Goal: Task Accomplishment & Management: Manage account settings

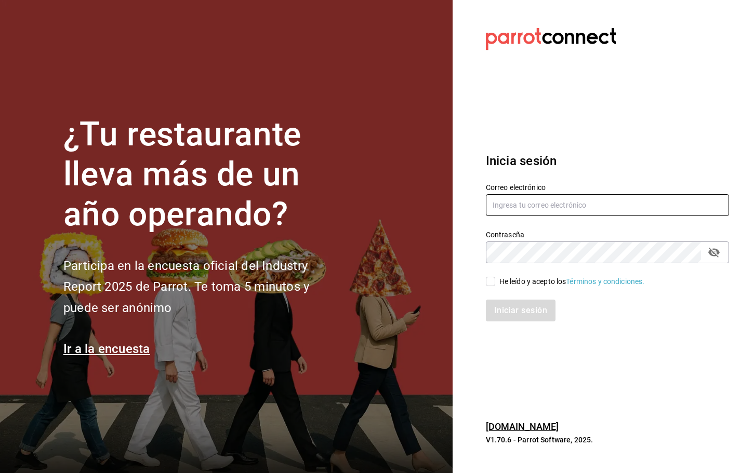
click at [507, 207] on input "text" at bounding box center [607, 205] width 243 height 22
type input "[EMAIL_ADDRESS][DOMAIN_NAME]"
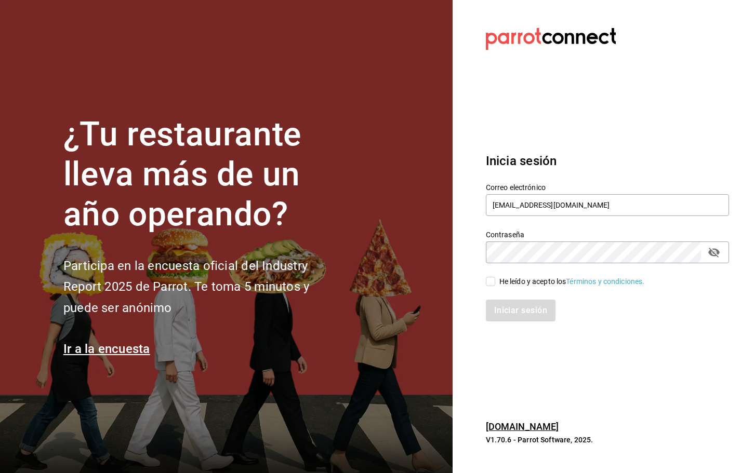
click at [494, 282] on input "He leído y acepto los Términos y condiciones." at bounding box center [490, 281] width 9 height 9
checkbox input "true"
click at [502, 315] on button "Iniciar sesión" at bounding box center [521, 311] width 71 height 22
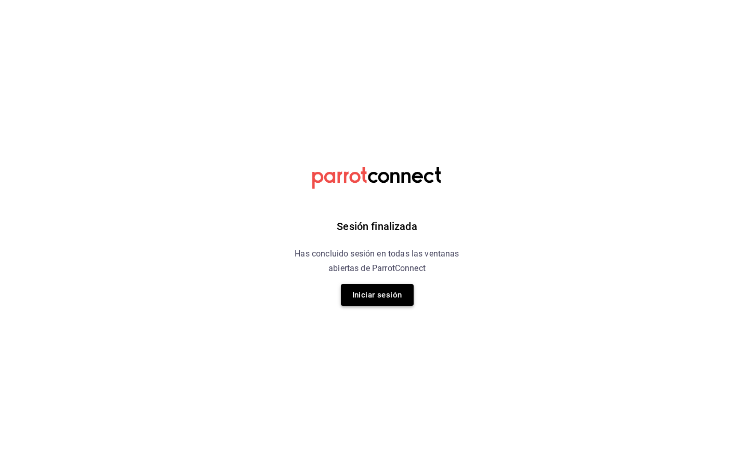
click at [376, 290] on button "Iniciar sesión" at bounding box center [377, 295] width 73 height 22
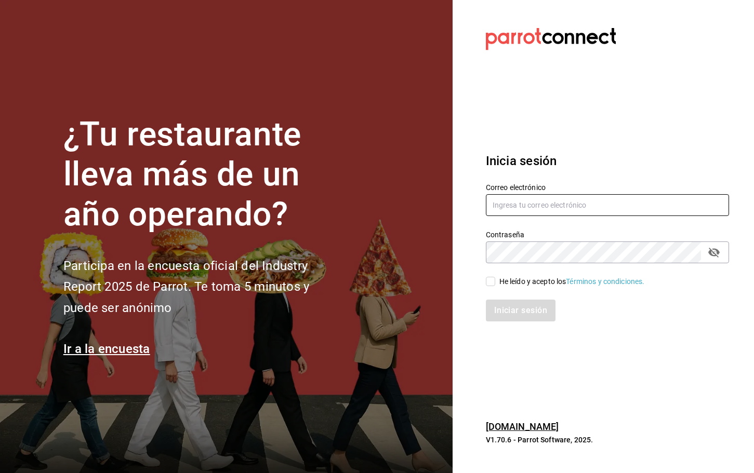
click at [523, 209] on input "text" at bounding box center [607, 205] width 243 height 22
type input "[EMAIL_ADDRESS][DOMAIN_NAME]"
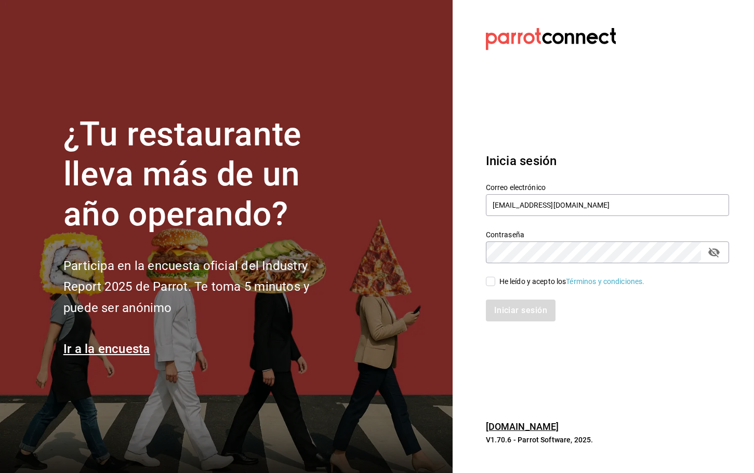
click at [492, 278] on input "He leído y acepto los Términos y condiciones." at bounding box center [490, 281] width 9 height 9
checkbox input "true"
click at [502, 316] on button "Iniciar sesión" at bounding box center [521, 311] width 71 height 22
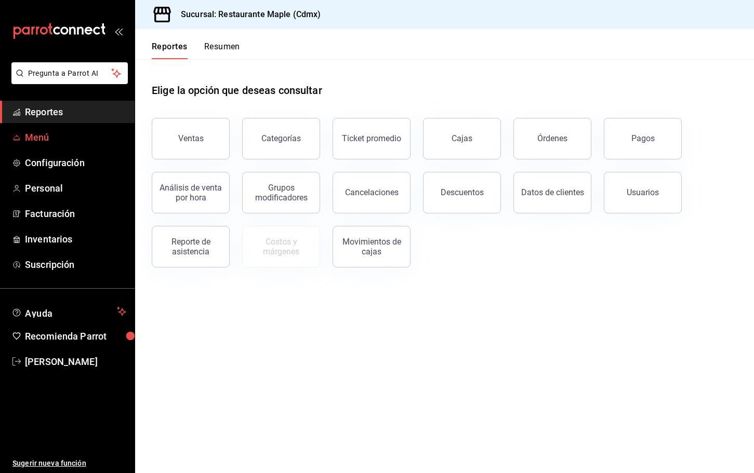
click at [60, 146] on link "Menú" at bounding box center [67, 137] width 135 height 22
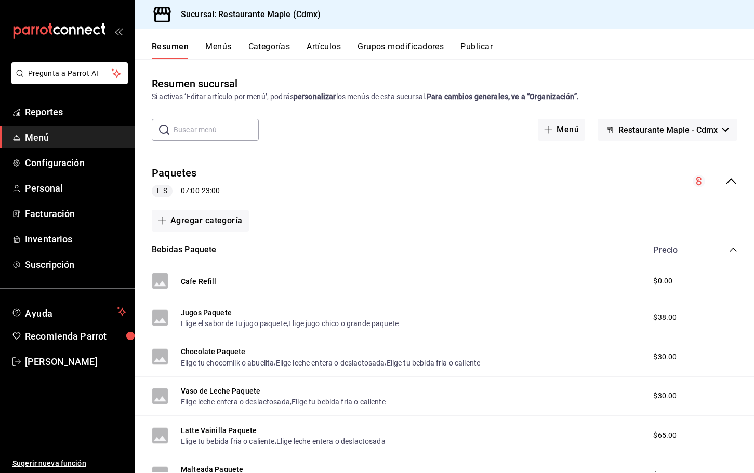
click at [228, 46] on button "Menús" at bounding box center [218, 51] width 26 height 18
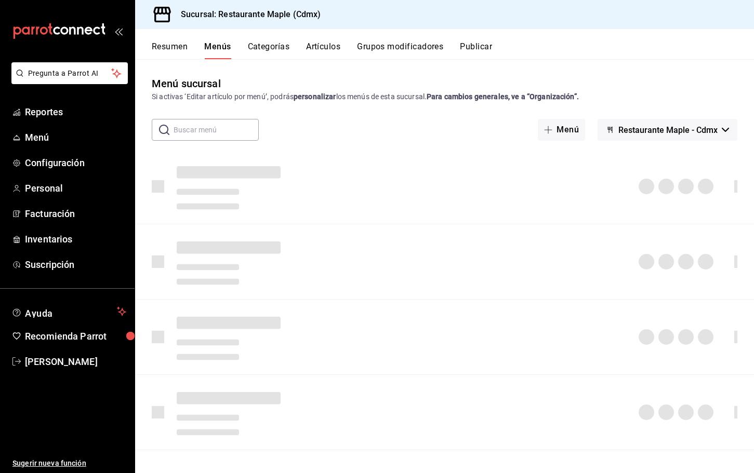
click at [262, 50] on button "Categorías" at bounding box center [269, 51] width 42 height 18
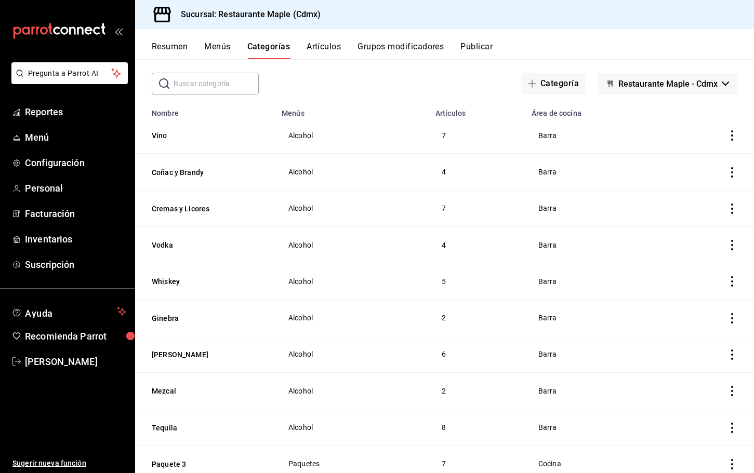
scroll to position [60, 0]
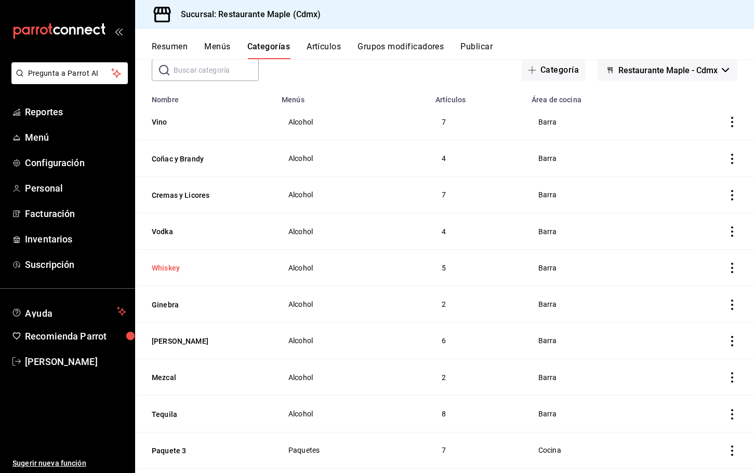
click at [166, 263] on button "Whiskey" at bounding box center [204, 268] width 104 height 10
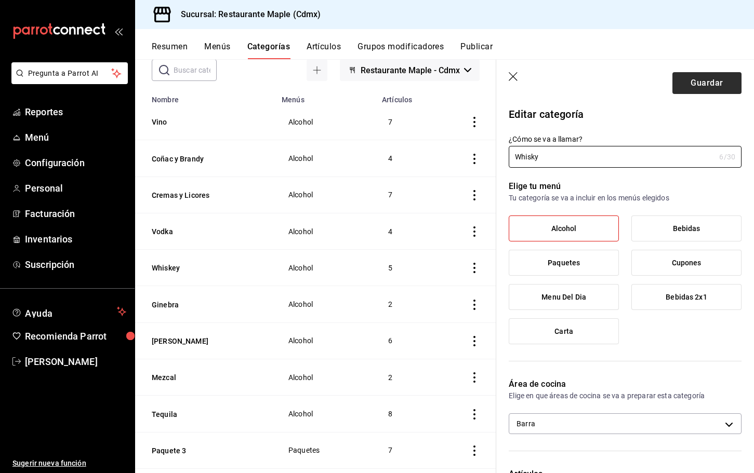
type input "Whisky"
click at [702, 84] on button "Guardar" at bounding box center [706, 83] width 69 height 22
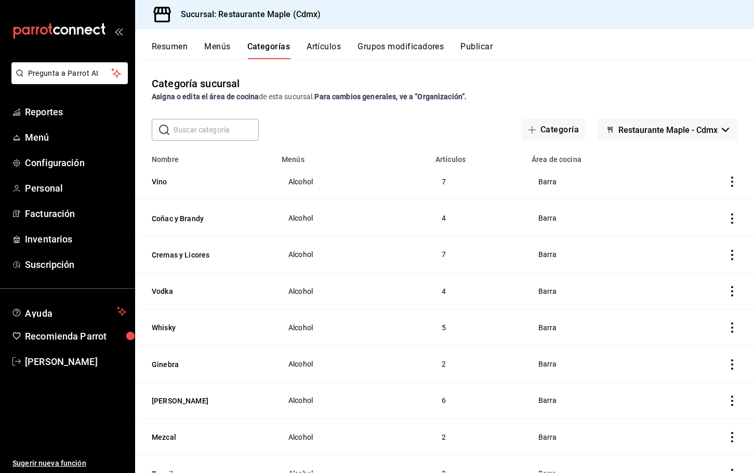
click at [393, 47] on button "Grupos modificadores" at bounding box center [400, 51] width 86 height 18
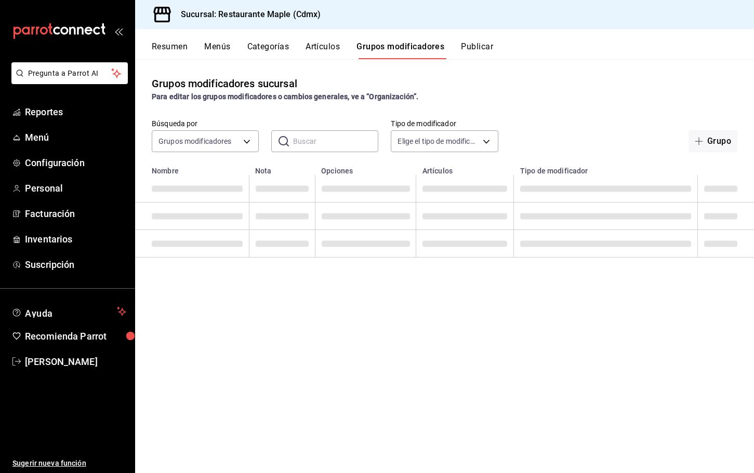
click at [303, 142] on input "text" at bounding box center [335, 141] width 85 height 21
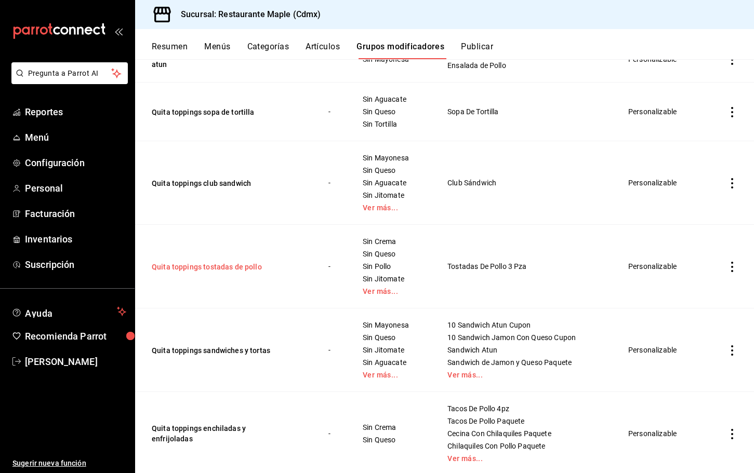
scroll to position [166, 0]
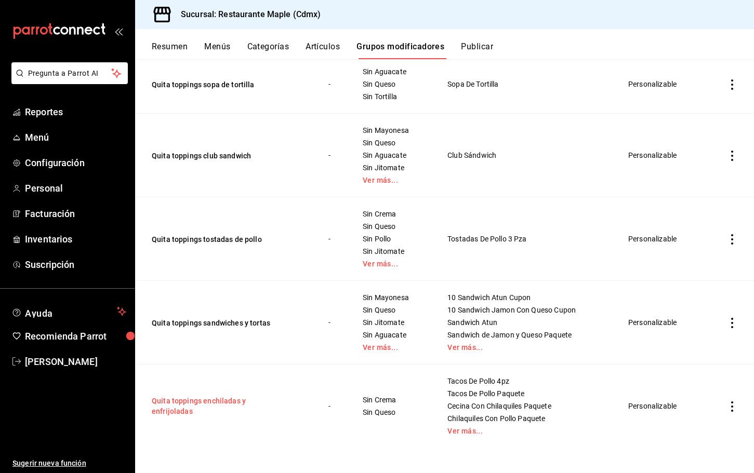
type input "quita topp"
click at [230, 405] on button "Quita toppings enchiladas y enfrijoladas" at bounding box center [214, 406] width 125 height 21
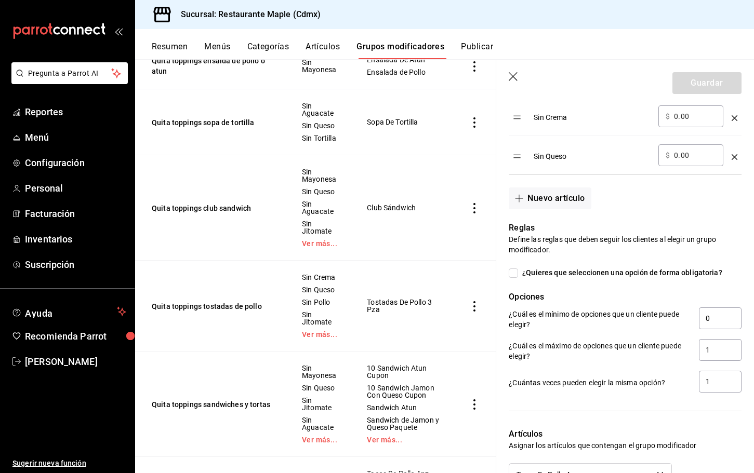
scroll to position [373, 0]
click at [707, 351] on input "1" at bounding box center [720, 350] width 43 height 22
type input "2"
click at [692, 87] on button "Guardar" at bounding box center [706, 83] width 69 height 22
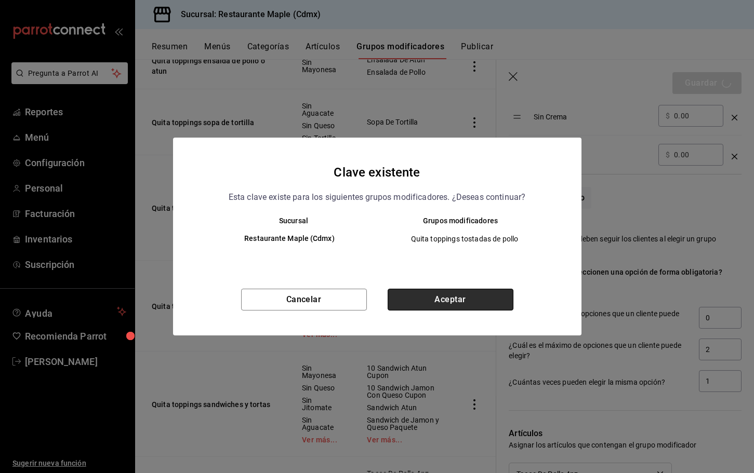
click at [473, 300] on button "Aceptar" at bounding box center [451, 300] width 126 height 22
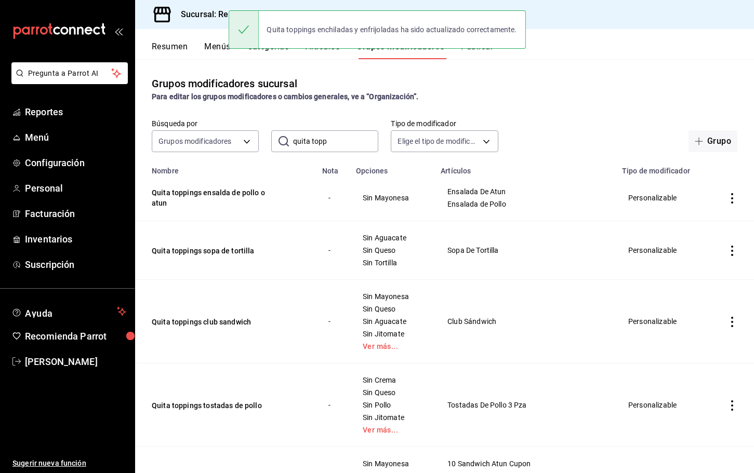
scroll to position [166, 0]
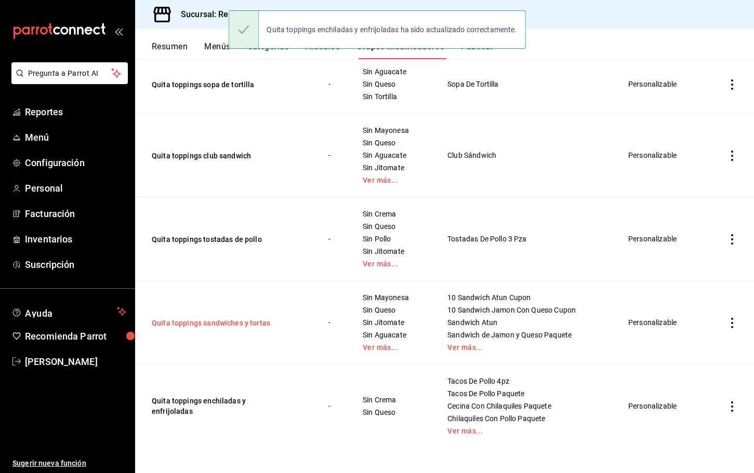
click at [213, 320] on button "Quita toppings sandwiches y tortas" at bounding box center [214, 323] width 125 height 10
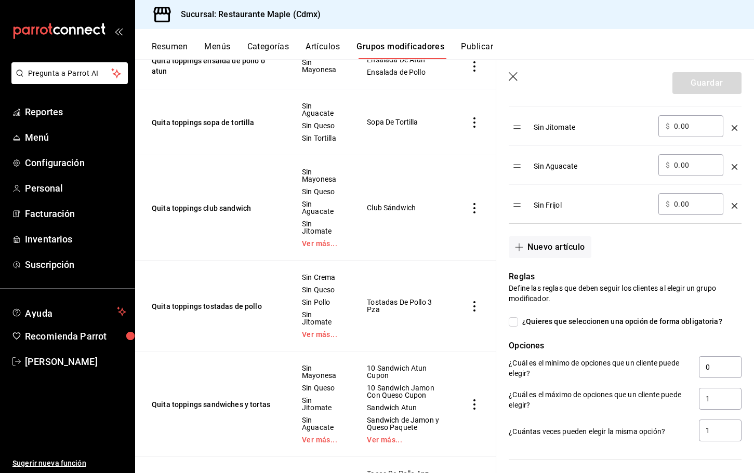
scroll to position [540, 0]
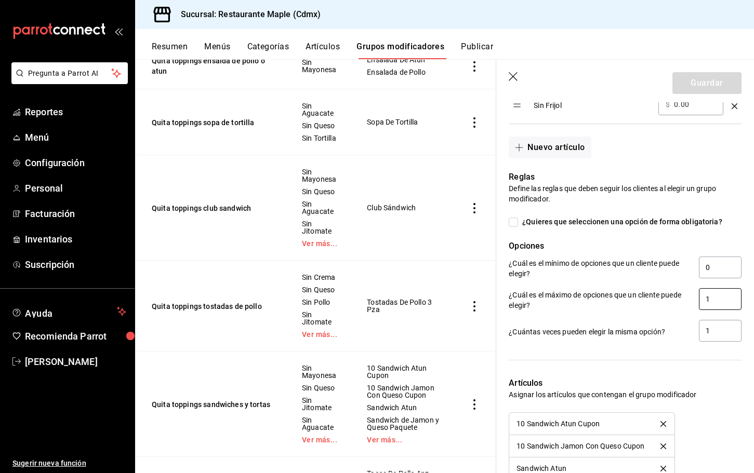
click at [710, 301] on input "1" at bounding box center [720, 299] width 43 height 22
type input "5"
click at [699, 81] on button "Guardar" at bounding box center [706, 83] width 69 height 22
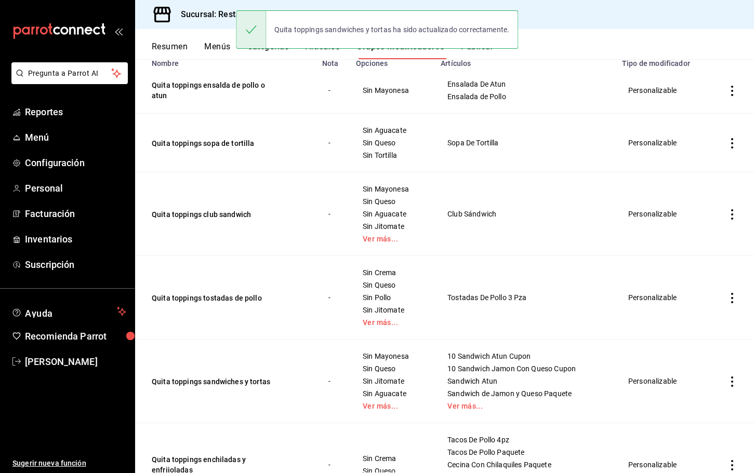
scroll to position [166, 0]
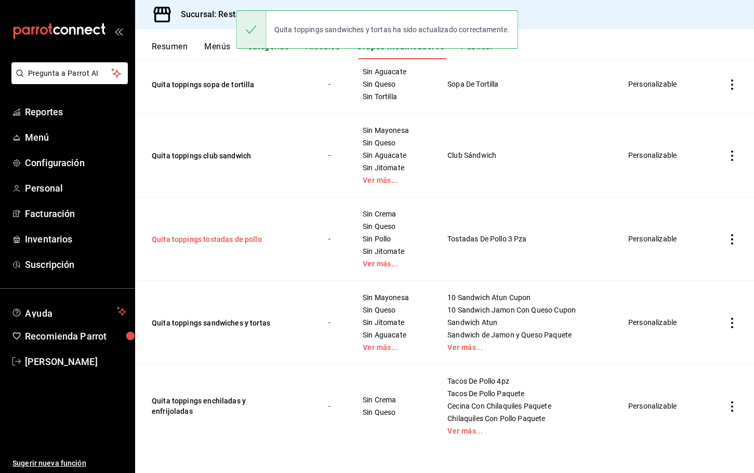
click at [224, 239] on button "Quita toppings tostadas de pollo" at bounding box center [214, 239] width 125 height 10
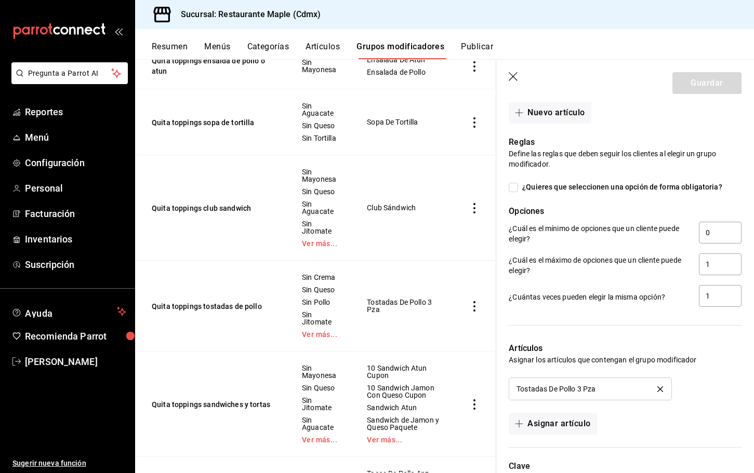
scroll to position [666, 0]
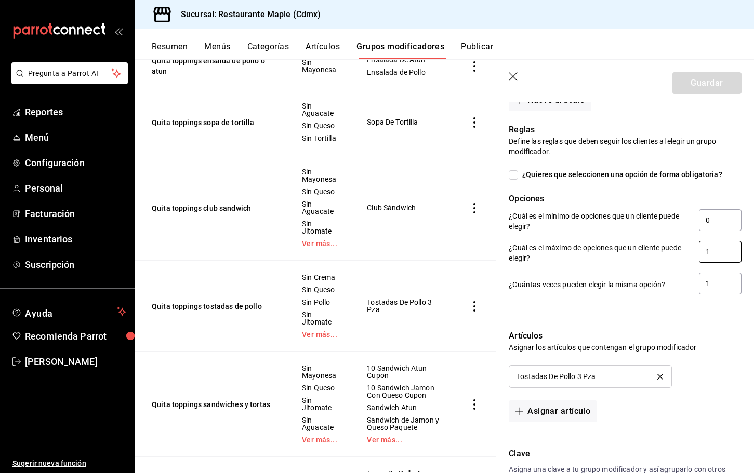
click at [722, 255] on input "1" at bounding box center [720, 252] width 43 height 22
click at [722, 256] on input "1" at bounding box center [720, 252] width 43 height 22
type input "7"
click at [696, 77] on button "Guardar" at bounding box center [706, 83] width 69 height 22
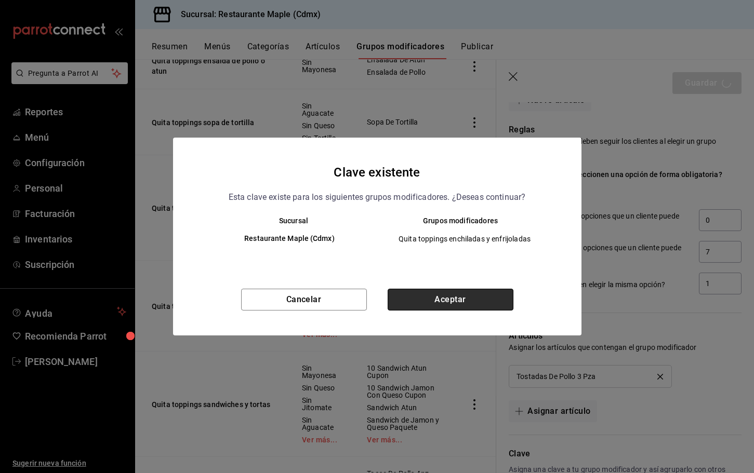
click at [448, 297] on button "Aceptar" at bounding box center [451, 300] width 126 height 22
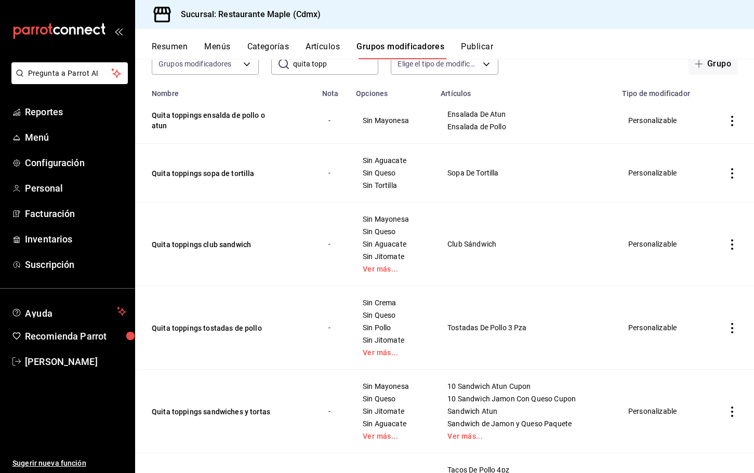
scroll to position [75, 0]
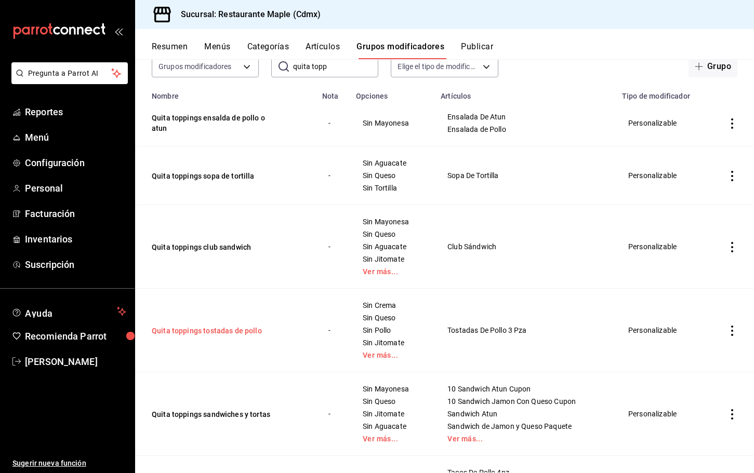
click at [234, 327] on button "Quita toppings tostadas de pollo" at bounding box center [214, 331] width 125 height 10
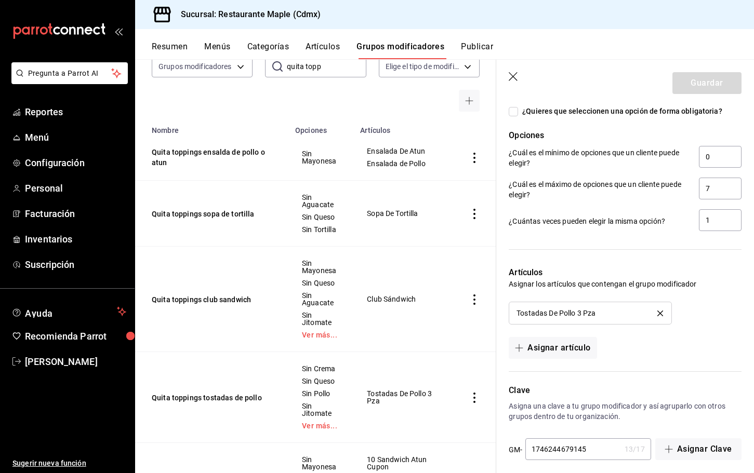
scroll to position [738, 0]
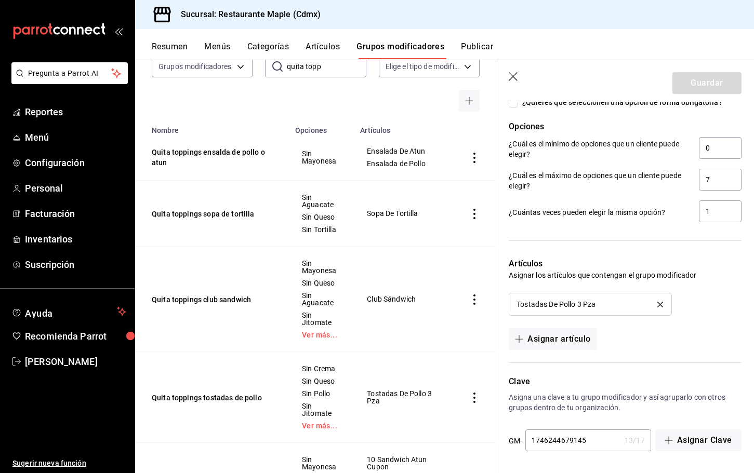
click at [517, 76] on icon "button" at bounding box center [514, 77] width 10 height 10
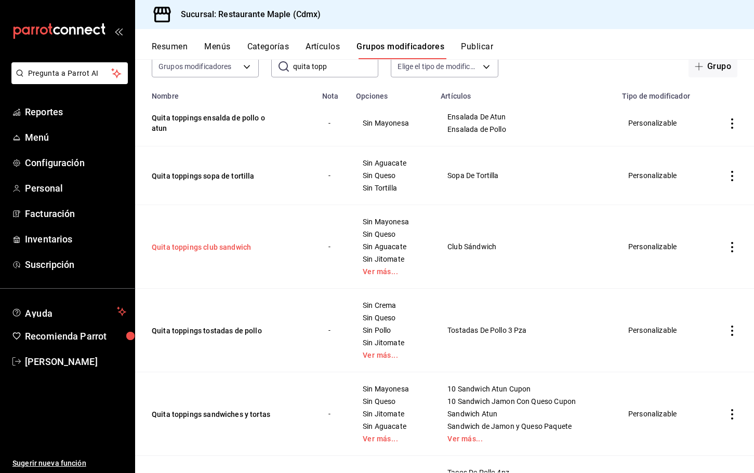
click at [221, 249] on button "Quita toppings club sandwich" at bounding box center [214, 247] width 125 height 10
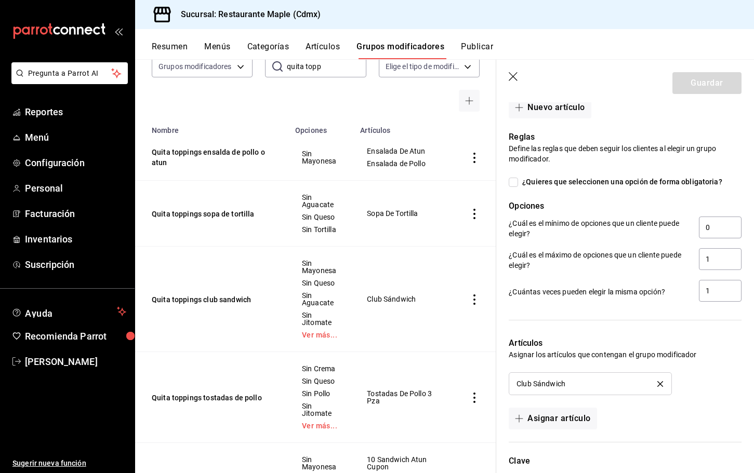
scroll to position [699, 0]
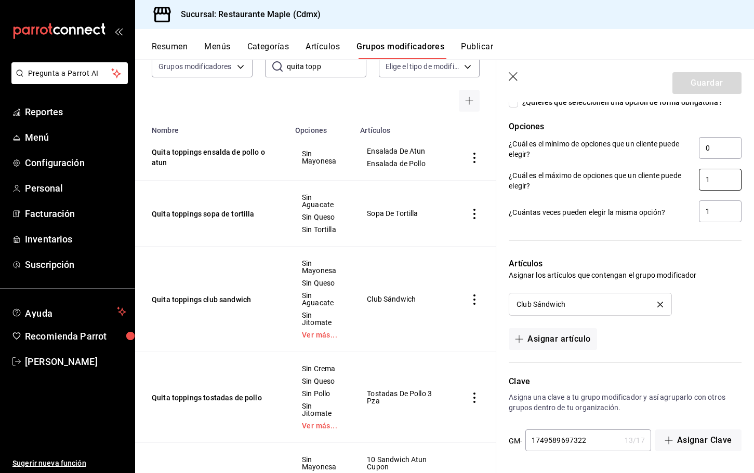
click at [710, 179] on input "1" at bounding box center [720, 180] width 43 height 22
type input "6"
click at [706, 78] on button "Guardar" at bounding box center [706, 83] width 69 height 22
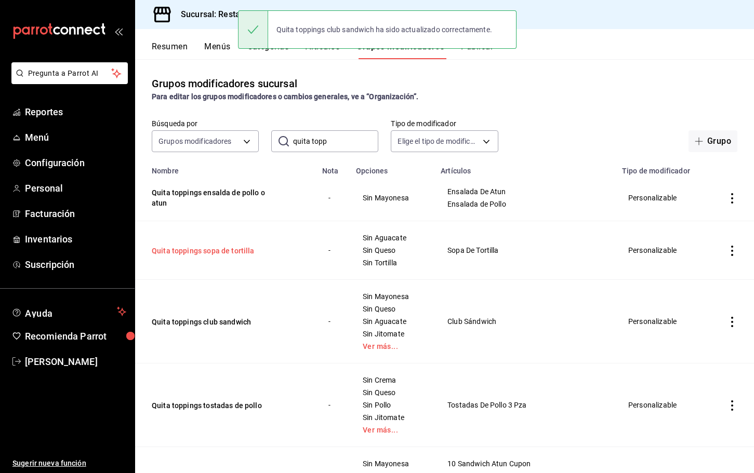
click at [228, 253] on button "Quita toppings sopa de tortilla" at bounding box center [214, 251] width 125 height 10
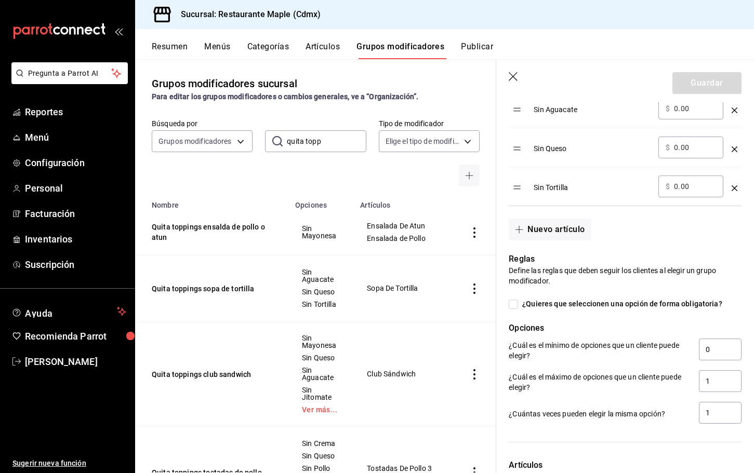
scroll to position [394, 0]
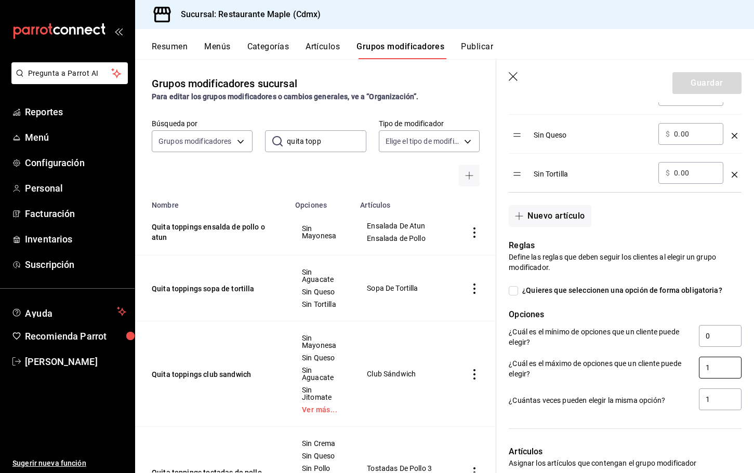
click at [713, 370] on input "1" at bounding box center [720, 368] width 43 height 22
type input "3"
click at [708, 85] on button "Guardar" at bounding box center [706, 83] width 69 height 22
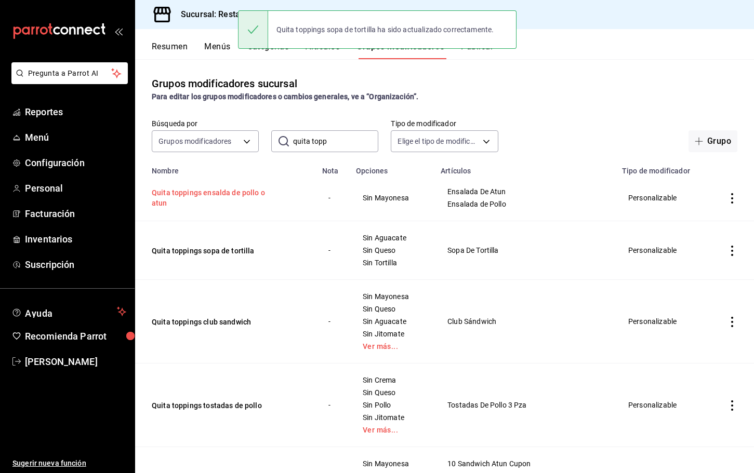
click at [201, 189] on button "Quita toppings ensalda de pollo o atun" at bounding box center [214, 198] width 125 height 21
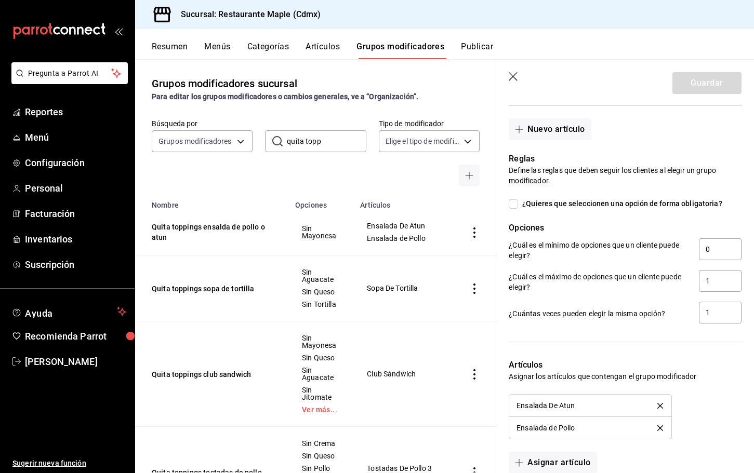
scroll to position [526, 0]
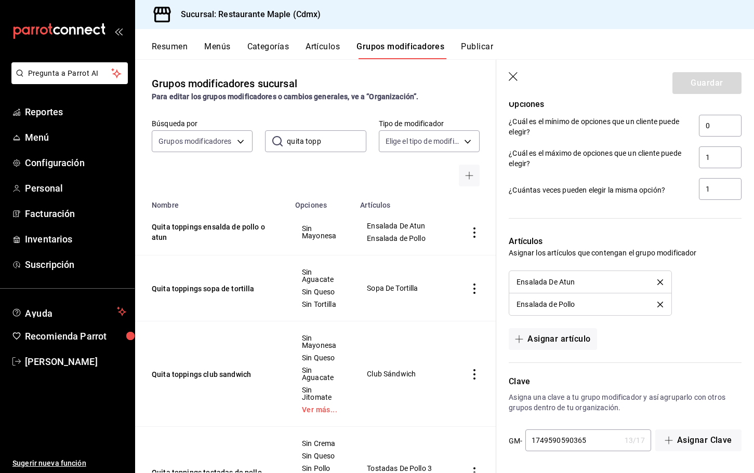
click at [660, 283] on icon "delete" at bounding box center [660, 283] width 6 height 6
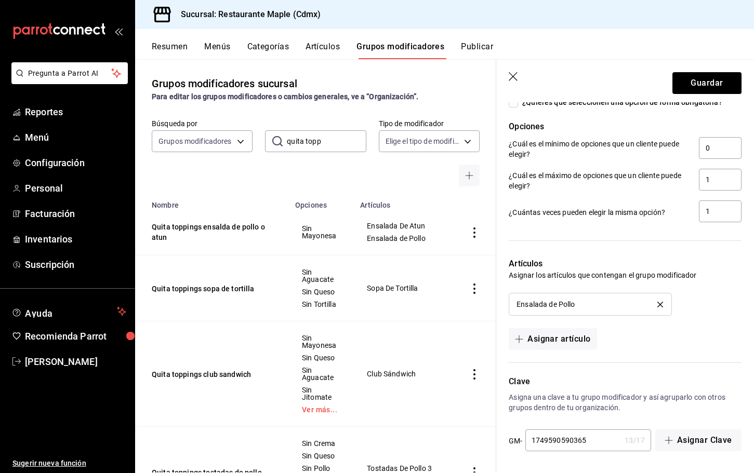
click at [659, 299] on li "Ensalada de Pollo" at bounding box center [590, 305] width 162 height 22
click at [659, 302] on icon "delete" at bounding box center [660, 305] width 6 height 6
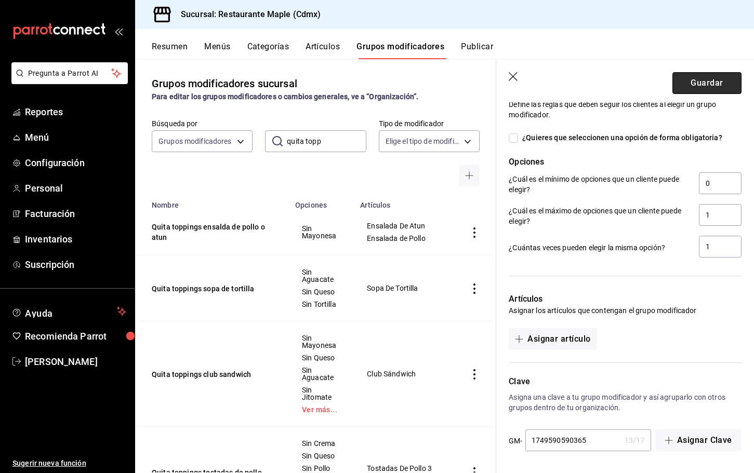
click at [687, 88] on button "Guardar" at bounding box center [706, 83] width 69 height 22
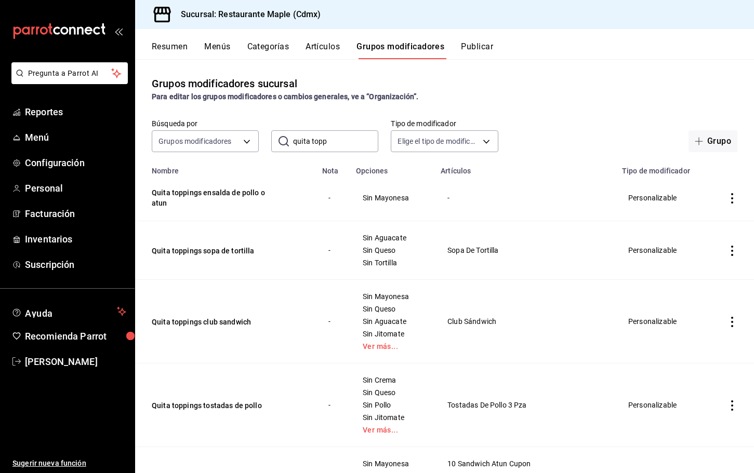
click at [322, 46] on button "Artículos" at bounding box center [323, 51] width 34 height 18
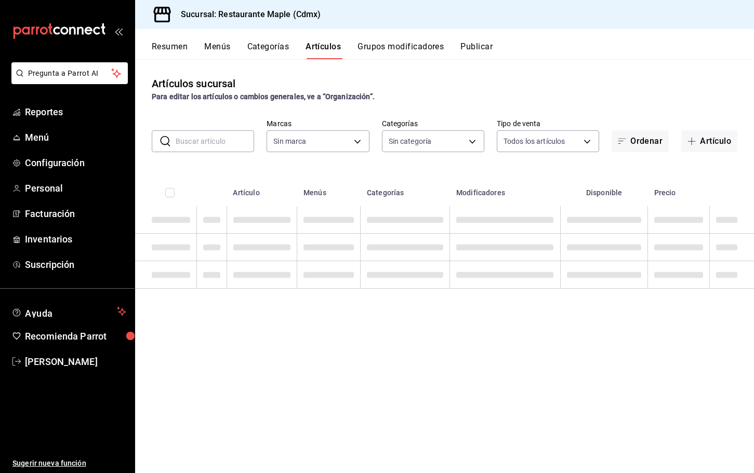
type input "9367c8d0-d5bf-442c-b6f8-a503c691c07e"
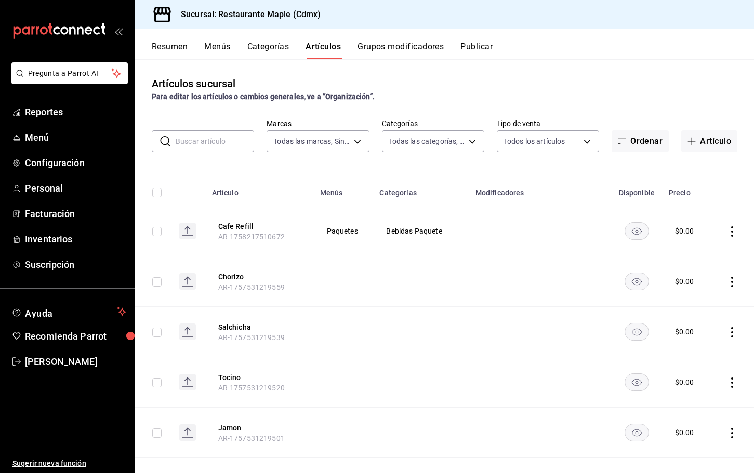
type input "a5b80c37-7917-455f-95a0-19e3c5faa88c,f7a30707-b9cf-4dff-b750-559a05d3e702,13bc9…"
click at [391, 49] on button "Grupos modificadores" at bounding box center [400, 51] width 86 height 18
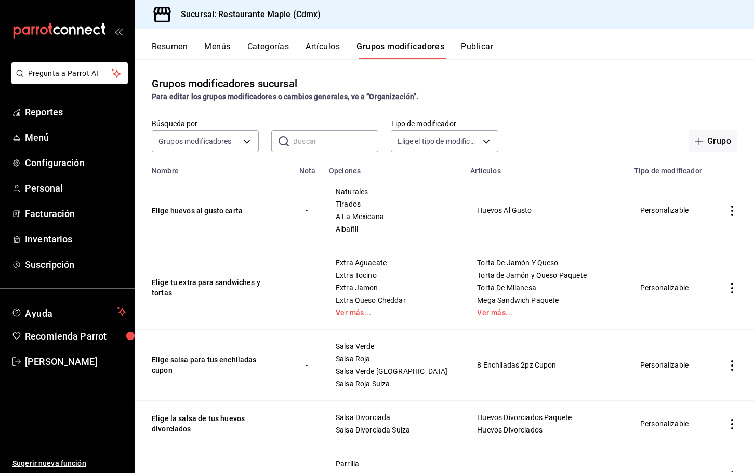
click at [315, 49] on button "Artículos" at bounding box center [323, 51] width 34 height 18
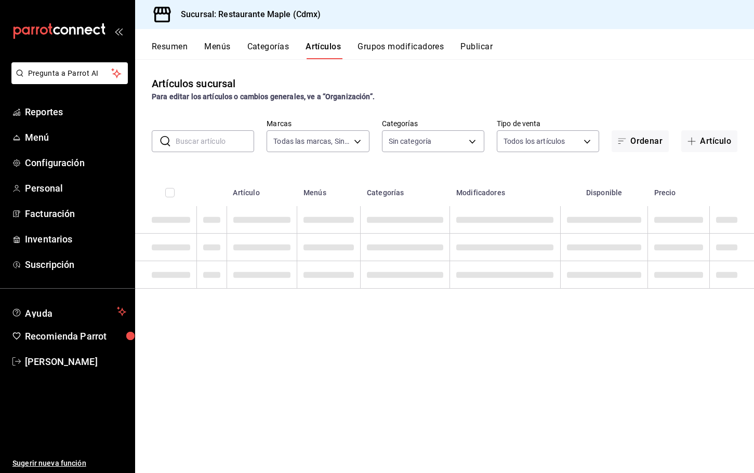
type input "9367c8d0-d5bf-442c-b6f8-a503c691c07e"
type input "a5b80c37-7917-455f-95a0-19e3c5faa88c,f7a30707-b9cf-4dff-b750-559a05d3e702,13bc9…"
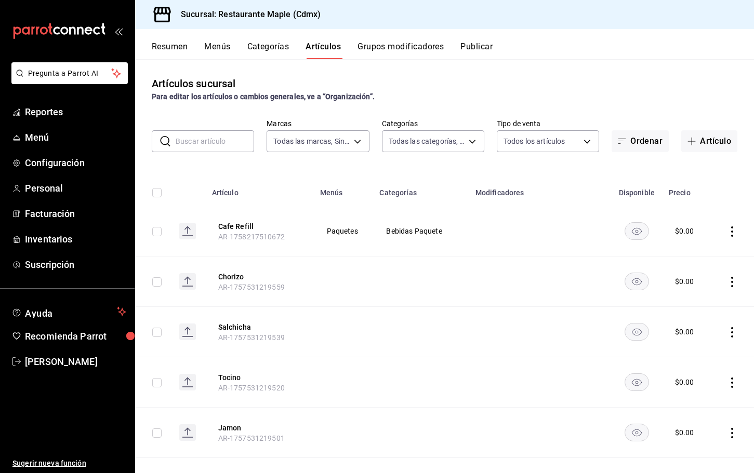
click at [216, 140] on input "text" at bounding box center [215, 141] width 78 height 21
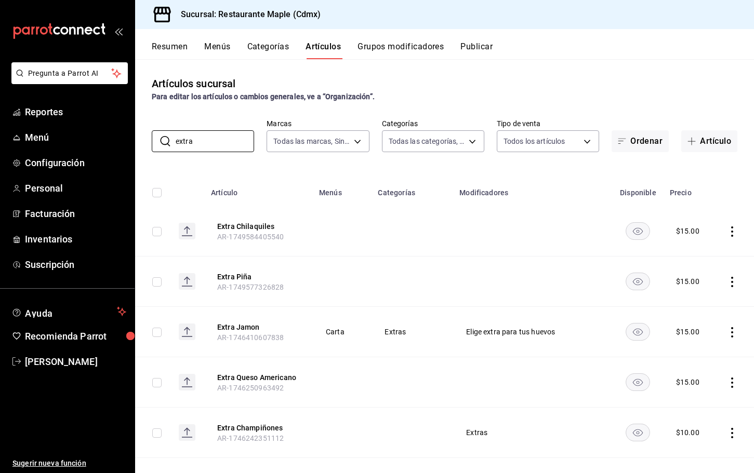
type input "extra"
click at [361, 173] on th "Menús" at bounding box center [342, 189] width 59 height 33
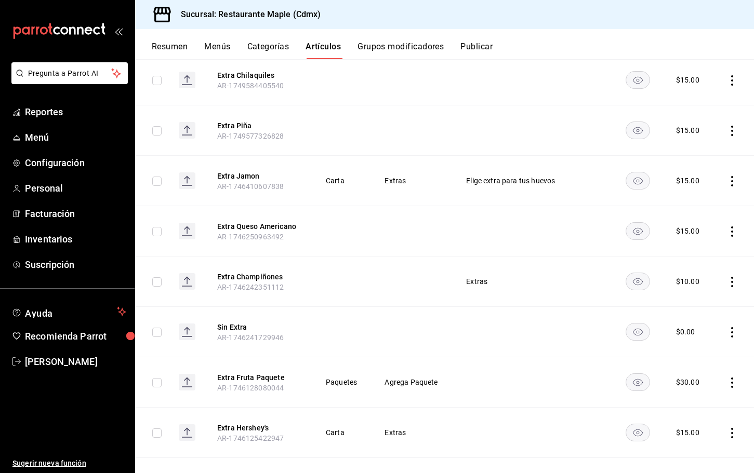
scroll to position [158, 0]
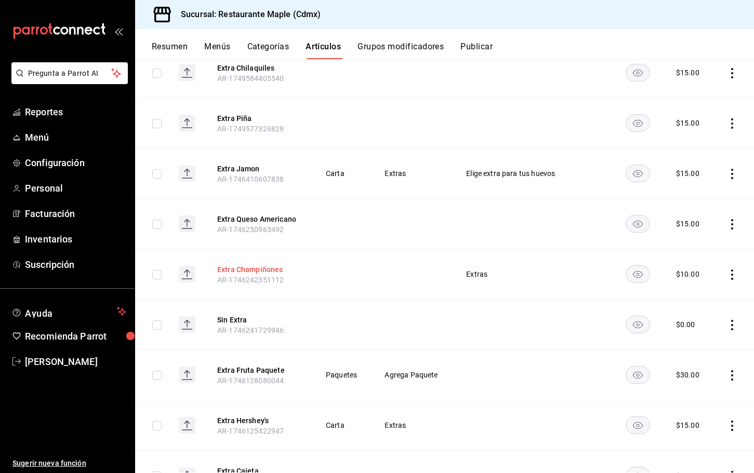
click at [274, 271] on button "Extra Champiñones" at bounding box center [258, 269] width 83 height 10
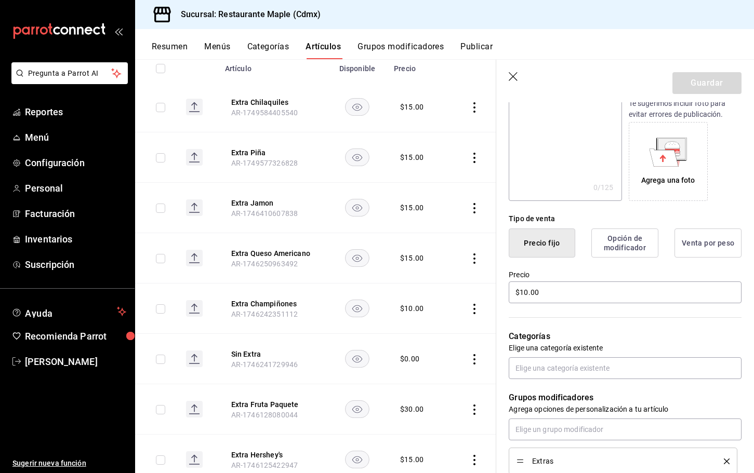
scroll to position [189, 0]
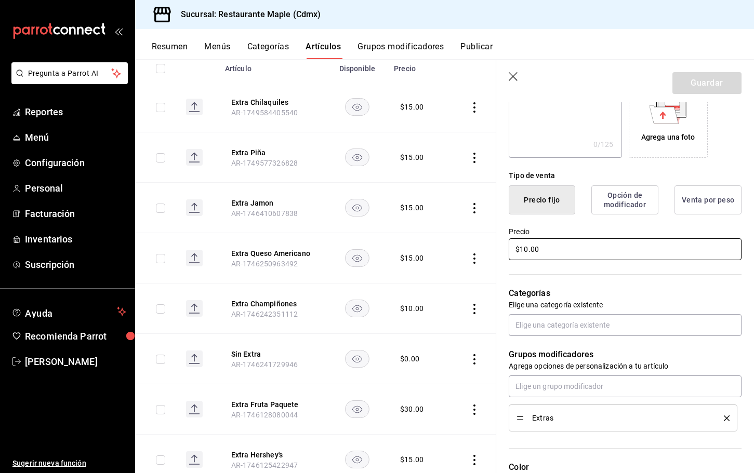
click at [526, 251] on input "$10.00" at bounding box center [625, 249] width 233 height 22
type input "$15.00"
click at [689, 87] on button "Guardar" at bounding box center [706, 83] width 69 height 22
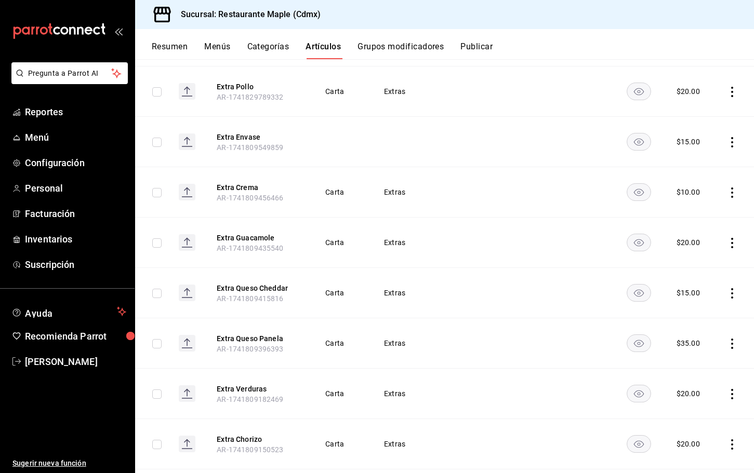
scroll to position [909, 0]
click at [257, 333] on button "Extra Queso Panela" at bounding box center [258, 338] width 83 height 10
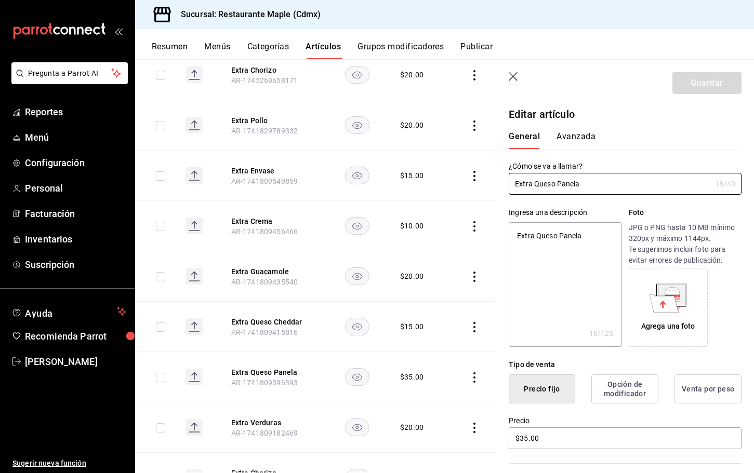
scroll to position [13, 0]
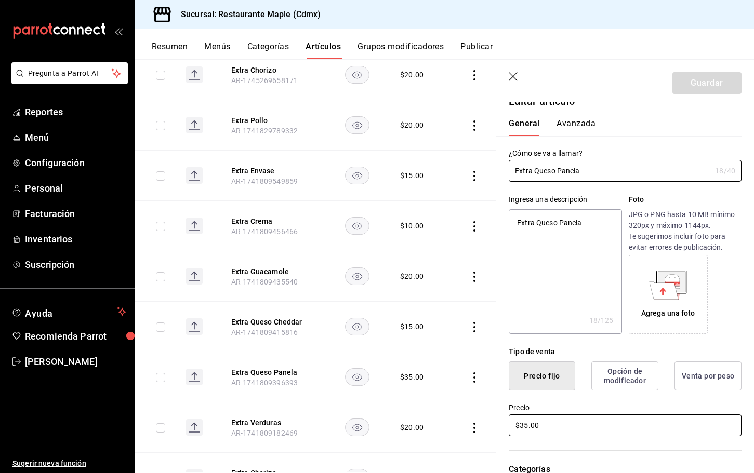
click at [524, 424] on input "$35.00" at bounding box center [625, 426] width 233 height 22
type textarea "x"
type input "$5.00"
type textarea "x"
type input "$15.00"
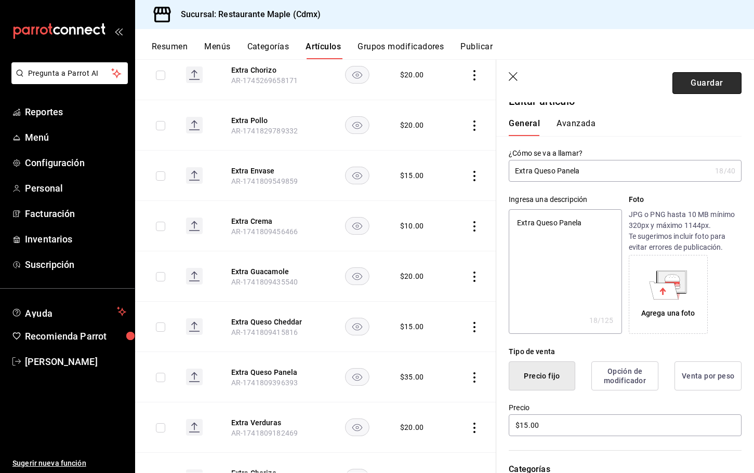
click at [716, 78] on button "Guardar" at bounding box center [706, 83] width 69 height 22
type textarea "x"
type input "AR-1758322116631"
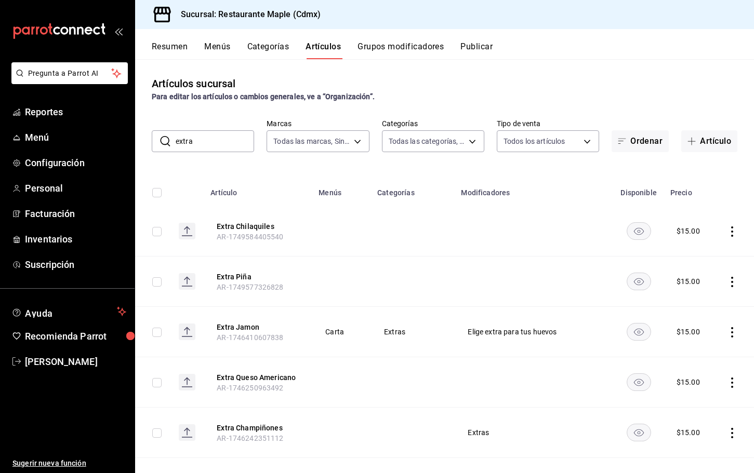
click at [201, 144] on input "extra" at bounding box center [215, 141] width 78 height 21
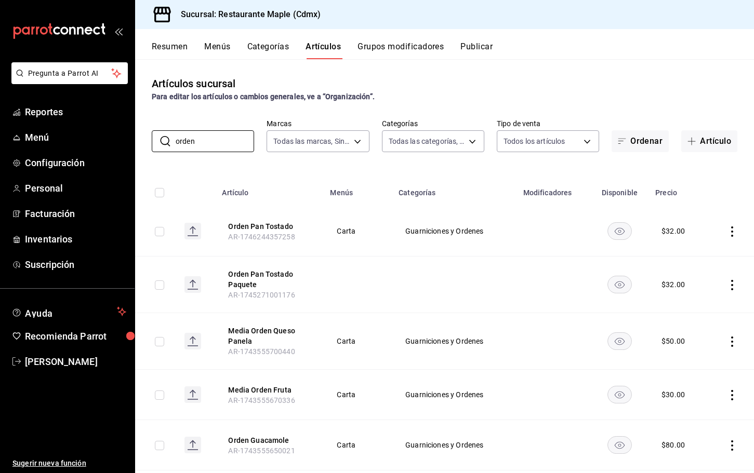
type input "orden"
click at [437, 98] on div "Para editar los artículos o cambios generales, ve a “Organización”." at bounding box center [445, 96] width 586 height 11
click at [730, 285] on icon "actions" at bounding box center [732, 285] width 10 height 10
click at [687, 347] on span "Eliminar" at bounding box center [700, 351] width 27 height 11
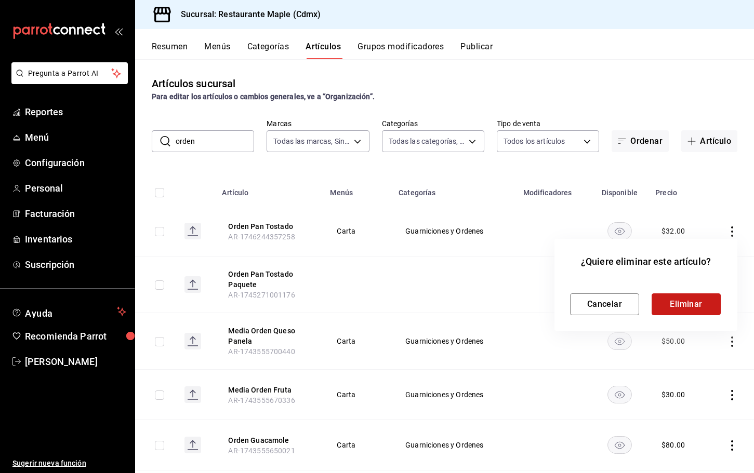
click at [678, 300] on button "Eliminar" at bounding box center [686, 305] width 69 height 22
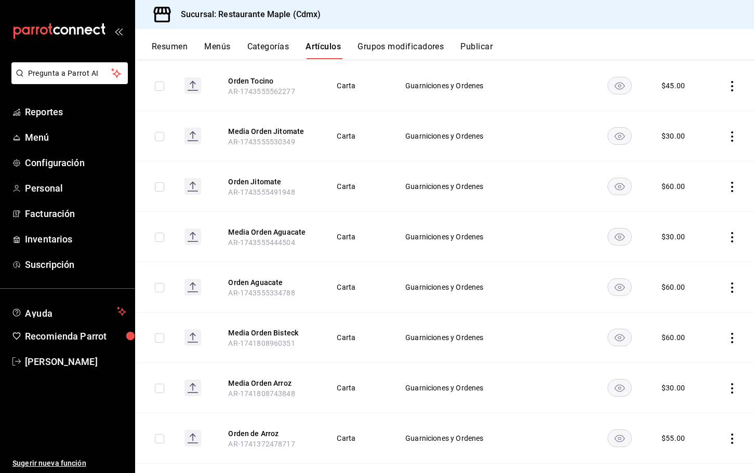
scroll to position [520, 0]
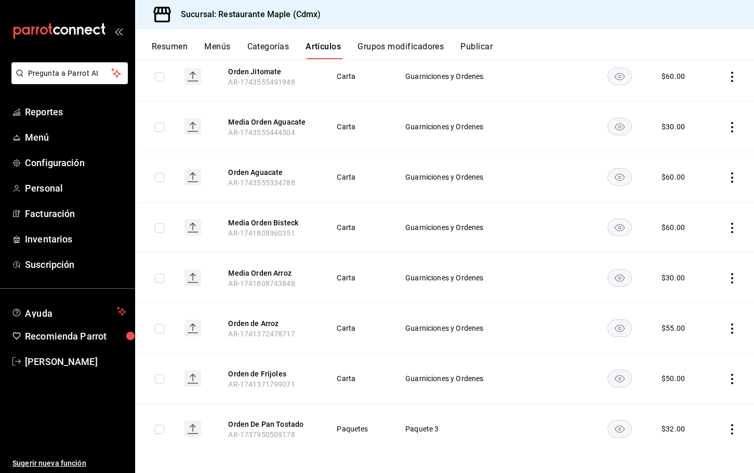
click at [222, 46] on button "Menús" at bounding box center [217, 51] width 26 height 18
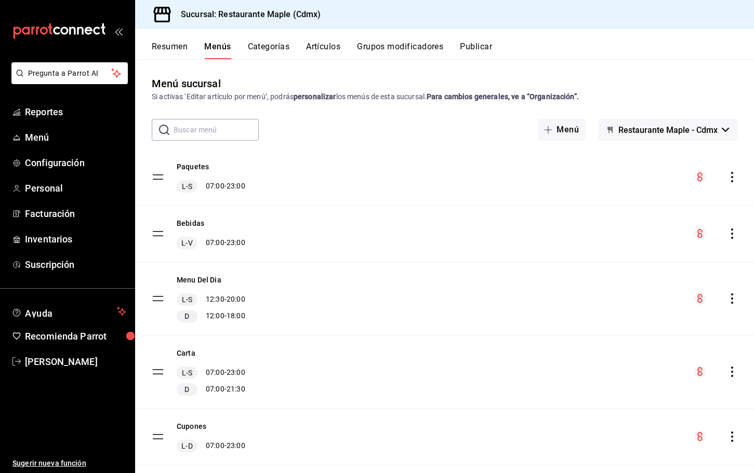
click at [170, 50] on button "Resumen" at bounding box center [170, 51] width 36 height 18
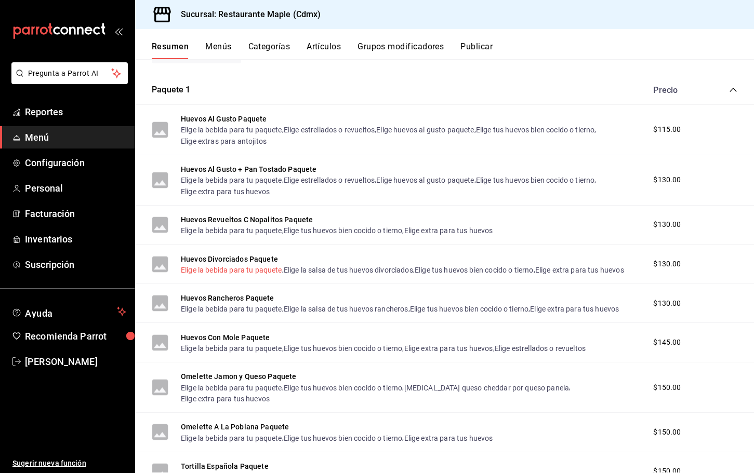
scroll to position [506, 0]
click at [236, 259] on button "Huevos Divorciados Paquete" at bounding box center [229, 258] width 97 height 10
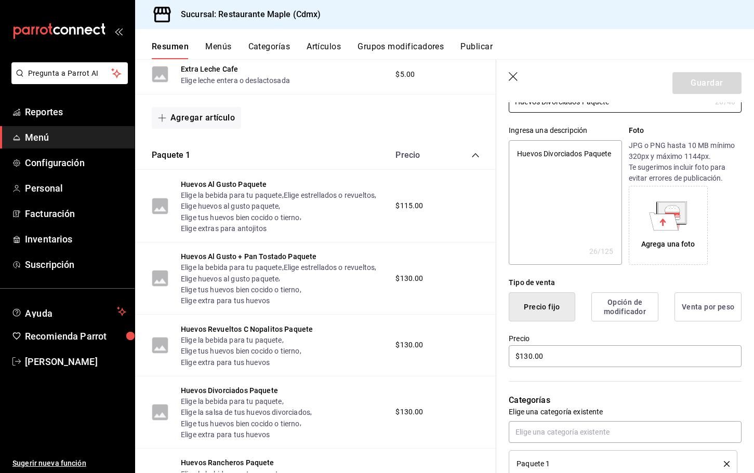
scroll to position [153, 0]
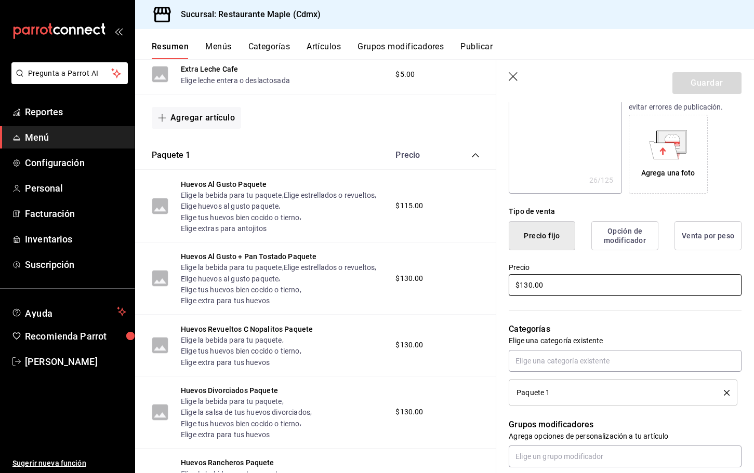
click at [527, 287] on input "$130.00" at bounding box center [625, 285] width 233 height 22
type textarea "x"
type input "$10.00"
type textarea "x"
type input "$120.00"
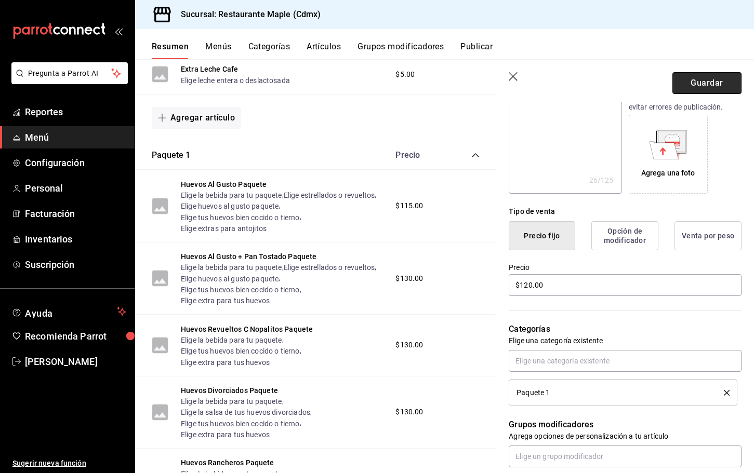
click at [702, 84] on button "Guardar" at bounding box center [706, 83] width 69 height 22
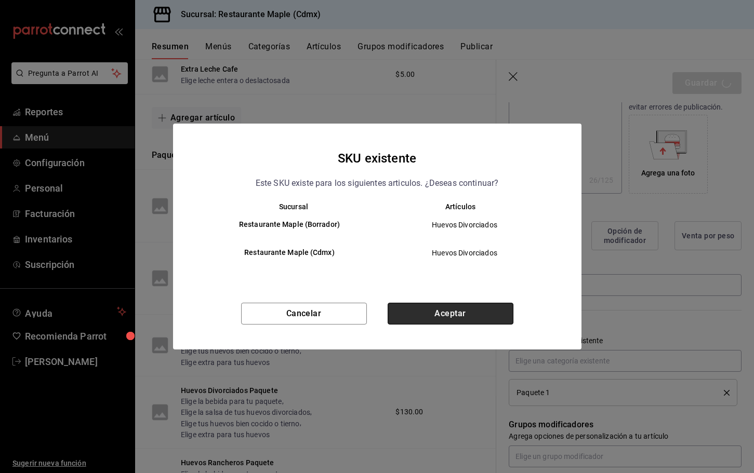
click at [424, 311] on button "Aceptar" at bounding box center [451, 314] width 126 height 22
type textarea "x"
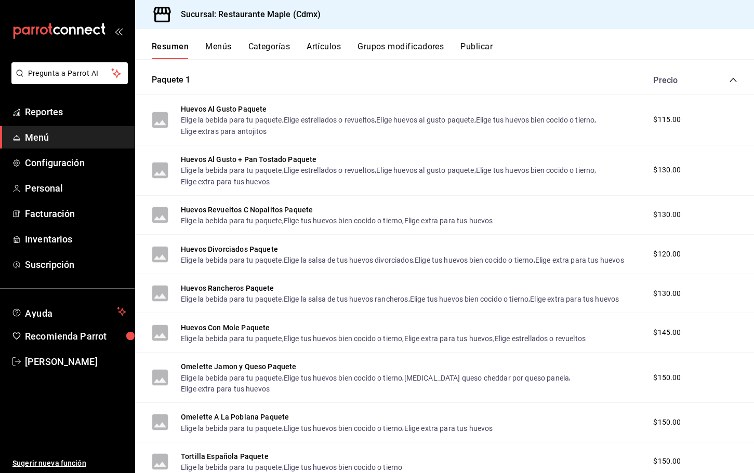
scroll to position [518, 0]
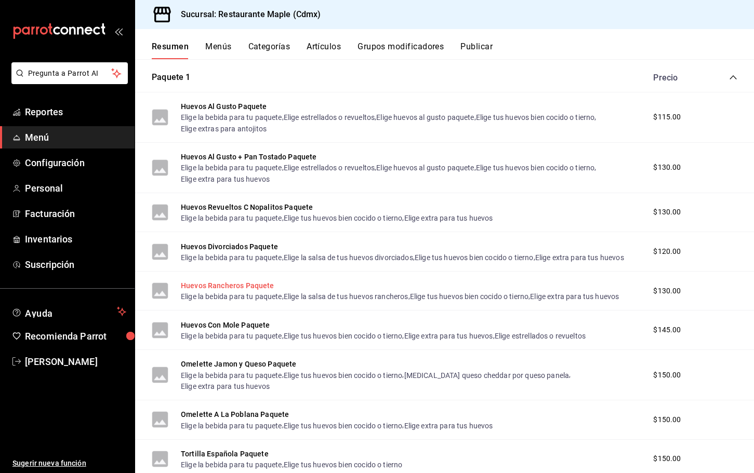
click at [235, 288] on button "Huevos Rancheros Paquete" at bounding box center [228, 286] width 94 height 10
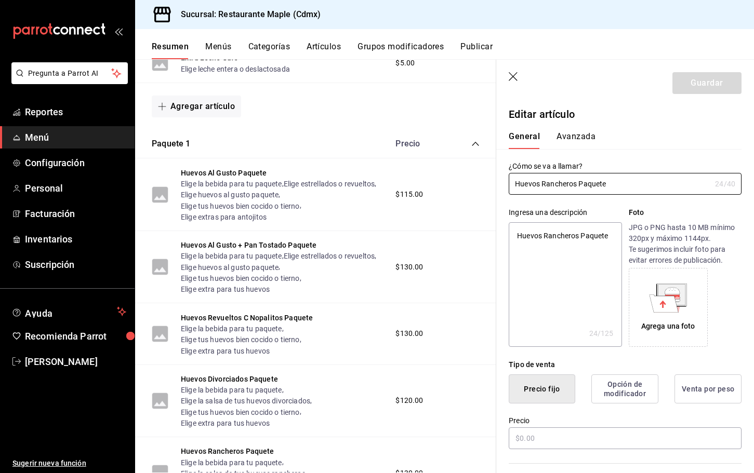
type textarea "x"
type input "$130.00"
radio input "false"
radio input "true"
click at [529, 440] on input "$130.00" at bounding box center [625, 439] width 233 height 22
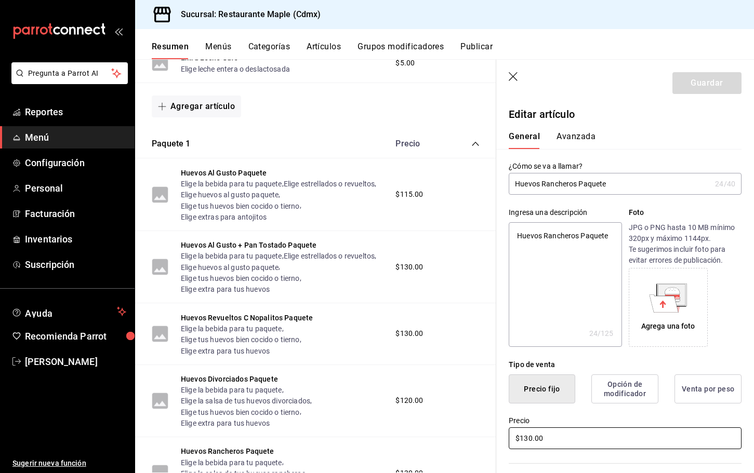
type textarea "x"
type input "$10.00"
type textarea "x"
type input "$120.00"
click at [700, 75] on button "Guardar" at bounding box center [706, 83] width 69 height 22
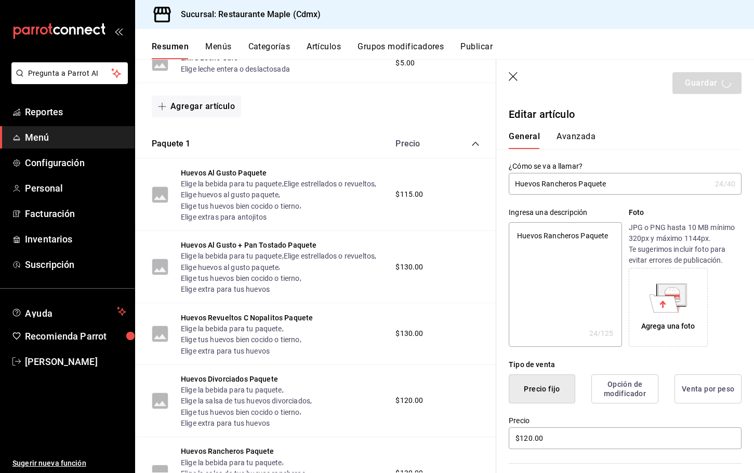
type textarea "x"
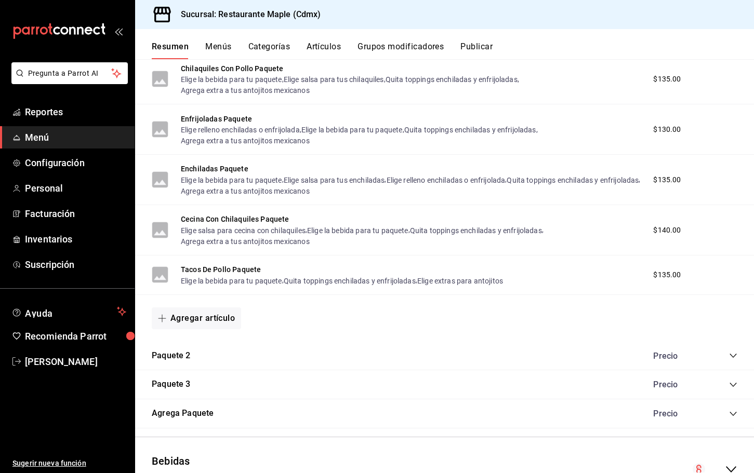
scroll to position [1048, 0]
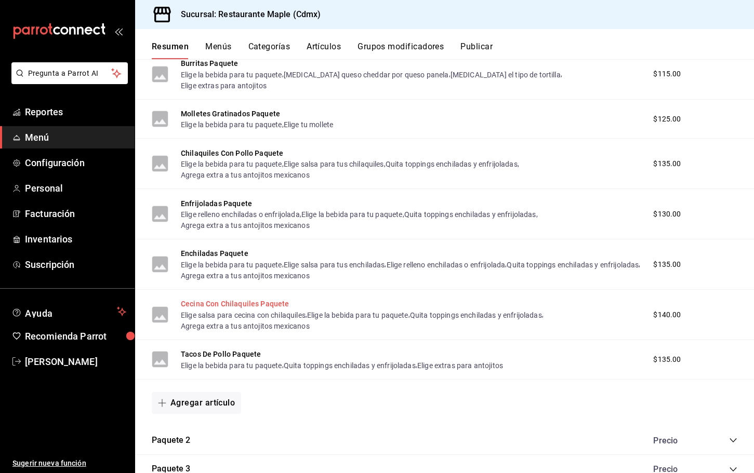
click at [234, 299] on button "Cecina Con Chilaquiles Paquete" at bounding box center [235, 304] width 109 height 10
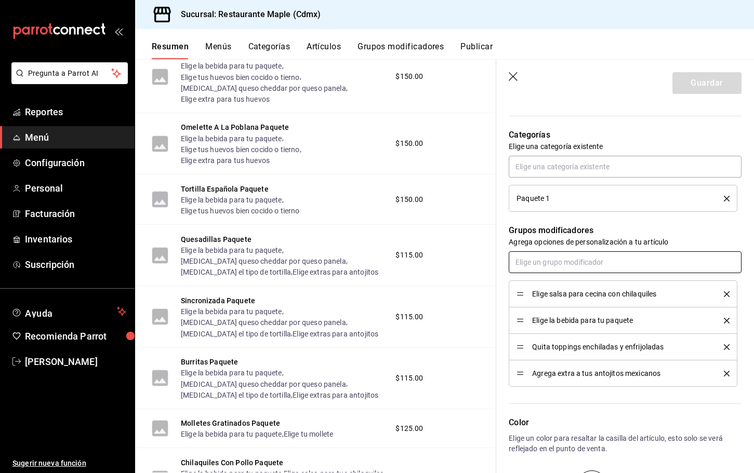
scroll to position [349, 0]
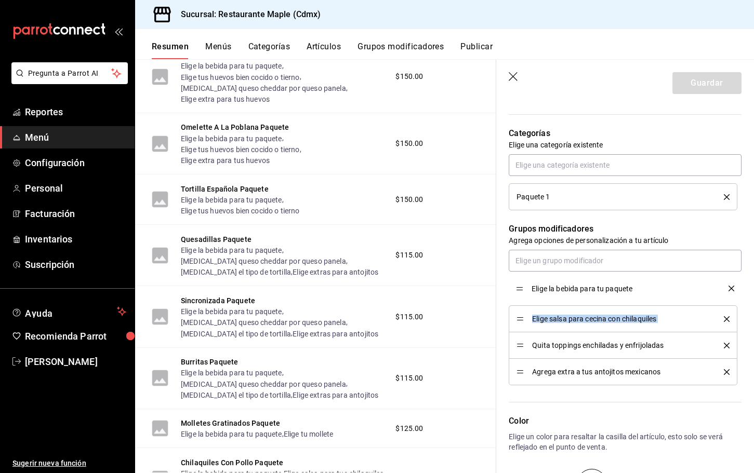
drag, startPoint x: 521, startPoint y: 320, endPoint x: 521, endPoint y: 290, distance: 30.1
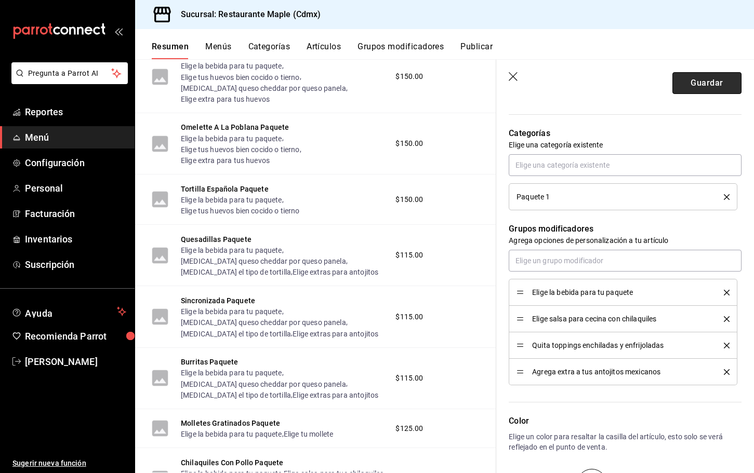
click at [682, 84] on button "Guardar" at bounding box center [706, 83] width 69 height 22
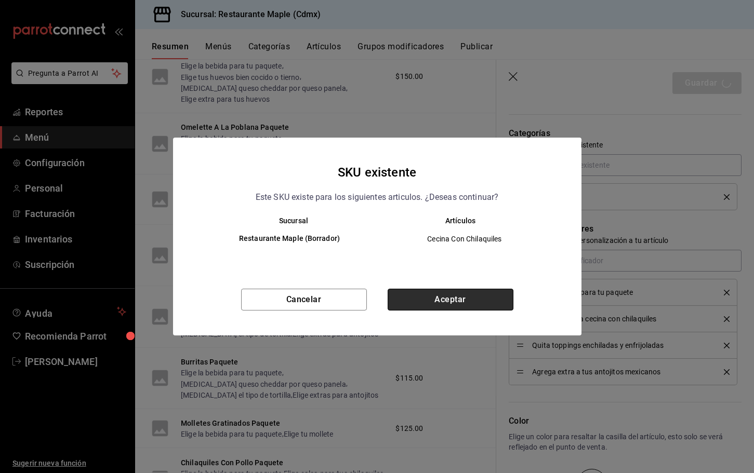
click at [407, 290] on button "Aceptar" at bounding box center [451, 300] width 126 height 22
type textarea "x"
type input "AR-1758322566142"
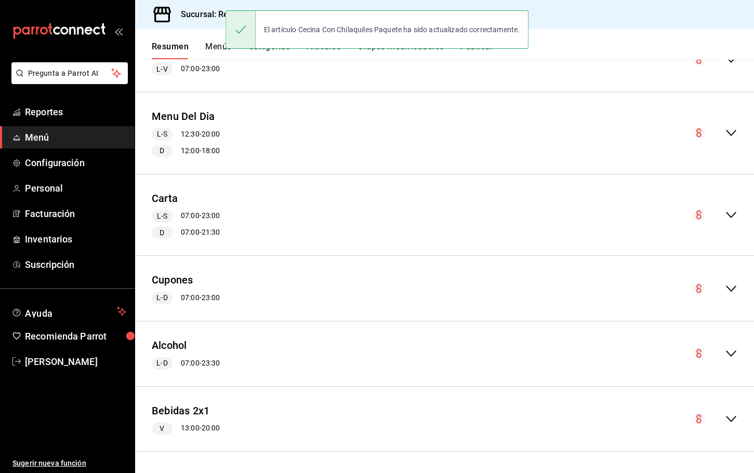
scroll to position [1499, 0]
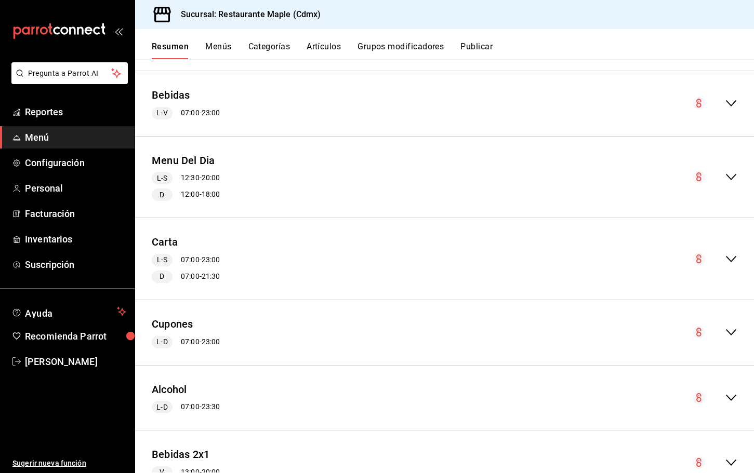
click at [724, 171] on div "collapse-menu-row" at bounding box center [715, 177] width 45 height 12
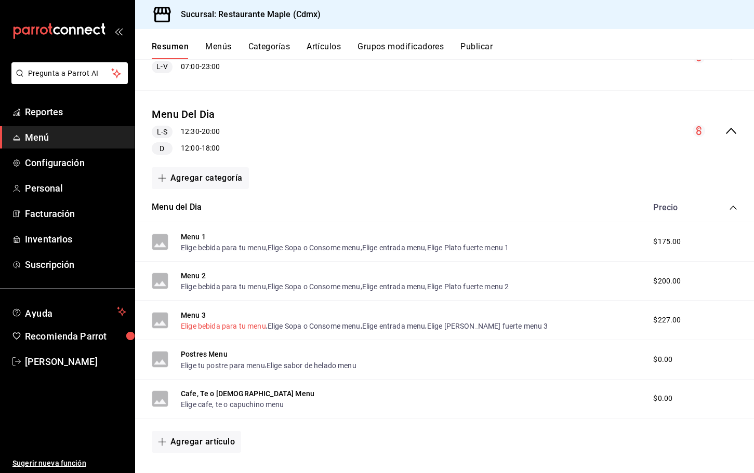
scroll to position [1547, 0]
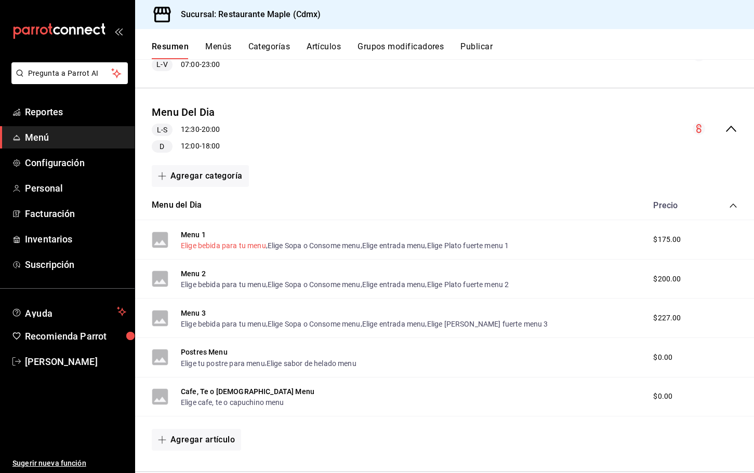
click at [219, 241] on button "Elige bebida para tu menu" at bounding box center [223, 246] width 85 height 10
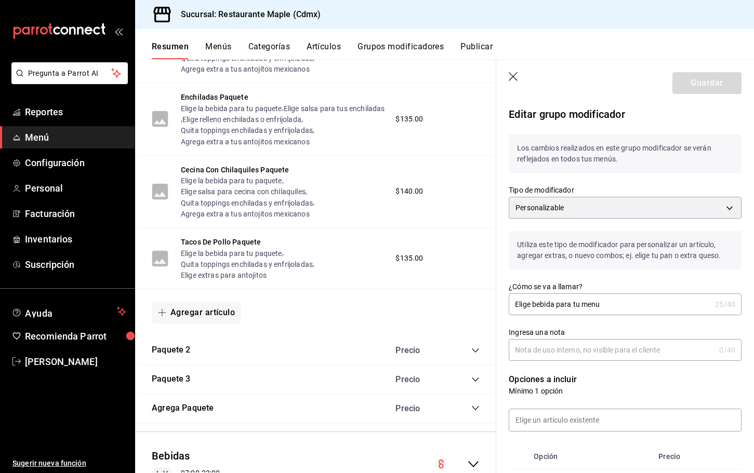
click at [515, 82] on icon "button" at bounding box center [514, 77] width 10 height 10
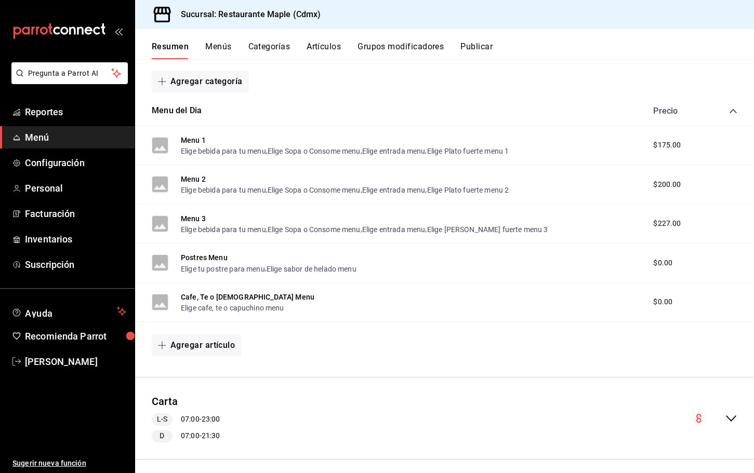
scroll to position [1503, 0]
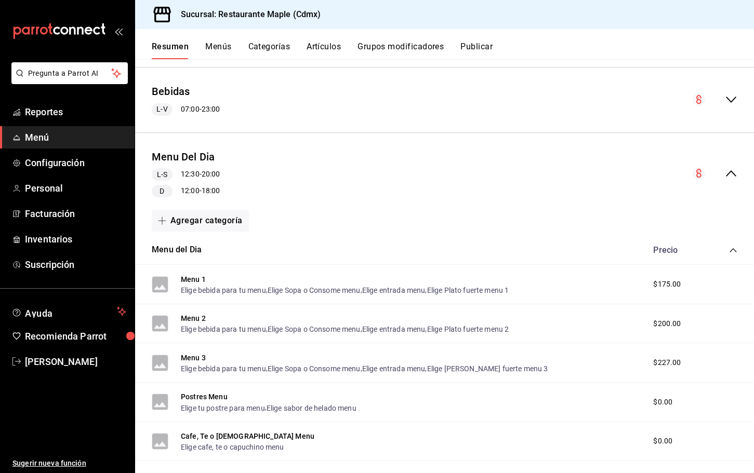
click at [404, 43] on button "Grupos modificadores" at bounding box center [400, 51] width 86 height 18
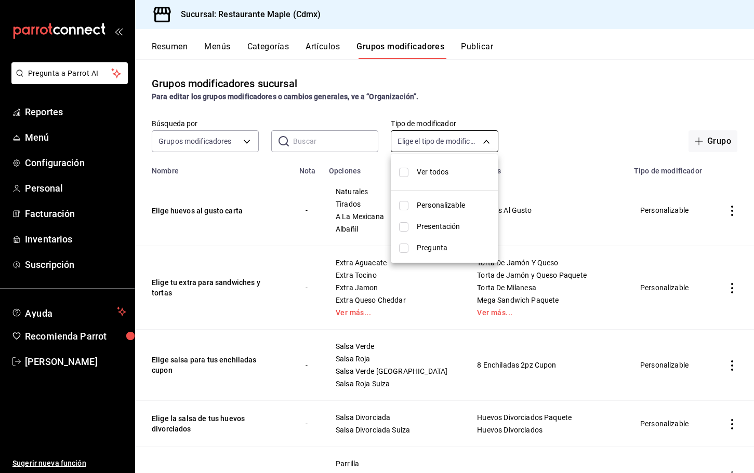
click at [440, 149] on body "Pregunta a Parrot AI Reportes Menú Configuración Personal Facturación Inventari…" at bounding box center [377, 236] width 754 height 473
click at [434, 207] on span "Personalizable" at bounding box center [453, 205] width 73 height 11
type input "CUSTOMIZABLE"
checkbox input "true"
click at [558, 117] on div at bounding box center [377, 236] width 754 height 473
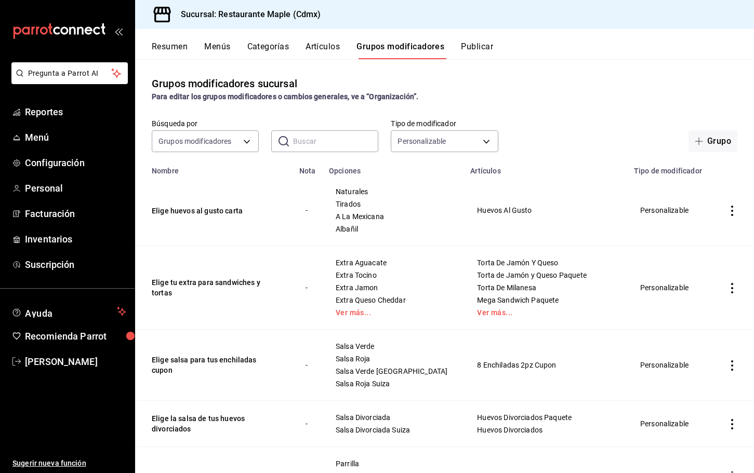
click at [327, 140] on input "text" at bounding box center [335, 141] width 85 height 21
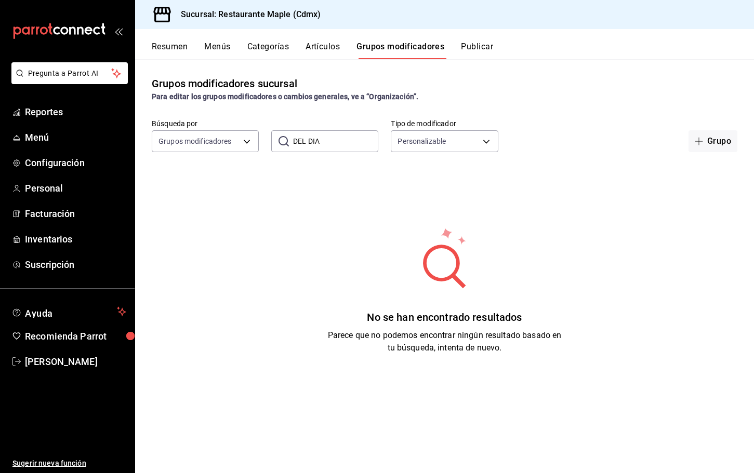
click at [325, 136] on input "DEL DIA" at bounding box center [335, 141] width 85 height 21
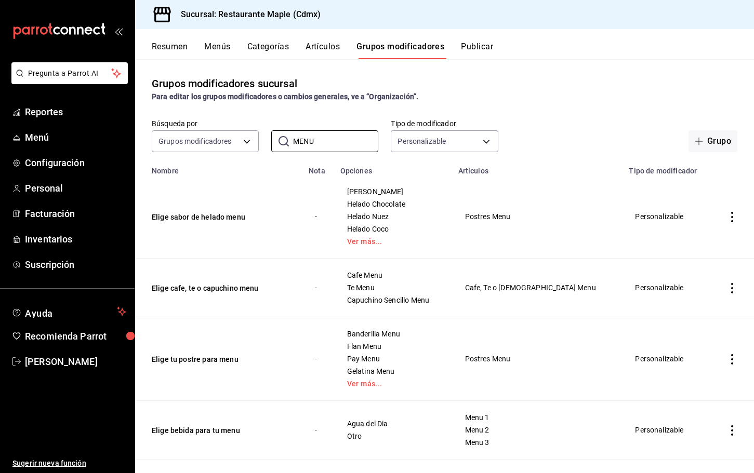
type input "MENU"
click at [515, 89] on div "Grupos modificadores sucursal Para editar los grupos modificadores o cambios ge…" at bounding box center [444, 89] width 619 height 26
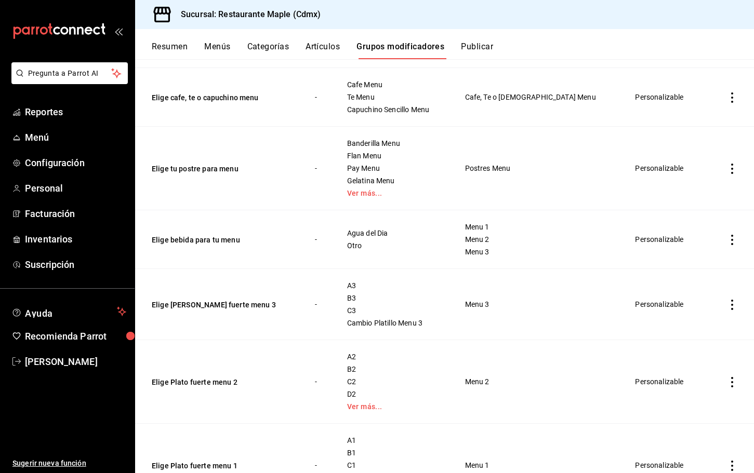
scroll to position [192, 0]
click at [210, 306] on button "Elige [PERSON_NAME] fuerte menu 3" at bounding box center [214, 304] width 125 height 10
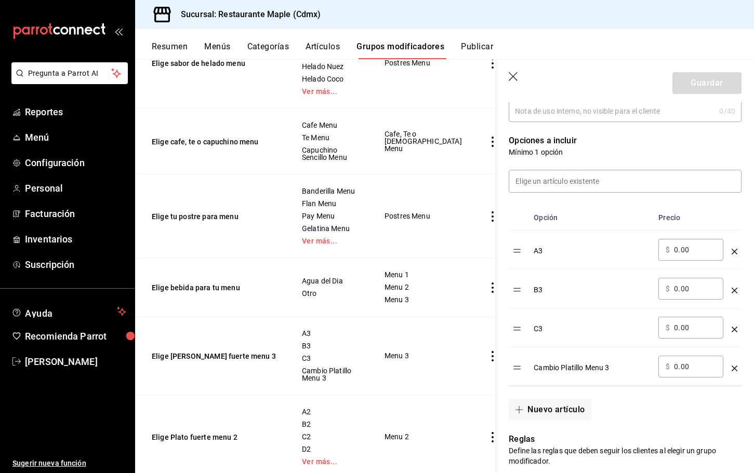
scroll to position [245, 0]
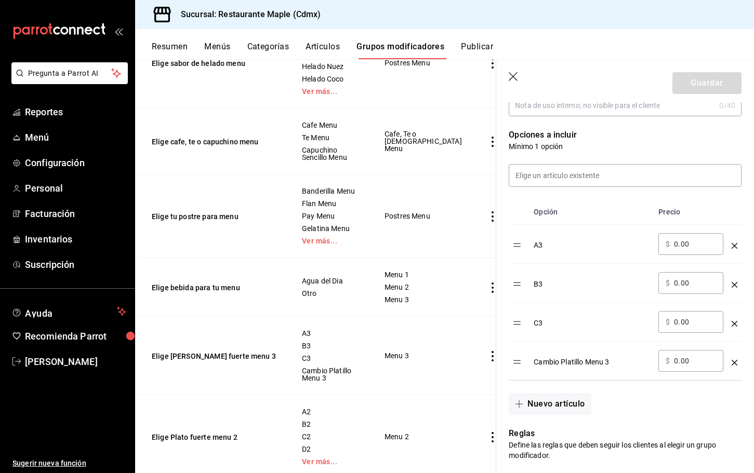
click at [538, 248] on div "A3" at bounding box center [592, 241] width 116 height 17
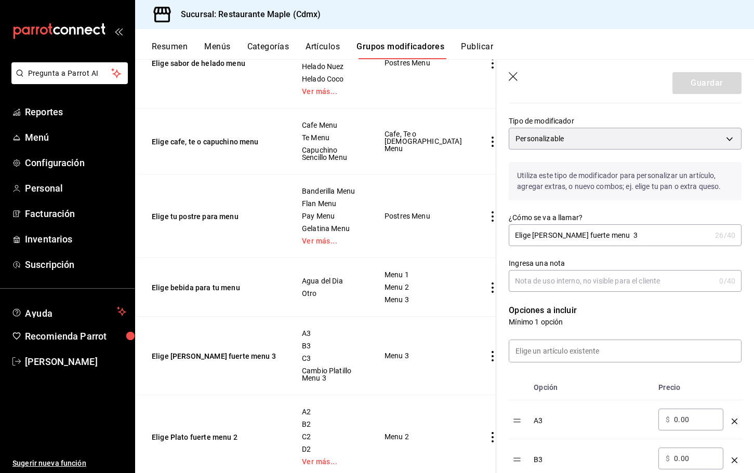
scroll to position [0, 0]
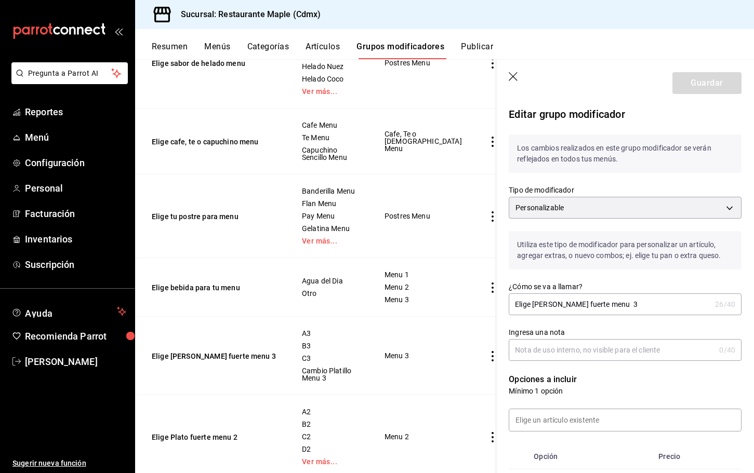
click at [511, 78] on icon "button" at bounding box center [513, 76] width 9 height 9
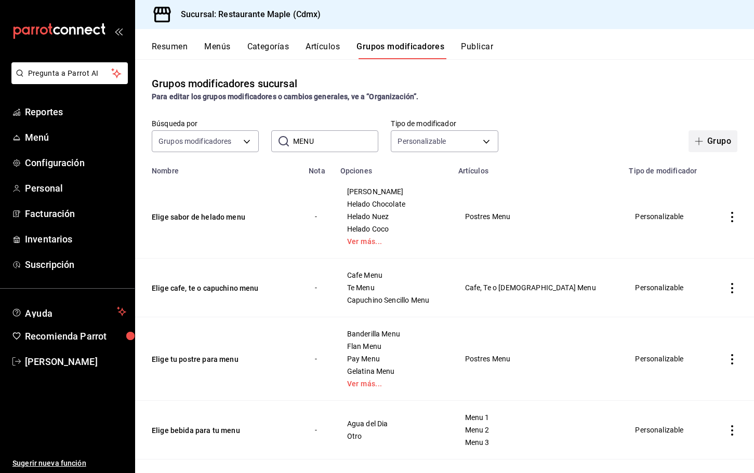
click at [717, 145] on button "Grupo" at bounding box center [712, 141] width 49 height 22
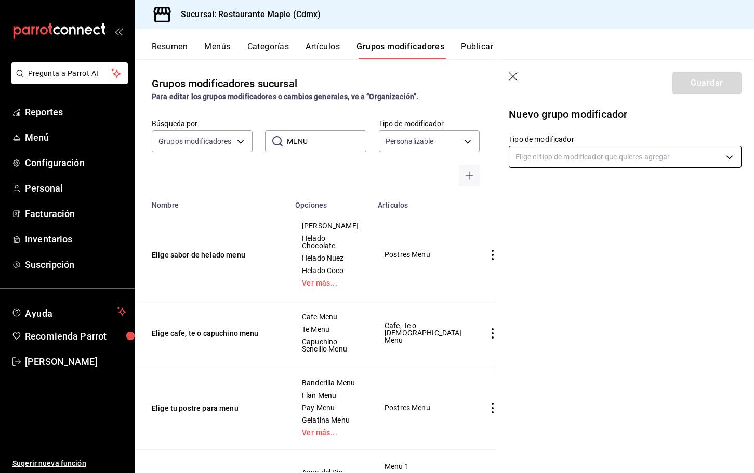
click at [571, 166] on body "Pregunta a Parrot AI Reportes Menú Configuración Personal Facturación Inventari…" at bounding box center [377, 236] width 754 height 473
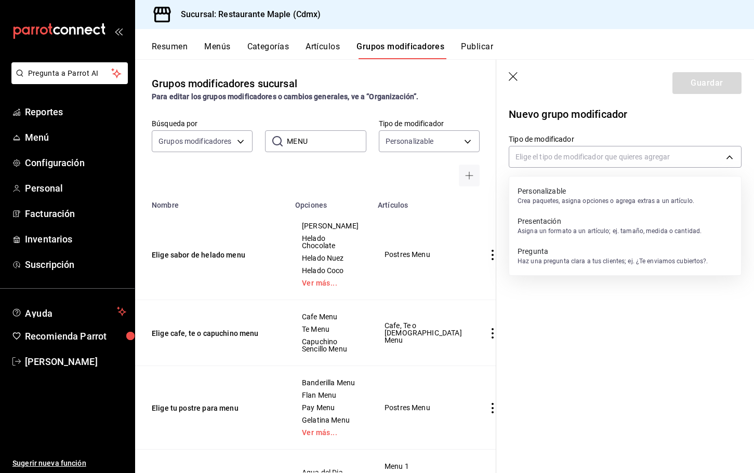
click at [554, 184] on div "Personalizable Crea paquetes, asigna opciones o agrega extras a un artículo." at bounding box center [606, 196] width 177 height 24
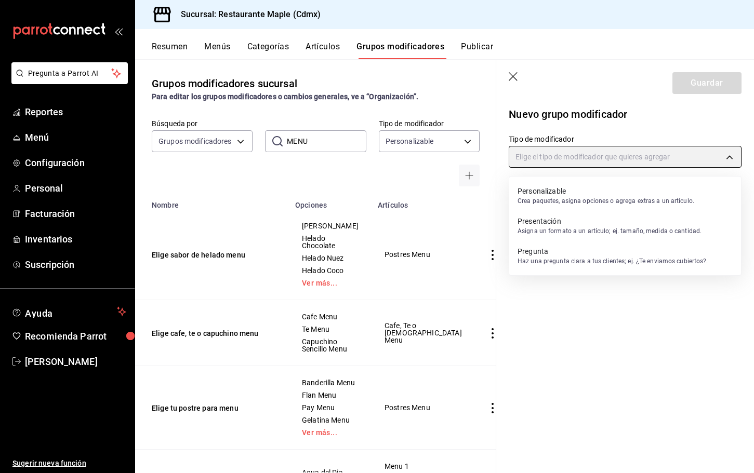
type input "CUSTOMIZABLE"
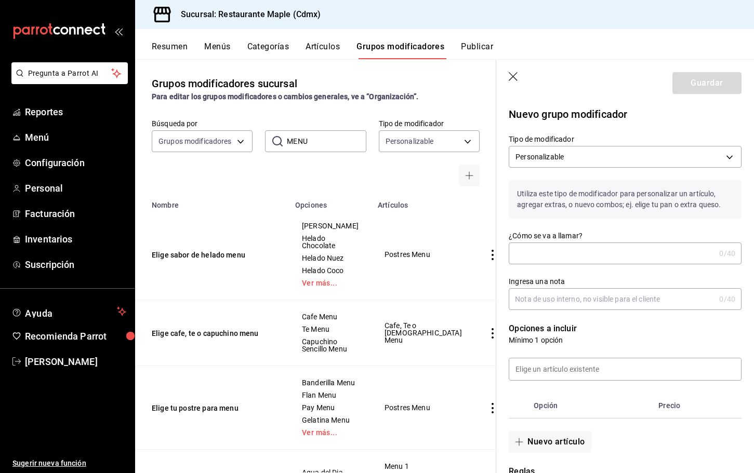
click at [536, 249] on input "¿Cómo se va a llamar?" at bounding box center [612, 253] width 206 height 21
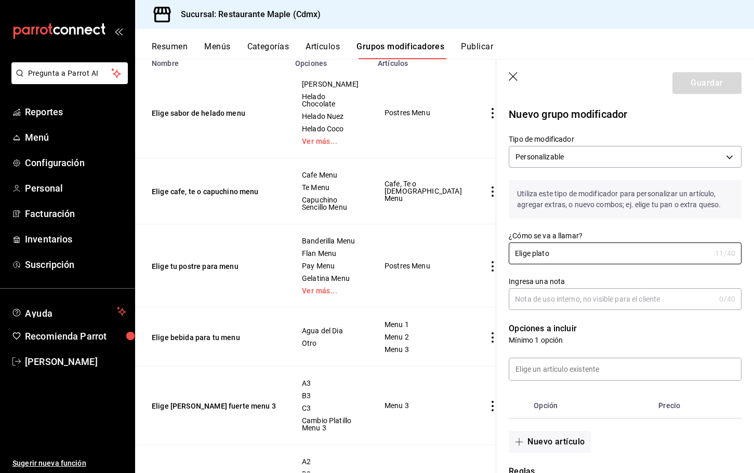
scroll to position [214, 0]
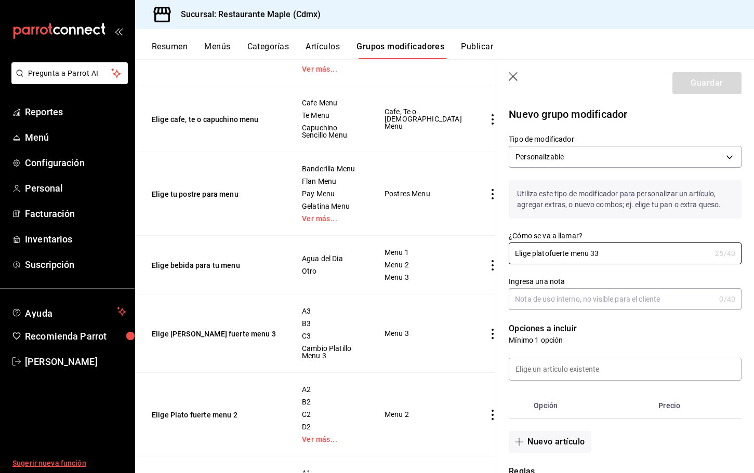
type input "Elige platofuerte menu 33"
click at [514, 74] on icon "button" at bounding box center [514, 77] width 10 height 10
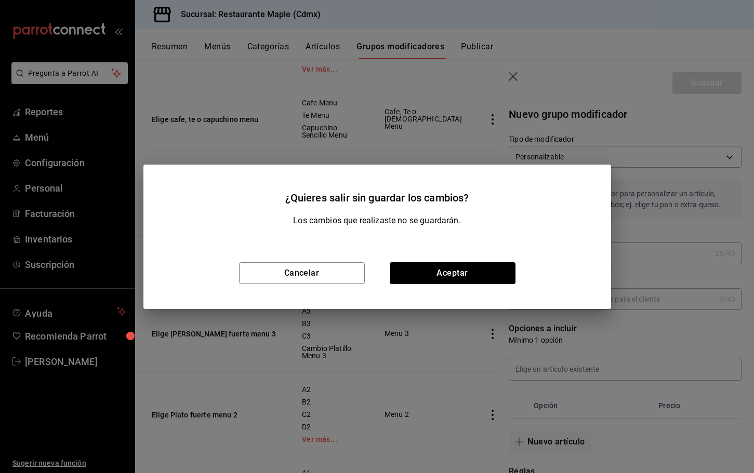
click at [441, 286] on div "Cancelar Aceptar" at bounding box center [377, 273] width 468 height 72
click at [443, 279] on button "Aceptar" at bounding box center [453, 273] width 126 height 22
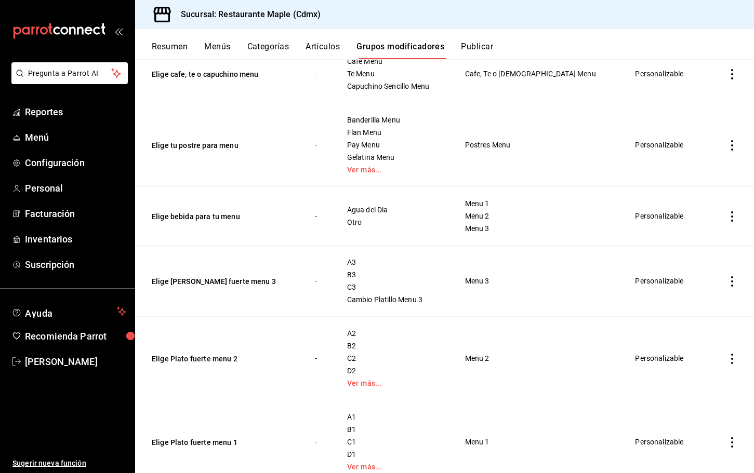
scroll to position [188, 0]
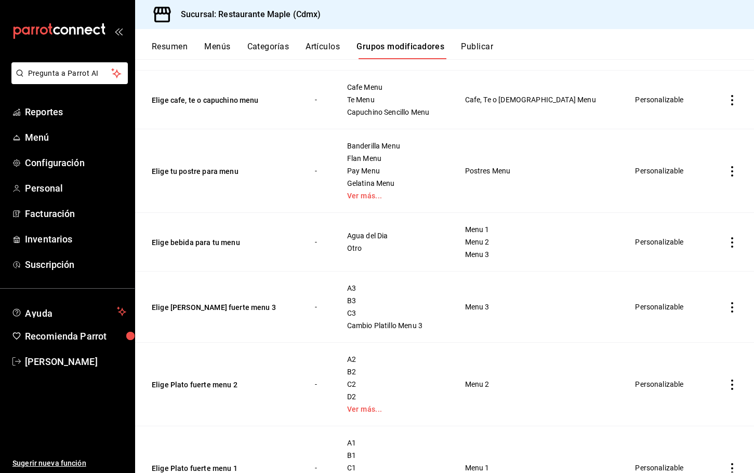
click at [737, 310] on td "simple table" at bounding box center [732, 307] width 44 height 71
click at [734, 311] on icon "actions" at bounding box center [732, 307] width 10 height 10
click at [694, 356] on span "Duplicar" at bounding box center [700, 352] width 27 height 11
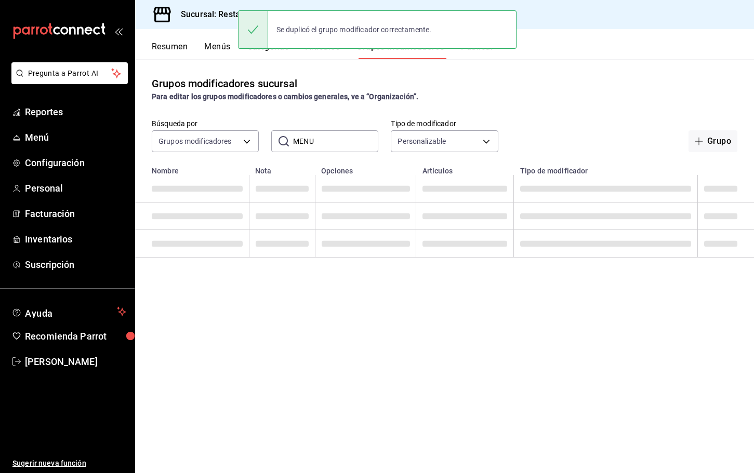
scroll to position [0, 0]
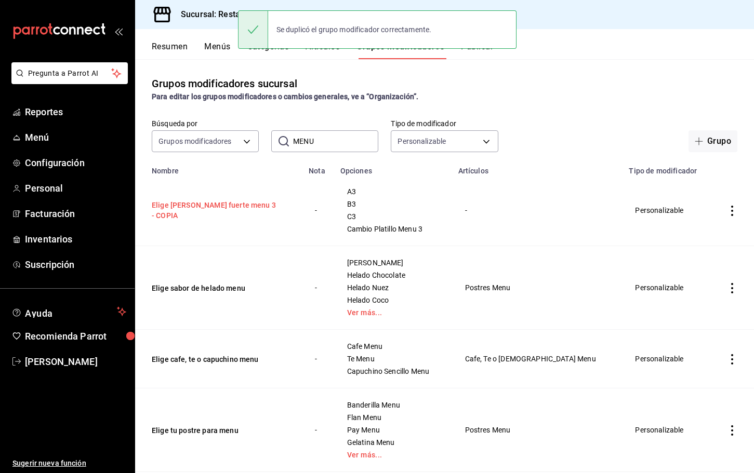
click at [236, 208] on button "Elige [PERSON_NAME] fuerte menu 3 - COPIA" at bounding box center [214, 210] width 125 height 21
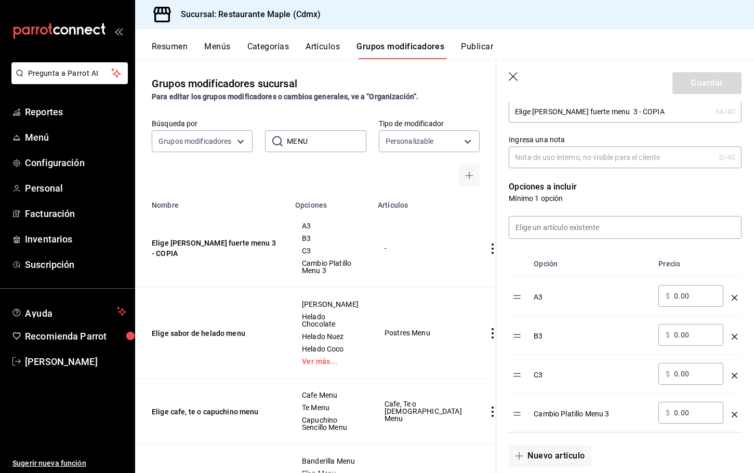
scroll to position [192, 0]
click at [537, 299] on div "A3" at bounding box center [592, 294] width 116 height 17
click at [735, 298] on icon "optionsTable" at bounding box center [735, 299] width 6 height 6
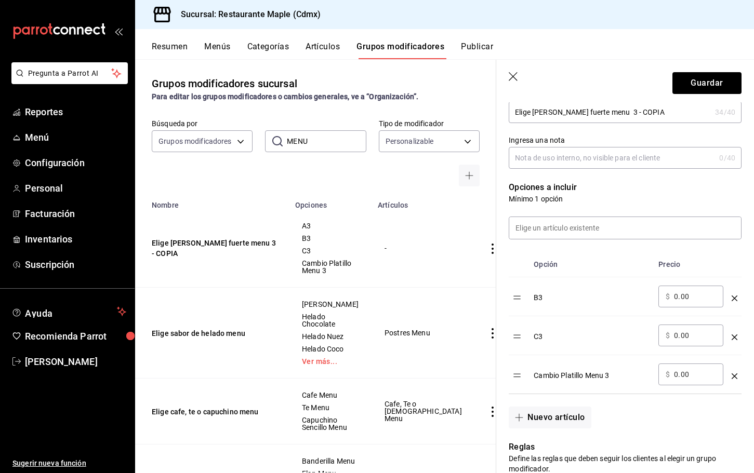
click at [735, 298] on icon "optionsTable" at bounding box center [735, 299] width 6 height 6
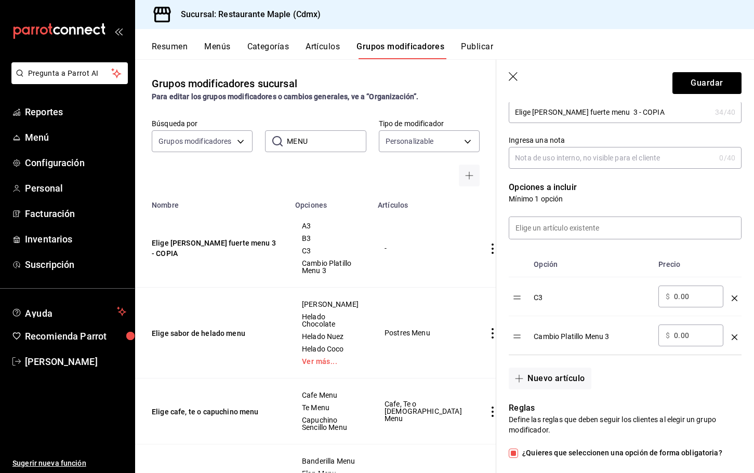
click at [735, 298] on icon "optionsTable" at bounding box center [735, 299] width 6 height 6
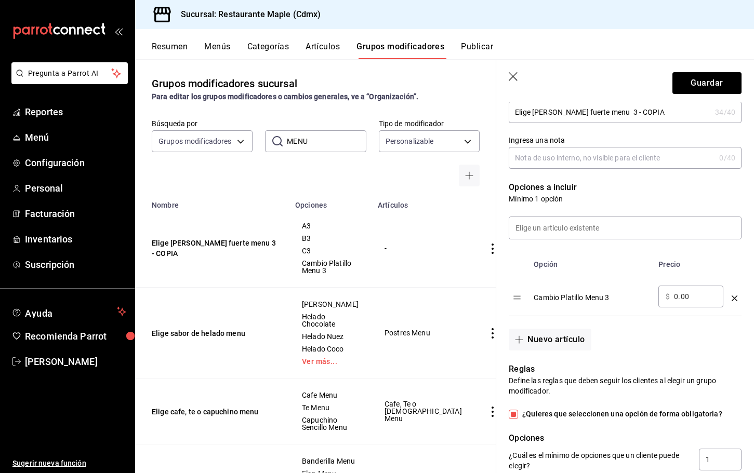
click at [735, 298] on icon "optionsTable" at bounding box center [735, 299] width 6 height 6
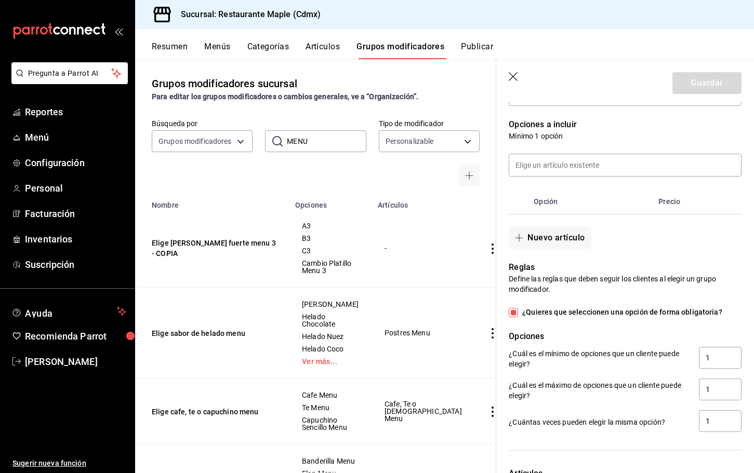
scroll to position [191, 0]
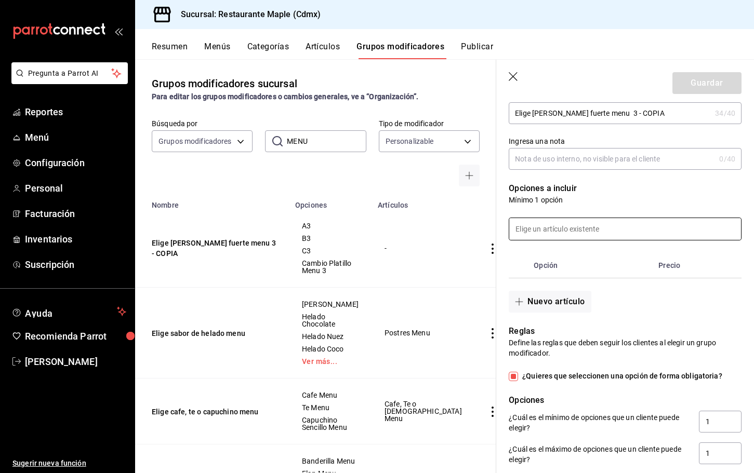
click at [543, 227] on input at bounding box center [625, 229] width 232 height 22
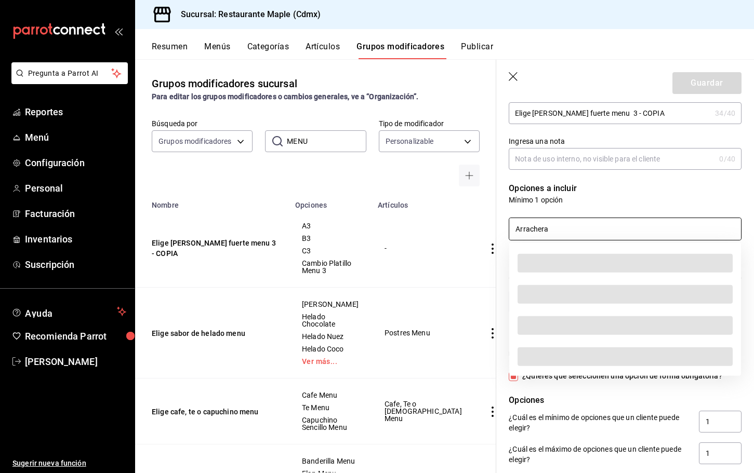
type input "Arrachera"
click at [595, 201] on p "Mínimo 1 opción" at bounding box center [625, 200] width 233 height 10
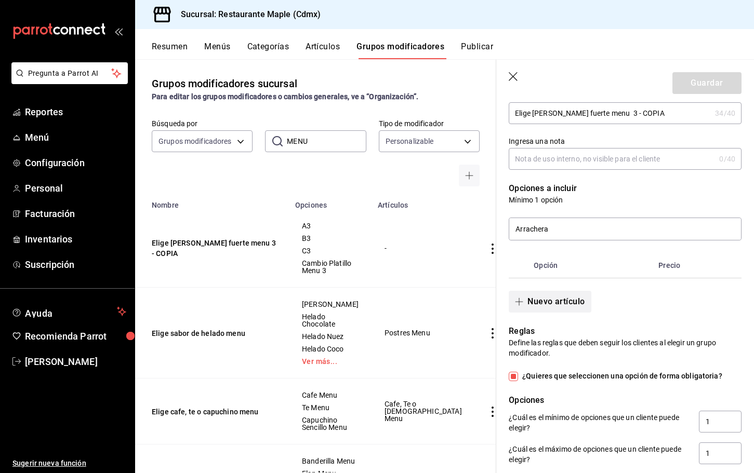
click at [545, 298] on button "Nuevo artículo" at bounding box center [550, 302] width 82 height 22
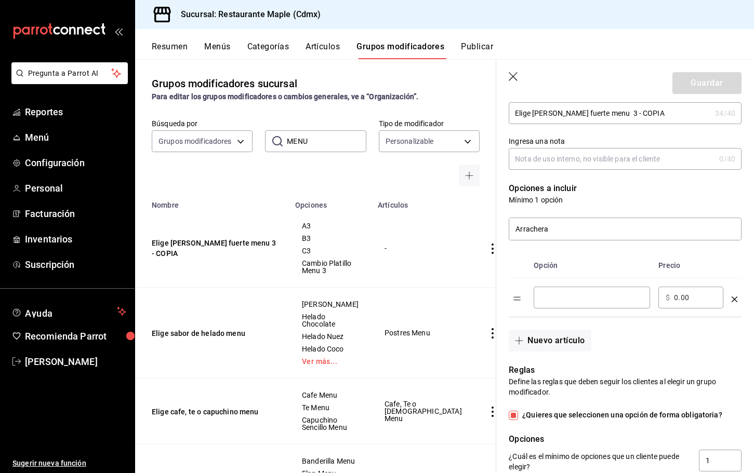
click at [554, 298] on input "optionsTable" at bounding box center [592, 298] width 102 height 10
type input "Arrachera"
click at [545, 345] on button "Nuevo artículo" at bounding box center [550, 341] width 82 height 22
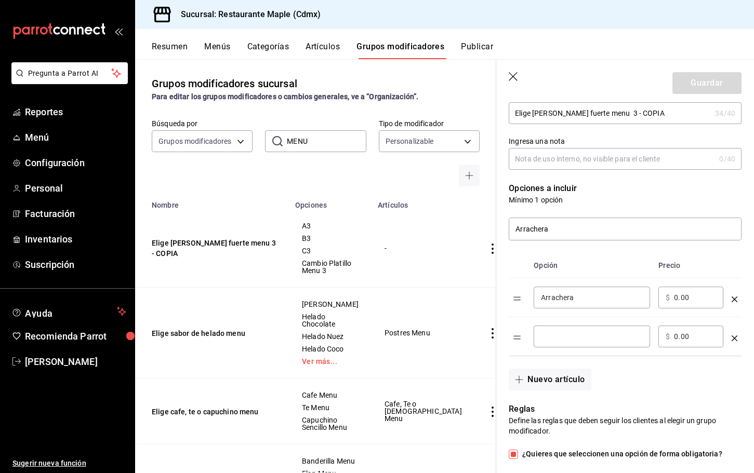
click at [549, 327] on div "​" at bounding box center [592, 337] width 116 height 22
type input "Salmon"
click at [538, 378] on button "Nuevo artículo" at bounding box center [550, 380] width 82 height 22
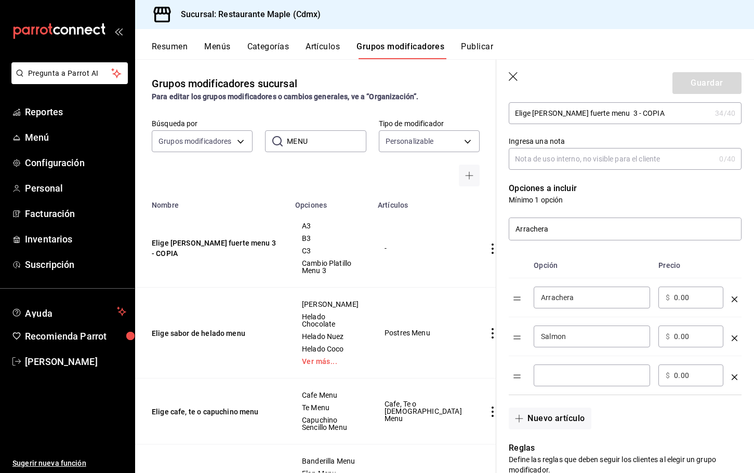
click at [552, 374] on input "optionsTable" at bounding box center [592, 375] width 102 height 10
type input "Filete de Res"
click at [548, 419] on button "Nuevo artículo" at bounding box center [550, 419] width 82 height 22
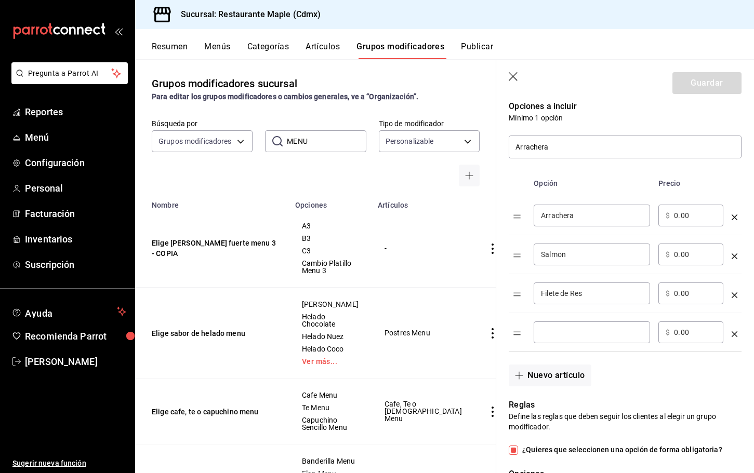
scroll to position [275, 0]
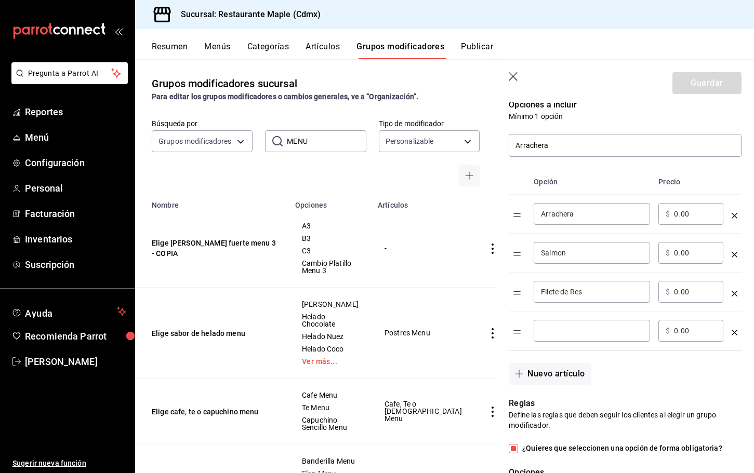
click at [555, 330] on input "optionsTable" at bounding box center [592, 331] width 102 height 10
type input "Camarones"
click at [535, 374] on button "Nuevo artículo" at bounding box center [550, 374] width 82 height 22
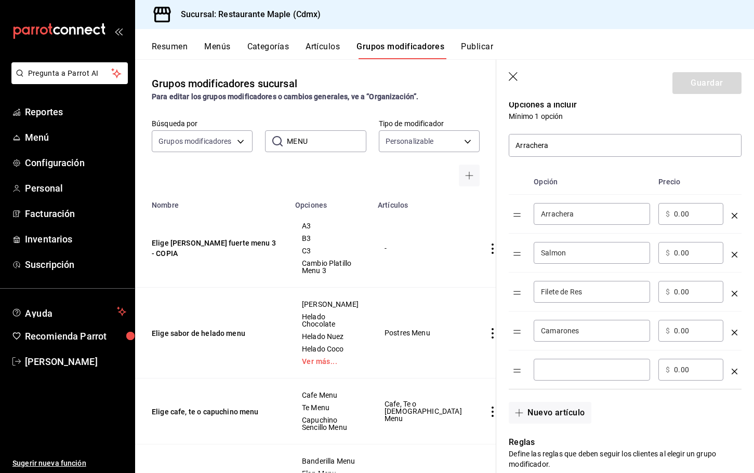
click at [553, 367] on input "optionsTable" at bounding box center [592, 370] width 102 height 10
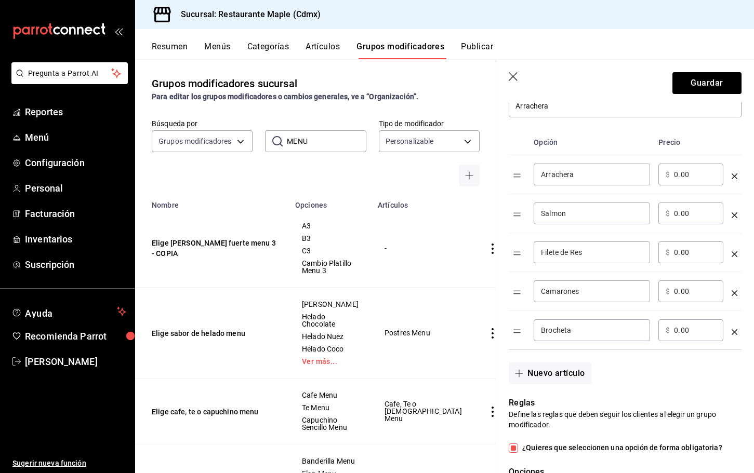
scroll to position [315, 0]
type input "Brocheta"
click at [531, 371] on button "Nuevo artículo" at bounding box center [550, 373] width 82 height 22
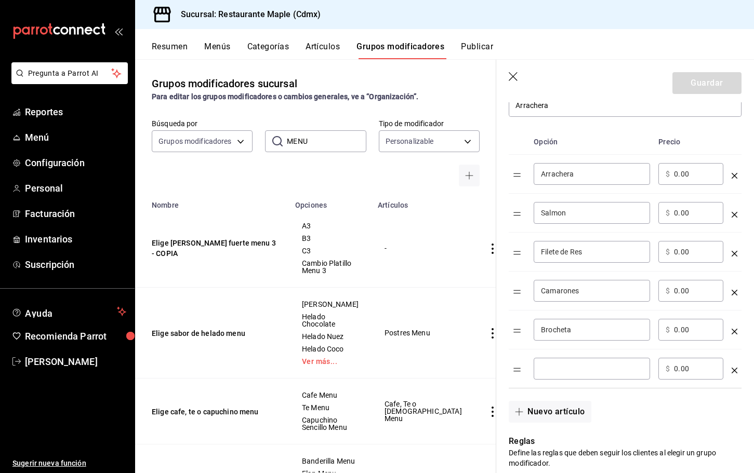
click at [547, 364] on input "optionsTable" at bounding box center [592, 369] width 102 height 10
type input "Chile En Nogada"
click at [540, 413] on button "Nuevo artículo" at bounding box center [550, 412] width 82 height 22
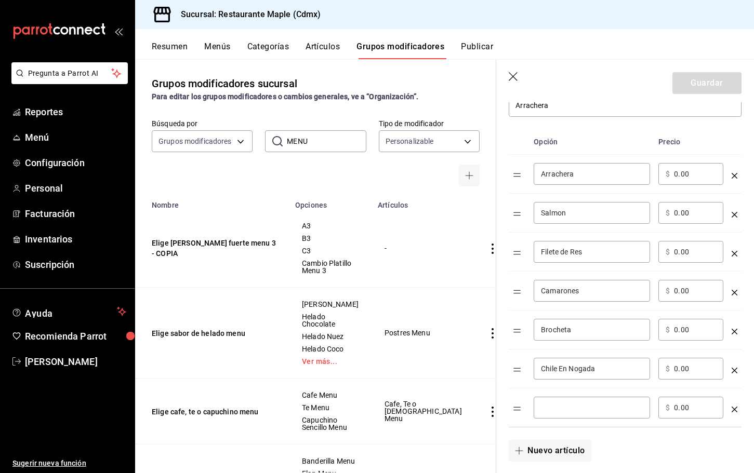
click at [554, 412] on input "optionsTable" at bounding box center [592, 408] width 102 height 10
type input "Camarones"
click at [538, 454] on button "Nuevo artículo" at bounding box center [550, 451] width 82 height 22
click at [553, 445] on input "optionsTable" at bounding box center [592, 447] width 102 height 10
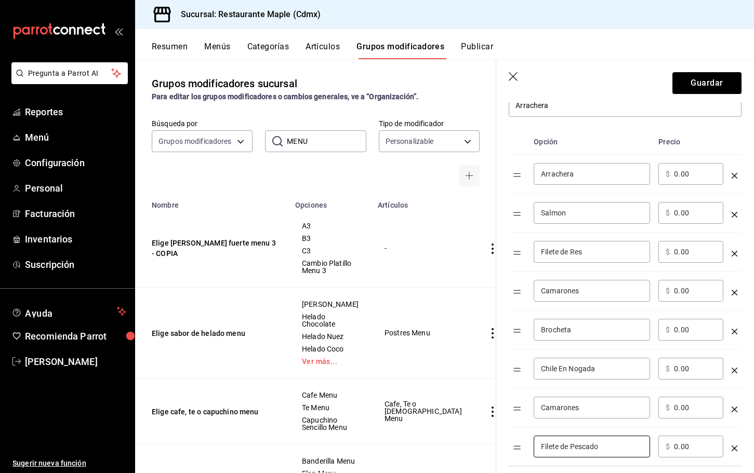
type input "Filete de Pescado"
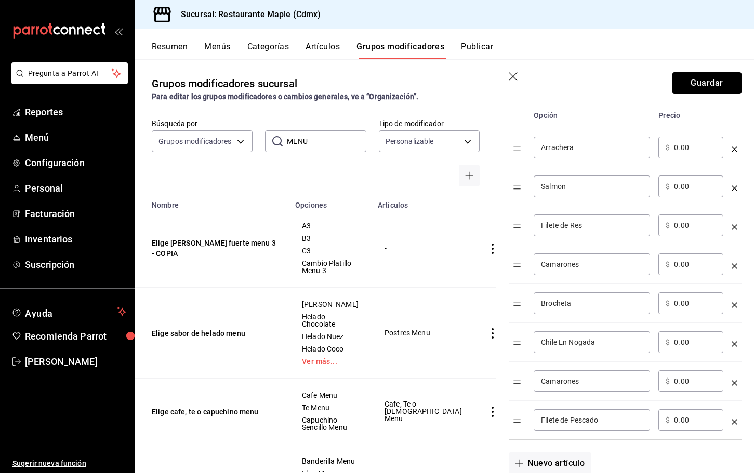
scroll to position [272, 0]
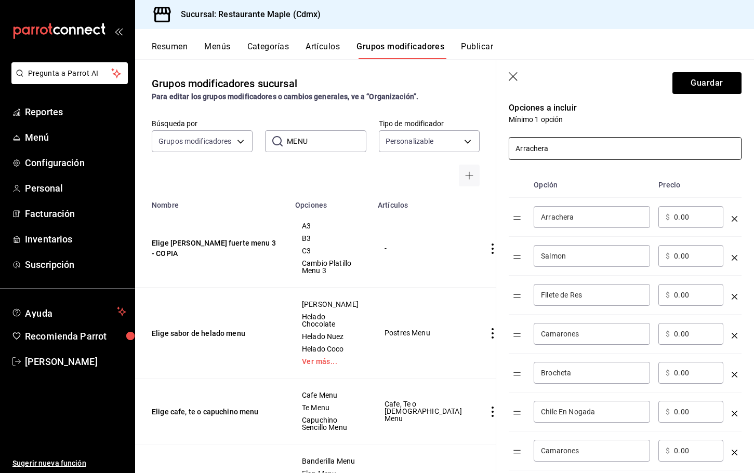
click at [554, 156] on input "Arrachera" at bounding box center [625, 149] width 232 height 22
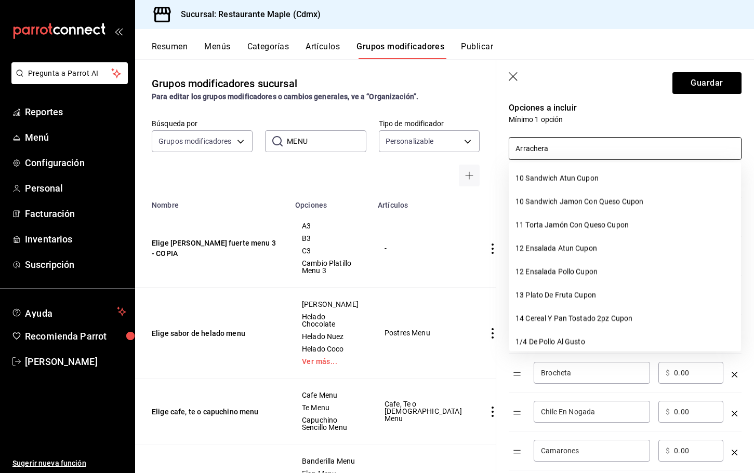
click at [554, 156] on input "Arrachera" at bounding box center [625, 149] width 232 height 22
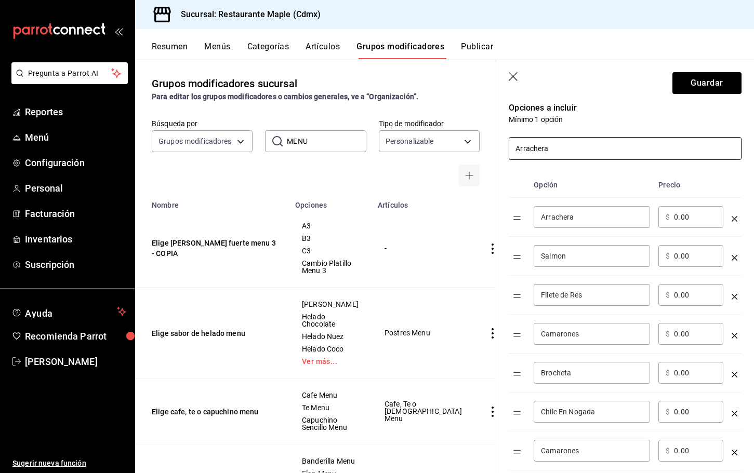
click at [554, 156] on input "Arrachera" at bounding box center [625, 149] width 232 height 22
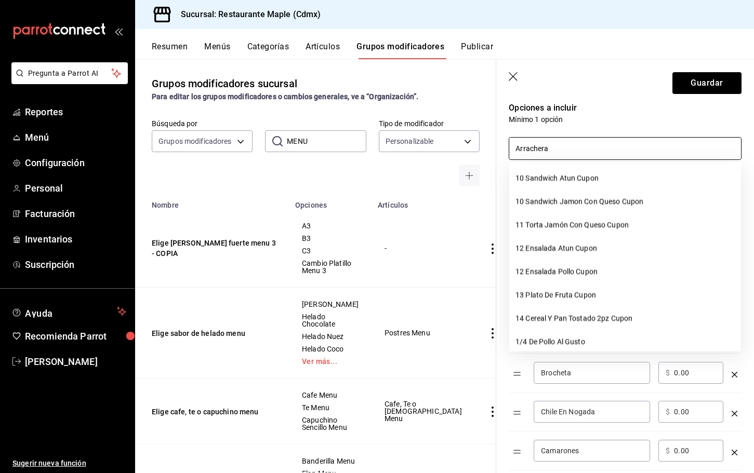
type input "a"
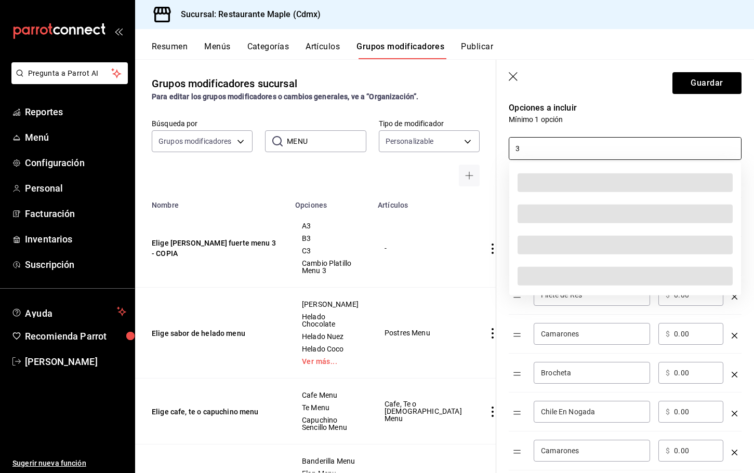
type input "3"
click at [594, 115] on p "Mínimo 1 opción" at bounding box center [625, 119] width 233 height 10
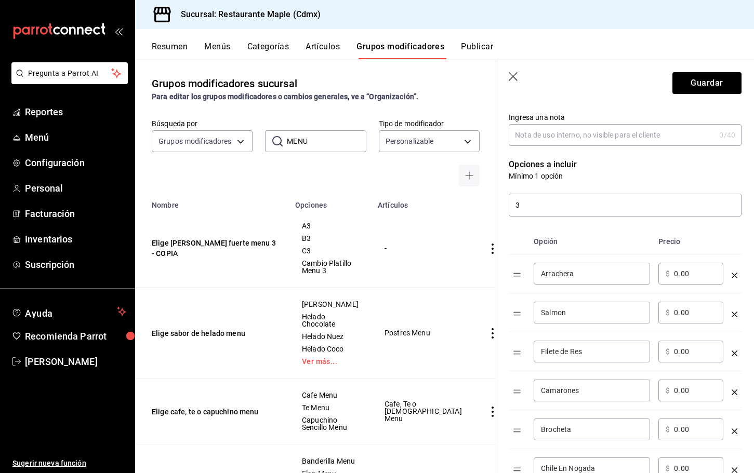
scroll to position [214, 0]
click at [543, 192] on div "3" at bounding box center [618, 199] width 245 height 35
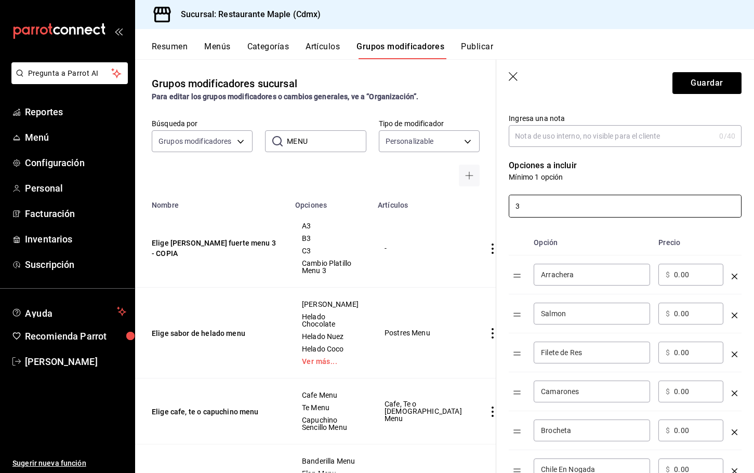
click at [540, 201] on input "3" at bounding box center [625, 206] width 232 height 22
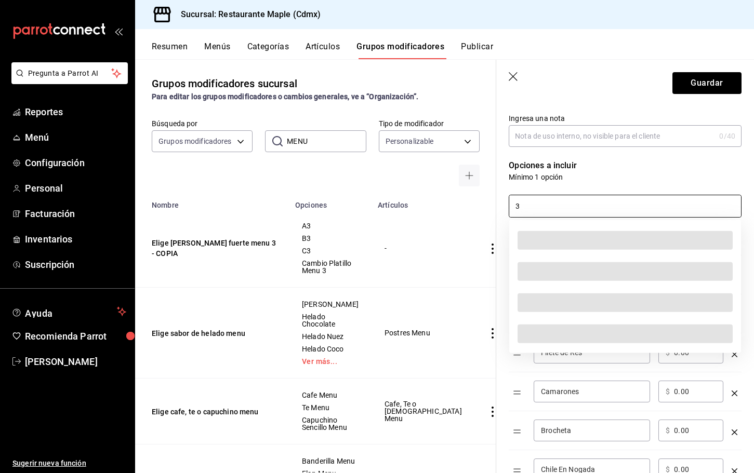
click at [540, 201] on input "3" at bounding box center [625, 206] width 232 height 22
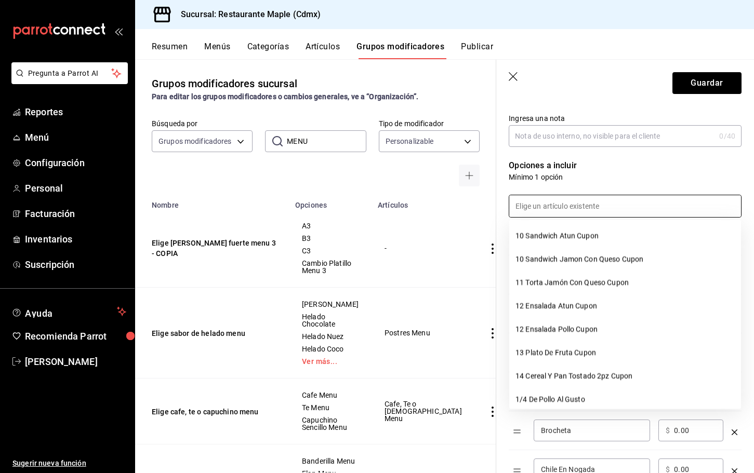
type input "3"
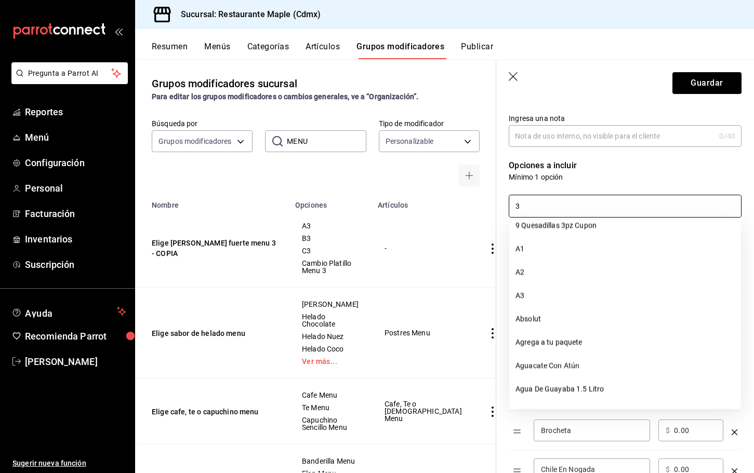
scroll to position [356, 0]
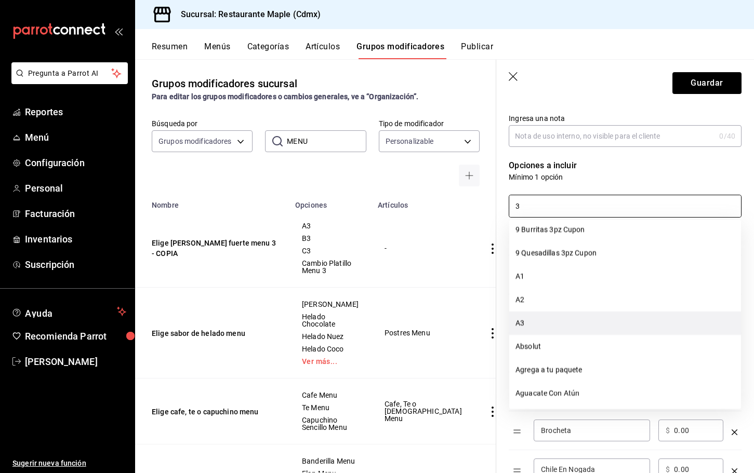
click at [562, 318] on li "A3" at bounding box center [625, 323] width 232 height 23
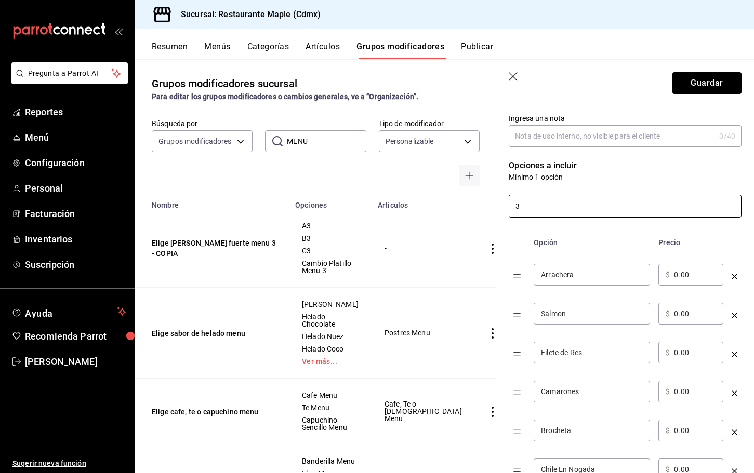
click at [563, 211] on input "3" at bounding box center [625, 206] width 232 height 22
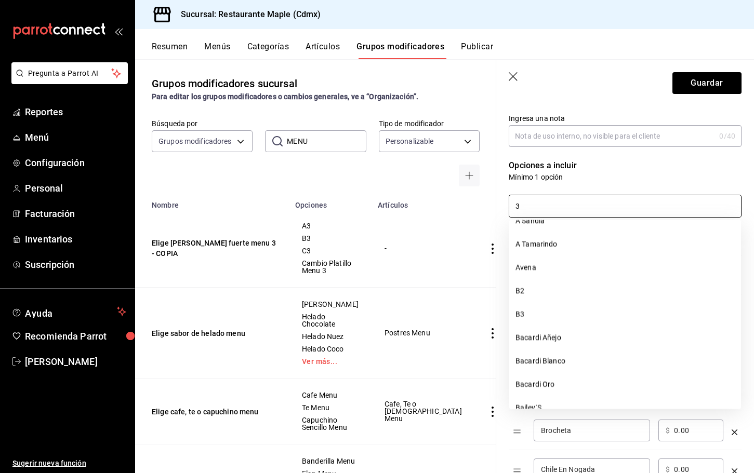
scroll to position [1928, 0]
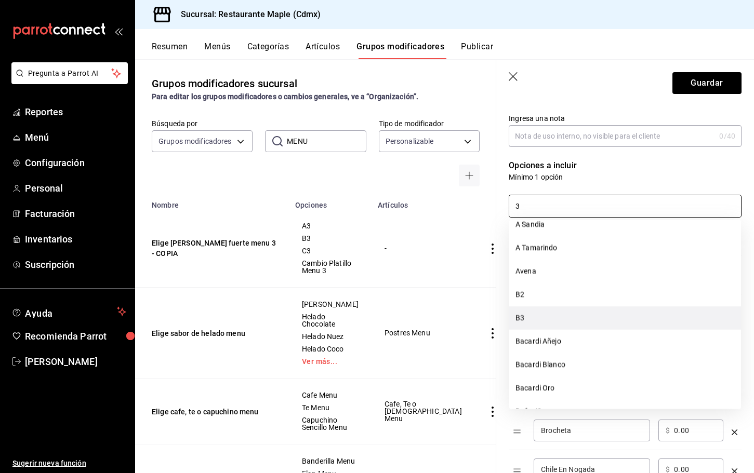
click at [569, 327] on li "B3" at bounding box center [625, 318] width 232 height 23
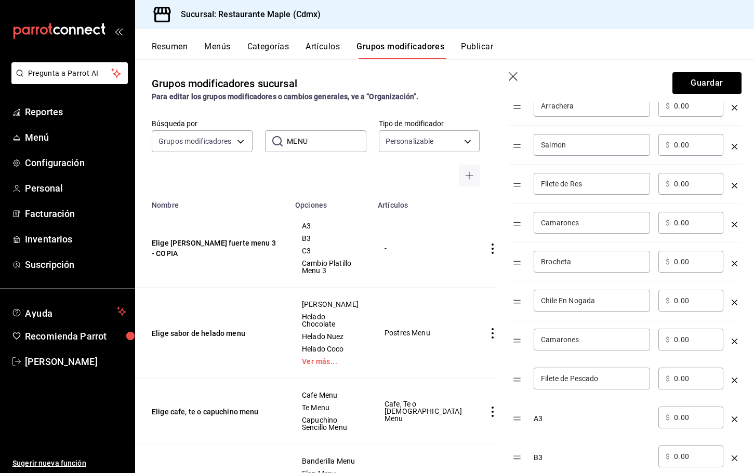
scroll to position [366, 0]
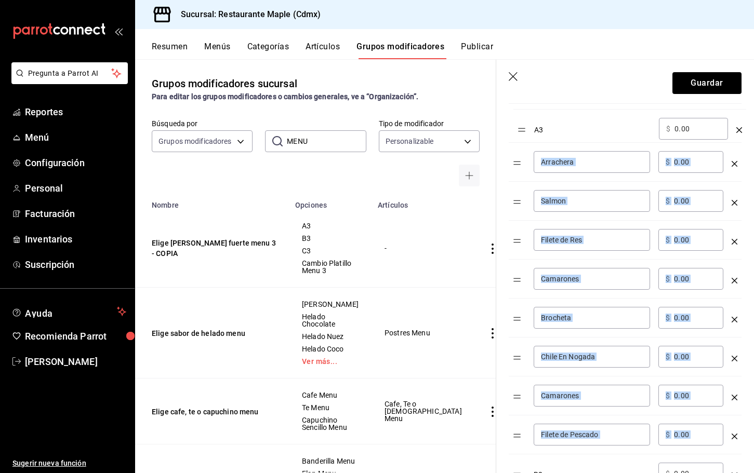
drag, startPoint x: 517, startPoint y: 437, endPoint x: 522, endPoint y: 131, distance: 306.6
click at [522, 131] on table "Opción Precio Arrachera ​ ​ $ 0.00 ​ Salmon ​ ​ $ 0.00 ​ Filete de Res ​ ​ $ 0.…" at bounding box center [625, 285] width 233 height 415
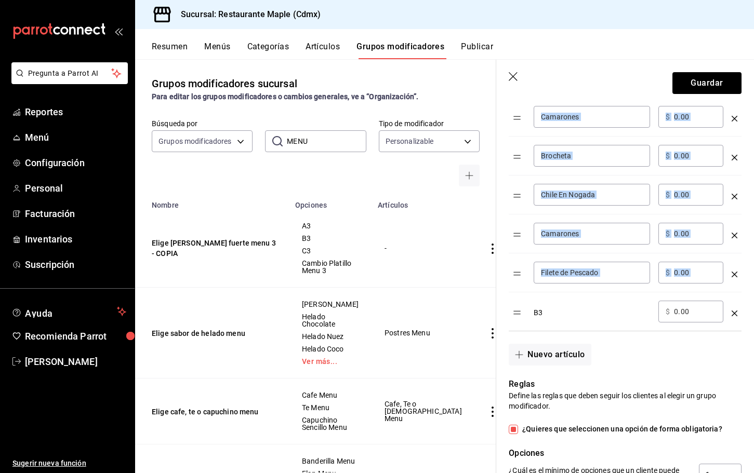
scroll to position [529, 0]
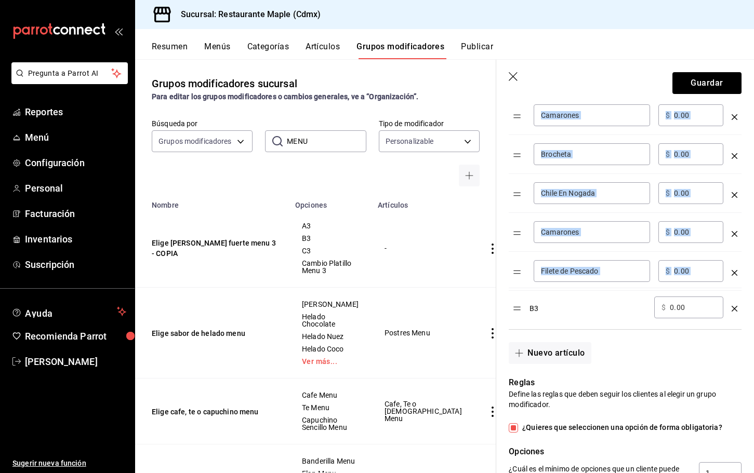
click at [568, 322] on table "Opción Precio A3 ​ $ 0.00 ​ Arrachera ​ ​ $ 0.00 ​ Salmon ​ ​ $ 0.00 ​ Filete d…" at bounding box center [625, 122] width 233 height 415
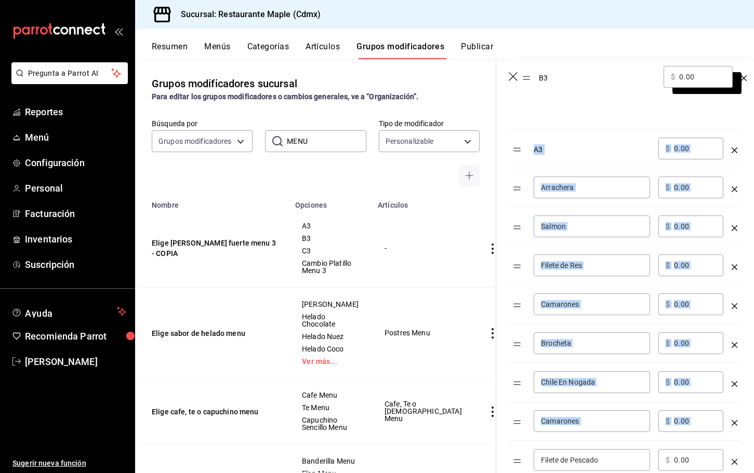
scroll to position [374, 0]
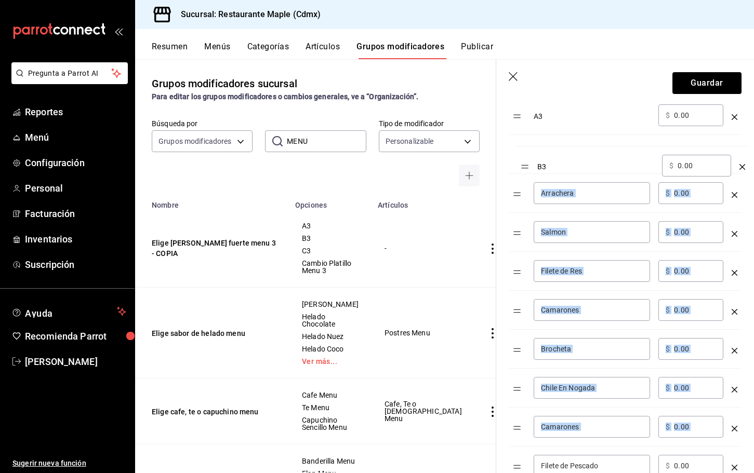
drag, startPoint x: 514, startPoint y: 314, endPoint x: 522, endPoint y: 169, distance: 145.2
click at [522, 169] on table "Opción Precio A3 ​ $ 0.00 ​ Arrachera ​ ​ $ 0.00 ​ Salmon ​ ​ $ 0.00 ​ Filete d…" at bounding box center [625, 278] width 233 height 415
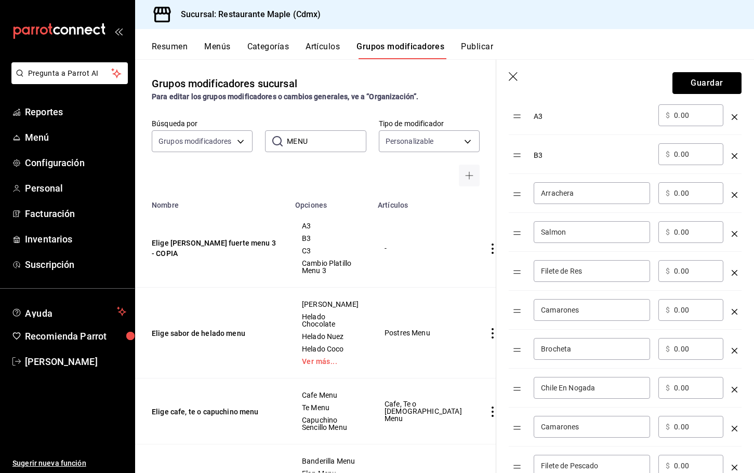
drag, startPoint x: 695, startPoint y: 77, endPoint x: 649, endPoint y: 58, distance: 49.6
click at [649, 58] on div "Resumen Menús Categorías Artículos Grupos modificadores Publicar Grupos modific…" at bounding box center [444, 251] width 619 height 444
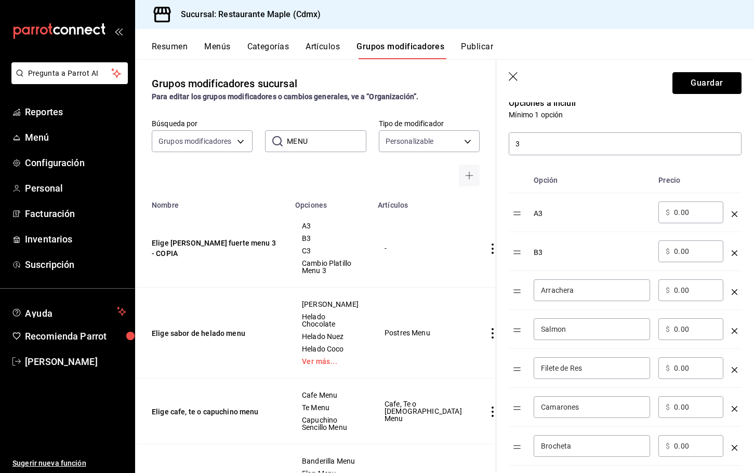
scroll to position [196, 0]
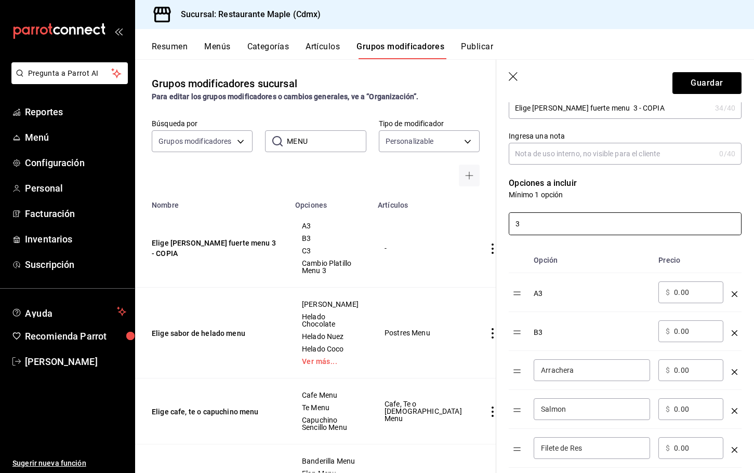
click at [528, 219] on input "3" at bounding box center [625, 224] width 232 height 22
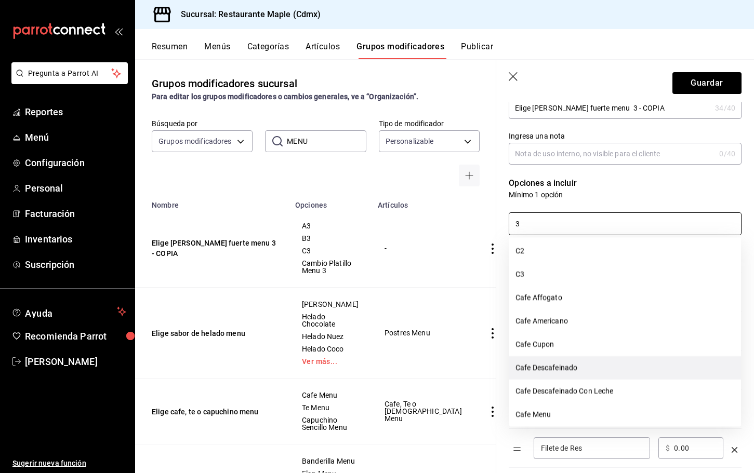
scroll to position [2337, 0]
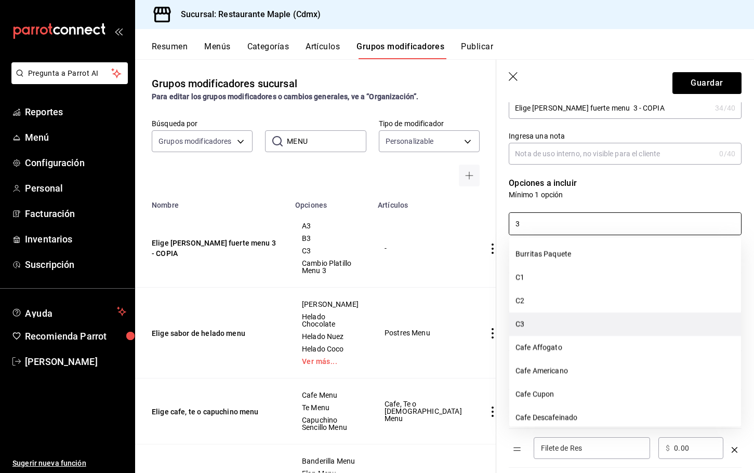
click at [539, 319] on li "C3" at bounding box center [625, 324] width 232 height 23
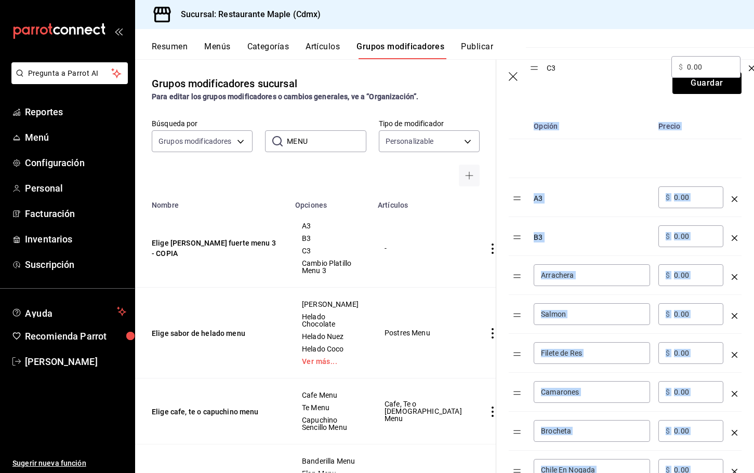
scroll to position [297, 0]
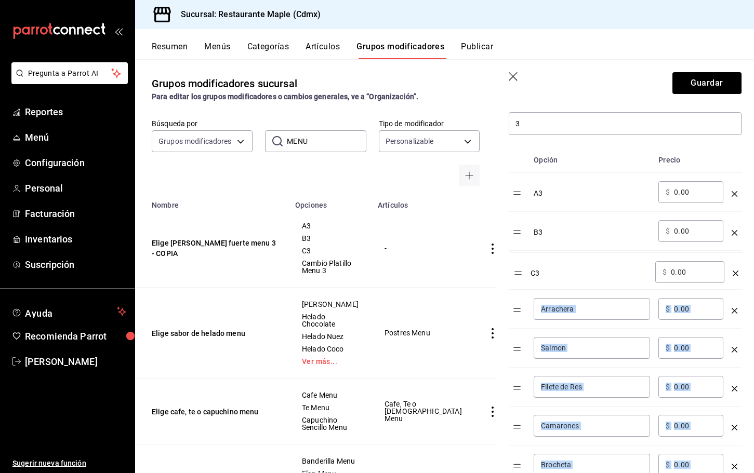
drag, startPoint x: 514, startPoint y: 303, endPoint x: 515, endPoint y: 272, distance: 30.7
click at [515, 272] on table "Opción Precio A3 ​ $ 0.00 ​ B3 ​ $ 0.00 ​ Arrachera ​ ​ $ 0.00 ​ Salmon ​ ​ $ 0…" at bounding box center [625, 375] width 233 height 454
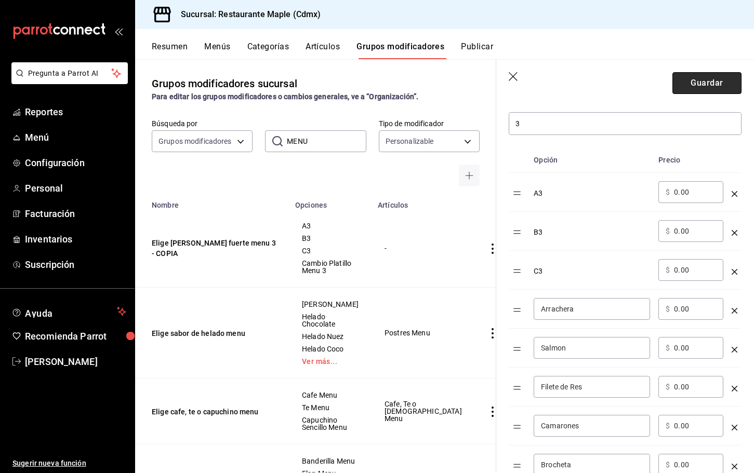
click at [689, 74] on button "Guardar" at bounding box center [706, 83] width 69 height 22
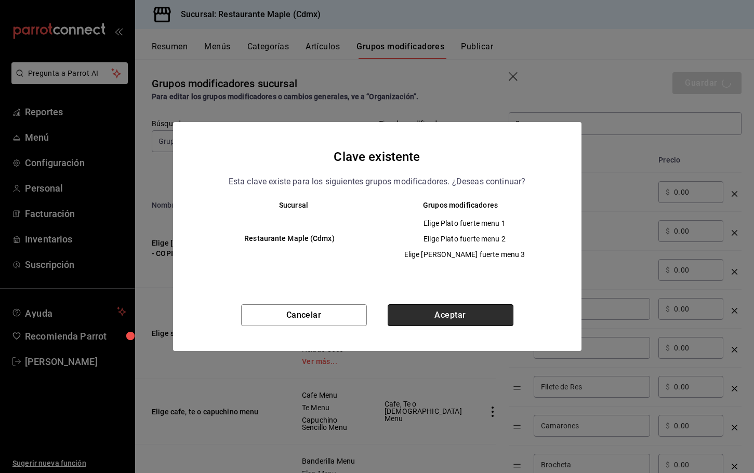
click at [440, 315] on button "Aceptar" at bounding box center [451, 315] width 126 height 22
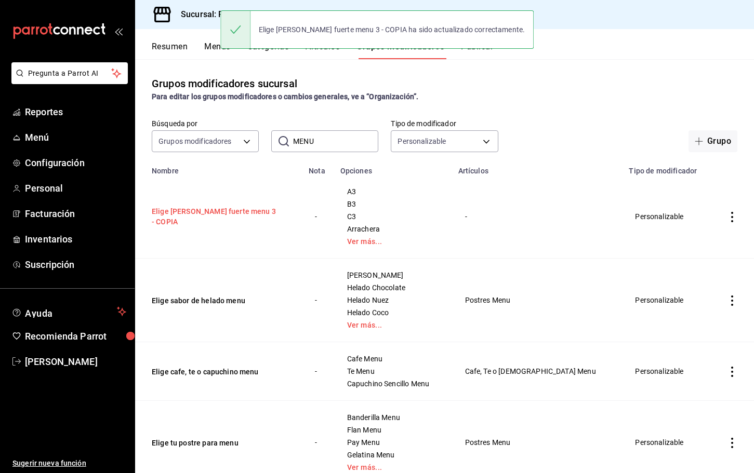
click at [248, 216] on button "Elige [PERSON_NAME] fuerte menu 3 - COPIA" at bounding box center [214, 216] width 125 height 21
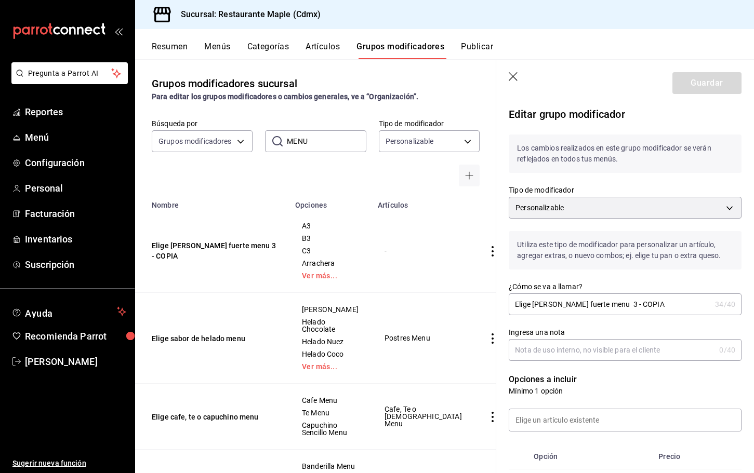
click at [513, 78] on icon "button" at bounding box center [514, 77] width 10 height 10
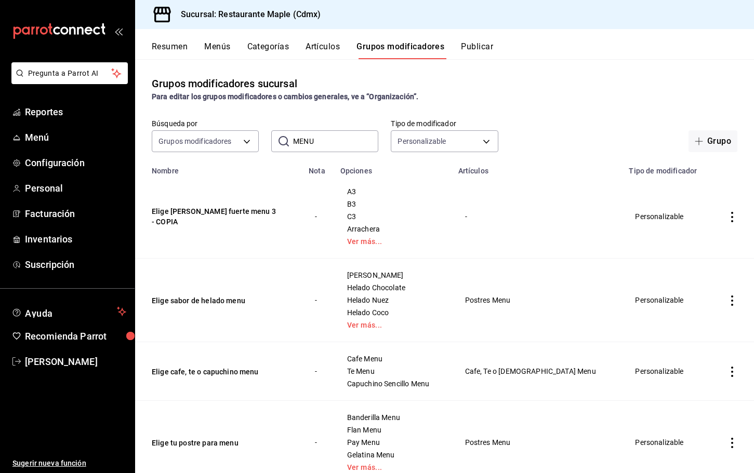
click at [223, 45] on button "Menús" at bounding box center [217, 51] width 26 height 18
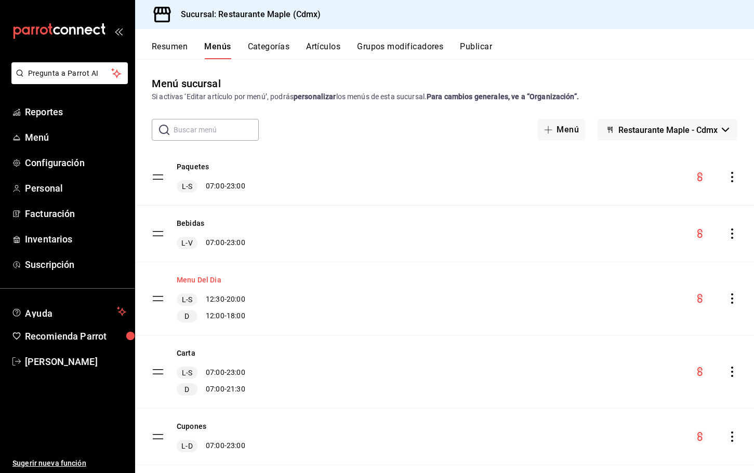
click at [205, 280] on button "Menu Del Dia" at bounding box center [199, 280] width 45 height 10
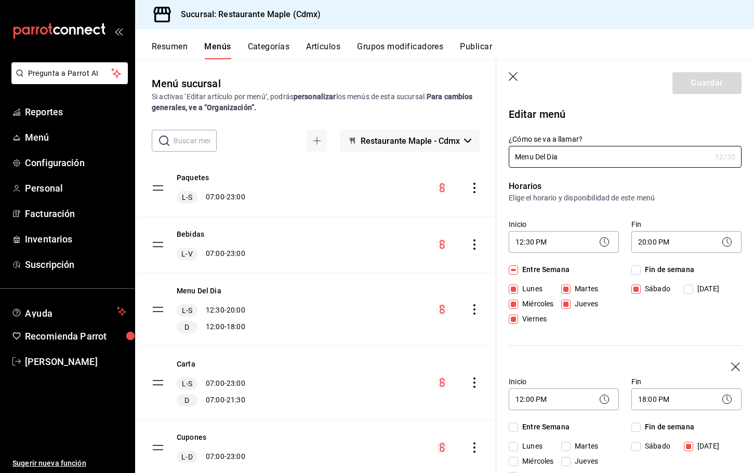
click at [511, 81] on icon "button" at bounding box center [514, 77] width 10 height 10
checkbox input "false"
type input "1758323654754"
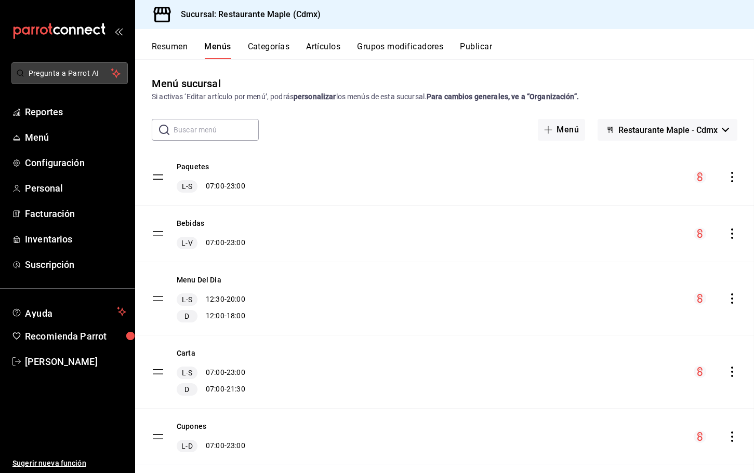
checkbox input "false"
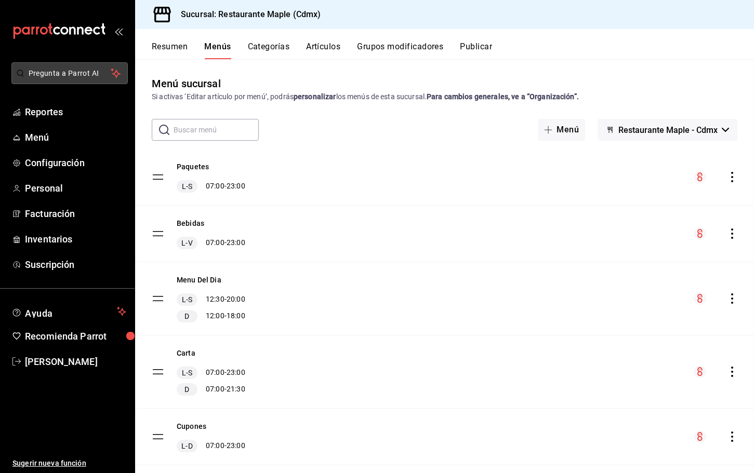
checkbox input "false"
click at [163, 43] on button "Resumen" at bounding box center [170, 51] width 36 height 18
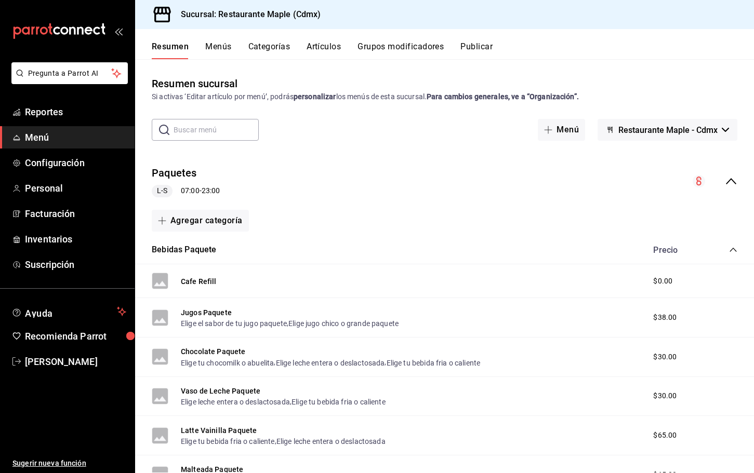
click at [735, 250] on icon "collapse-category-row" at bounding box center [733, 250] width 8 height 8
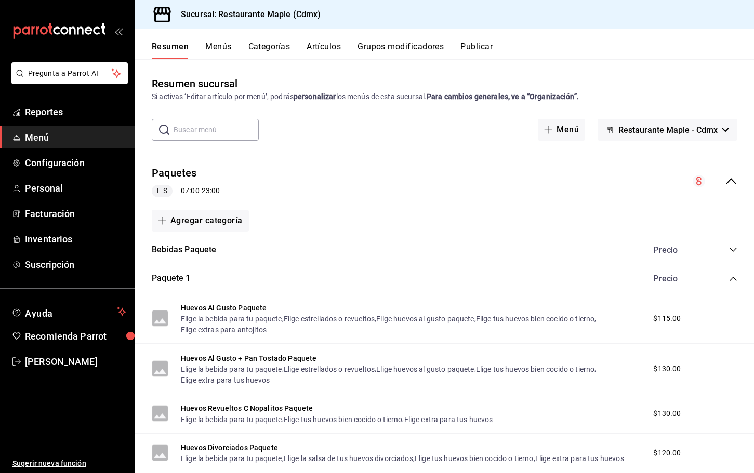
click at [733, 279] on icon "collapse-category-row" at bounding box center [733, 279] width 8 height 8
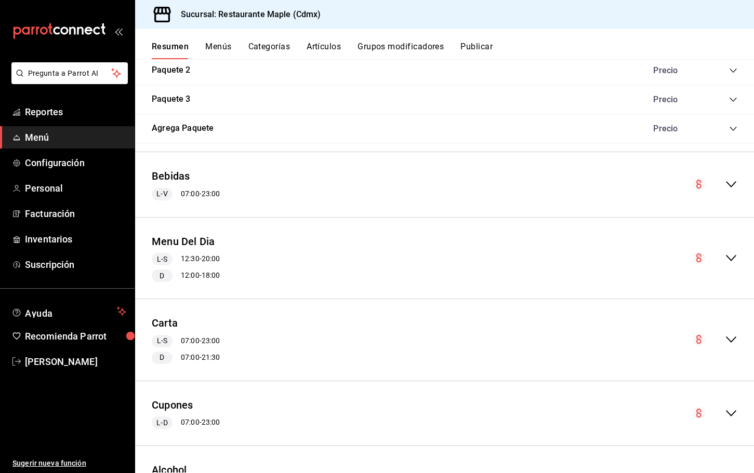
scroll to position [239, 0]
click at [736, 254] on icon "collapse-menu-row" at bounding box center [731, 256] width 12 height 12
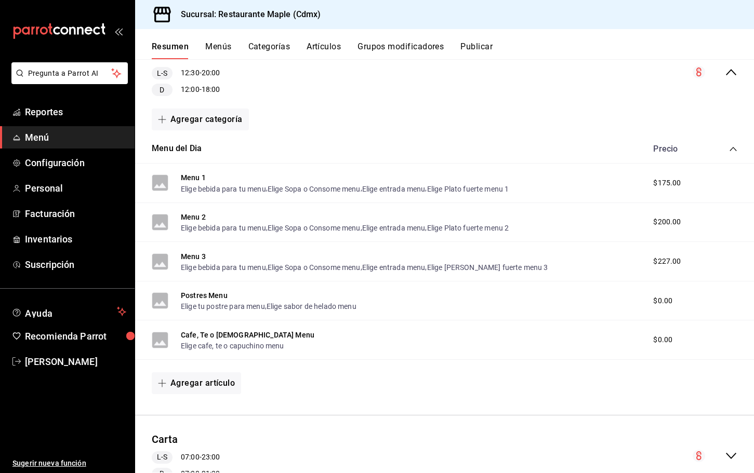
scroll to position [444, 0]
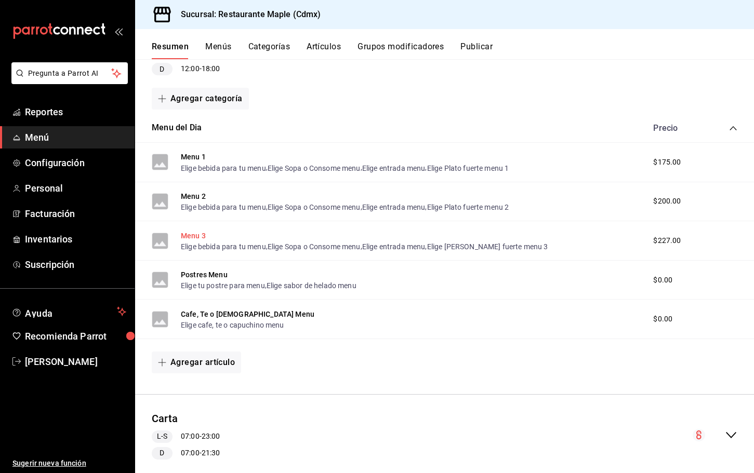
click at [197, 238] on button "Menu 3" at bounding box center [193, 236] width 25 height 10
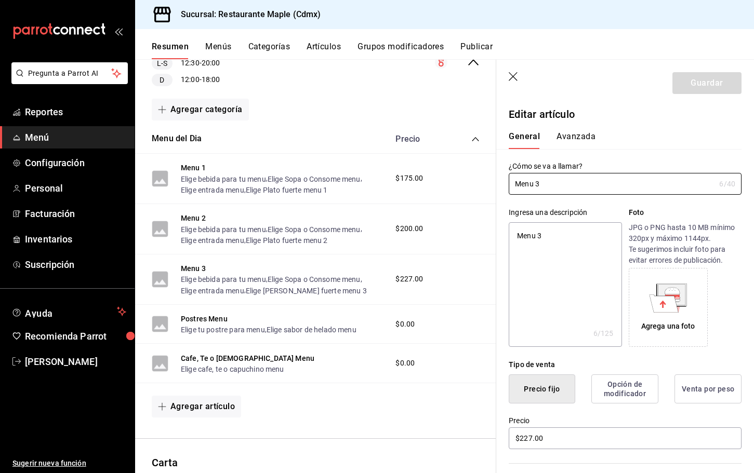
type textarea "x"
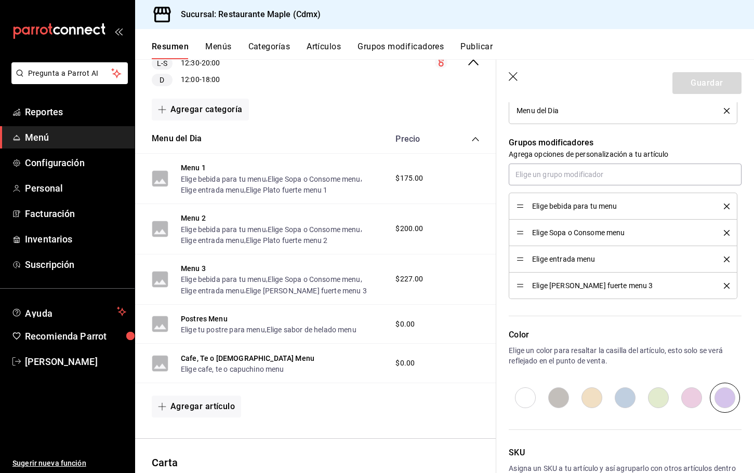
scroll to position [387, 0]
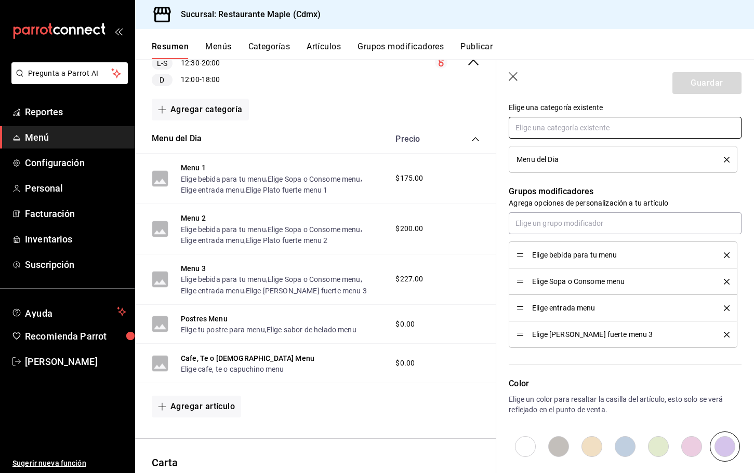
click at [554, 123] on input "text" at bounding box center [625, 128] width 233 height 22
type input "elige"
click at [626, 98] on header "Guardar" at bounding box center [625, 81] width 258 height 43
click at [560, 128] on input "text" at bounding box center [625, 128] width 233 height 22
type input "e"
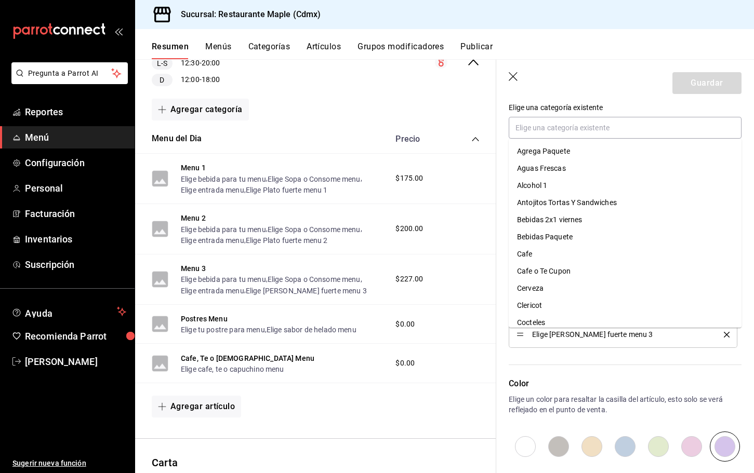
click at [605, 73] on header "Guardar" at bounding box center [625, 81] width 258 height 43
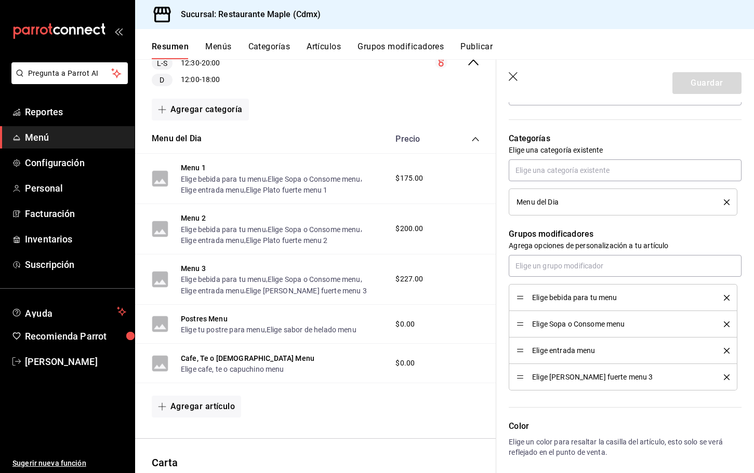
scroll to position [342, 0]
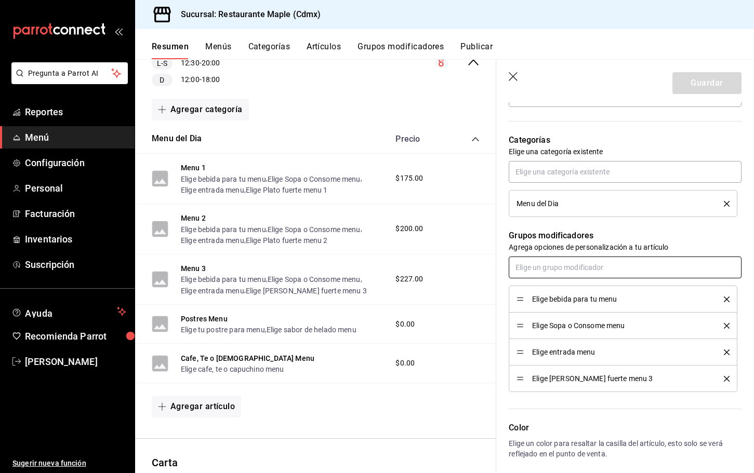
click at [535, 261] on input "text" at bounding box center [625, 268] width 233 height 22
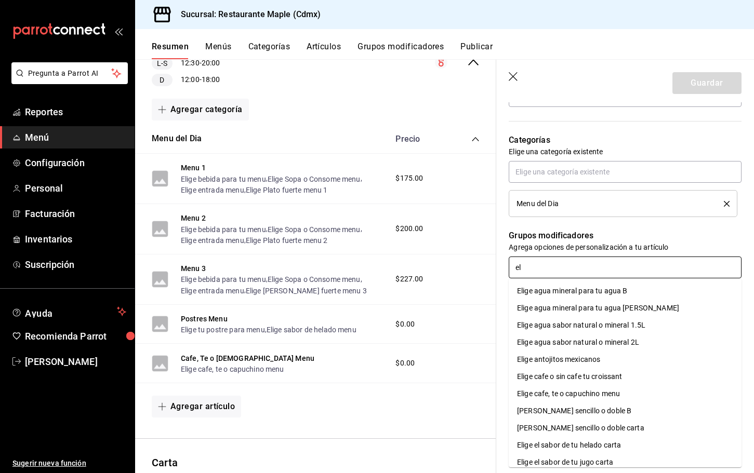
type input "e"
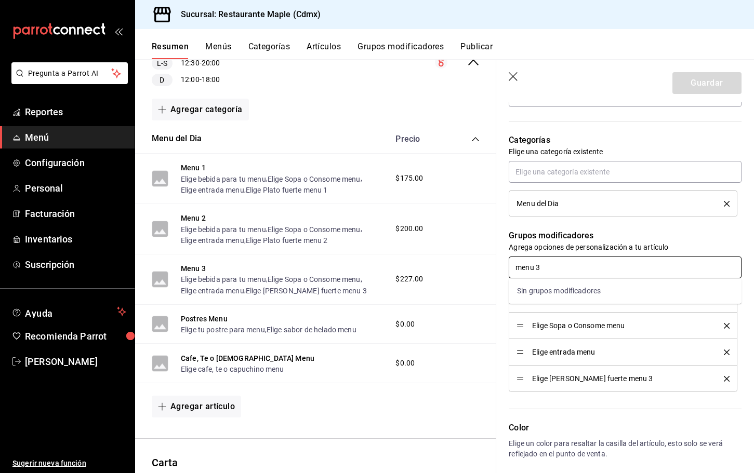
type input "menu"
click at [577, 293] on div "Elige [PERSON_NAME] fuerte menu 3 - COPIA" at bounding box center [591, 291] width 148 height 11
type textarea "x"
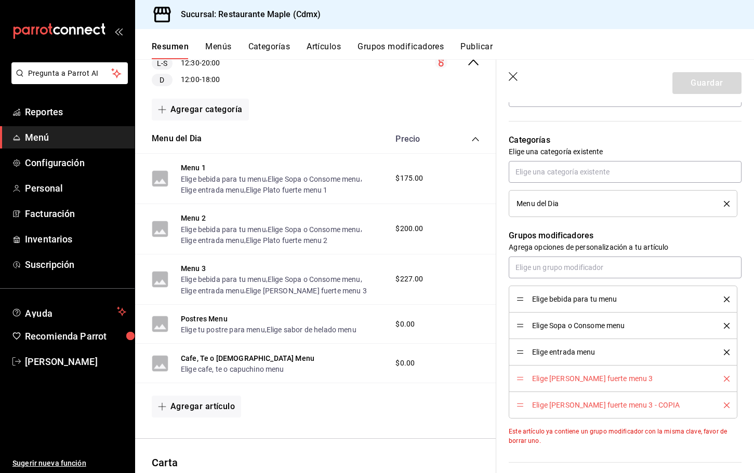
click at [725, 379] on icon "delete" at bounding box center [727, 379] width 6 height 6
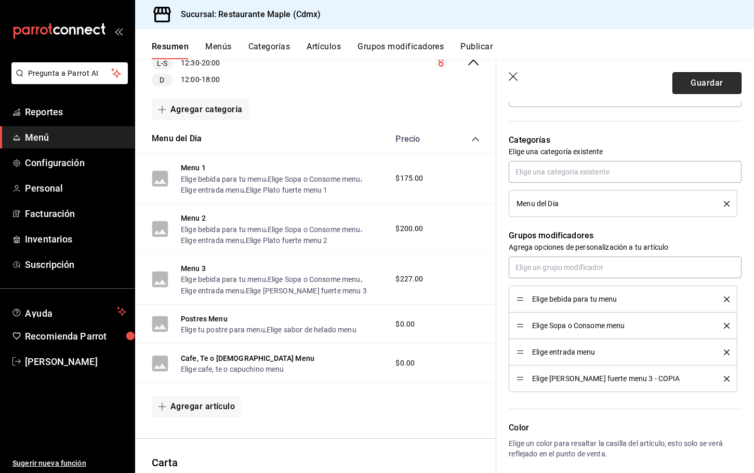
click at [705, 87] on button "Guardar" at bounding box center [706, 83] width 69 height 22
type textarea "x"
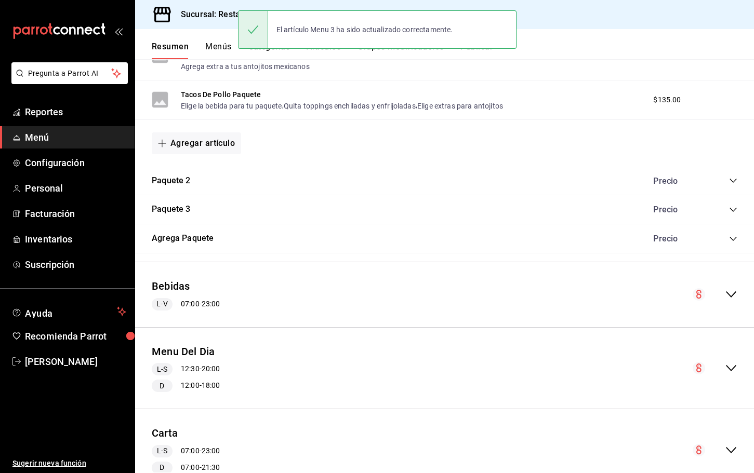
scroll to position [1210, 0]
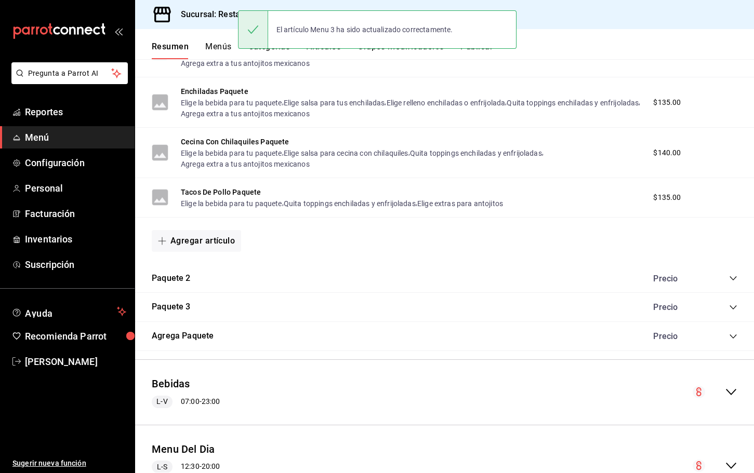
click at [478, 52] on button "Publicar" at bounding box center [476, 51] width 32 height 18
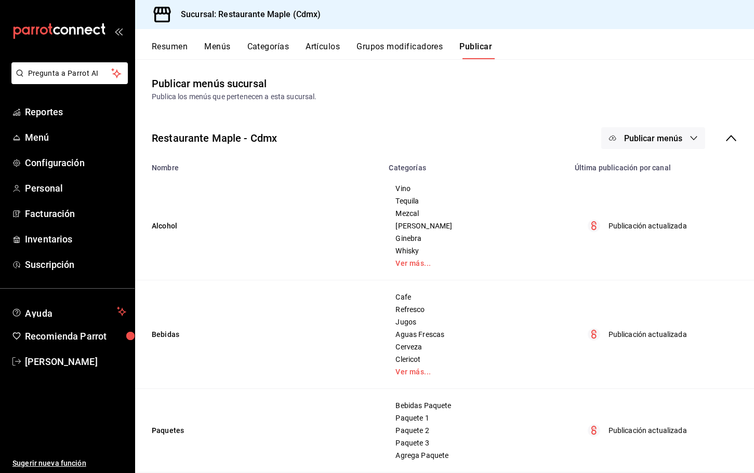
click at [661, 131] on button "Publicar menús" at bounding box center [653, 138] width 104 height 22
click at [664, 167] on span "Punto de venta" at bounding box center [668, 172] width 50 height 11
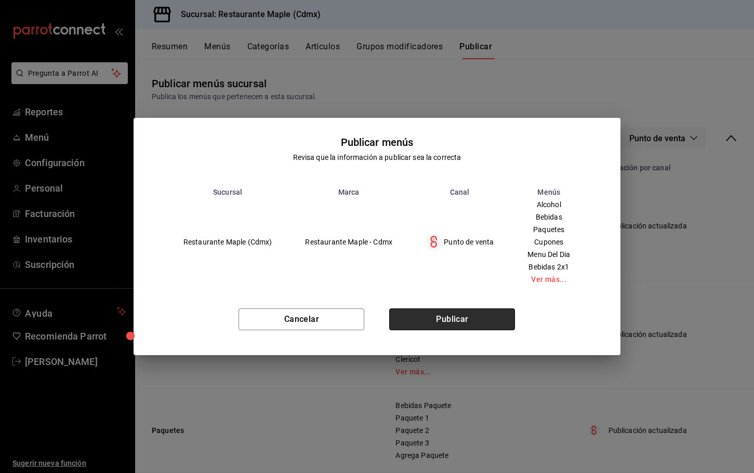
click at [472, 312] on button "Publicar" at bounding box center [452, 320] width 126 height 22
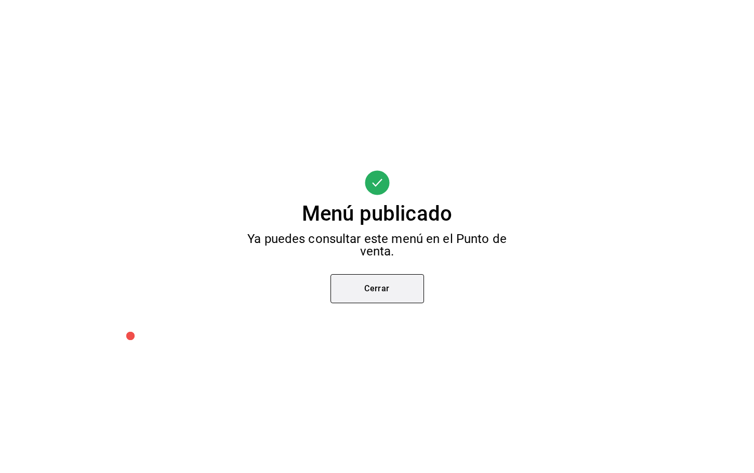
click at [393, 302] on button "Cerrar" at bounding box center [377, 288] width 94 height 29
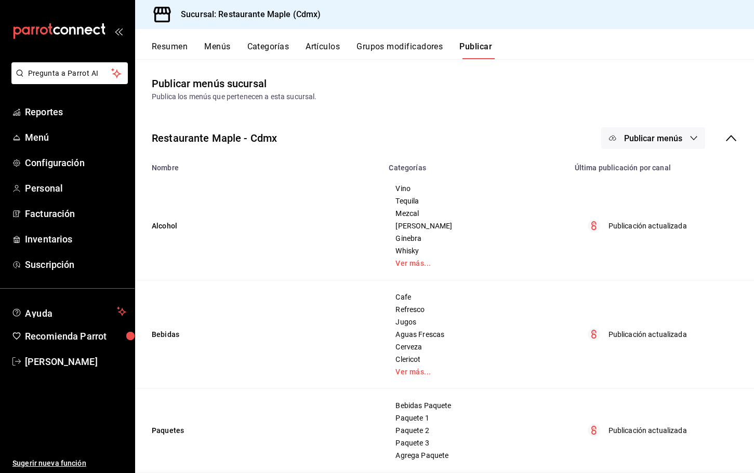
click at [171, 49] on button "Resumen" at bounding box center [170, 51] width 36 height 18
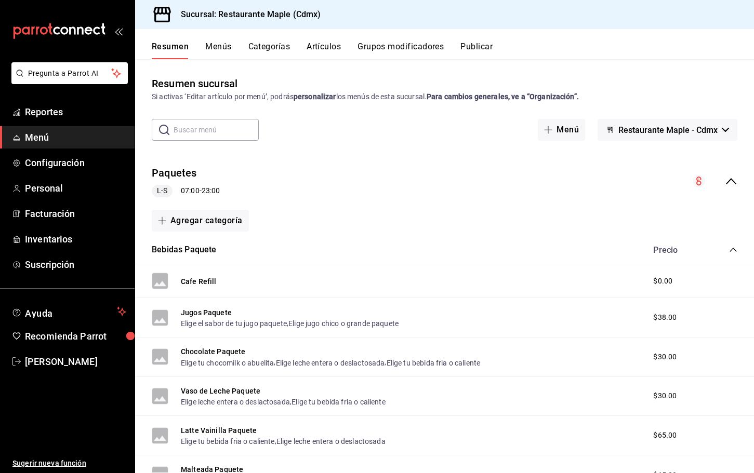
click at [733, 250] on icon "collapse-category-row" at bounding box center [733, 250] width 8 height 8
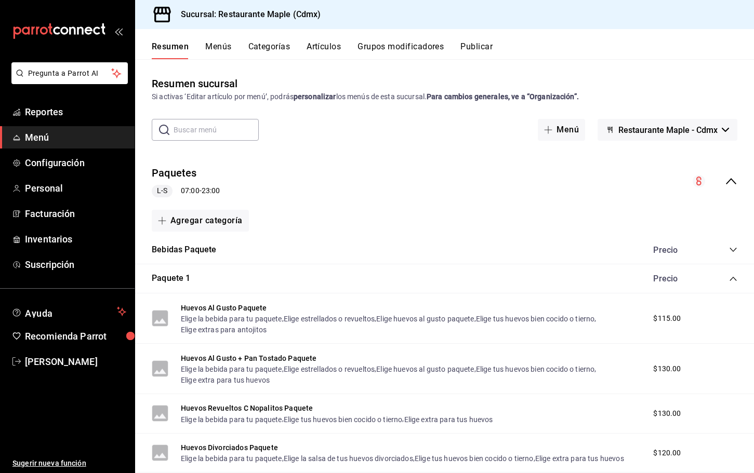
click at [728, 283] on div "Precio" at bounding box center [690, 279] width 95 height 10
click at [732, 282] on icon "collapse-category-row" at bounding box center [733, 279] width 8 height 8
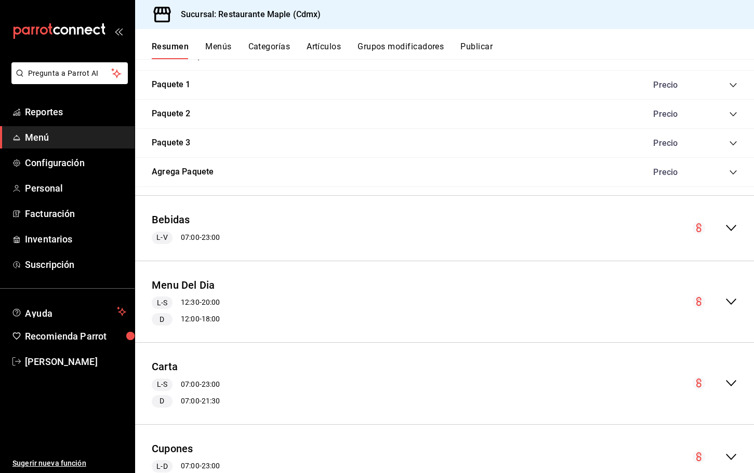
scroll to position [197, 0]
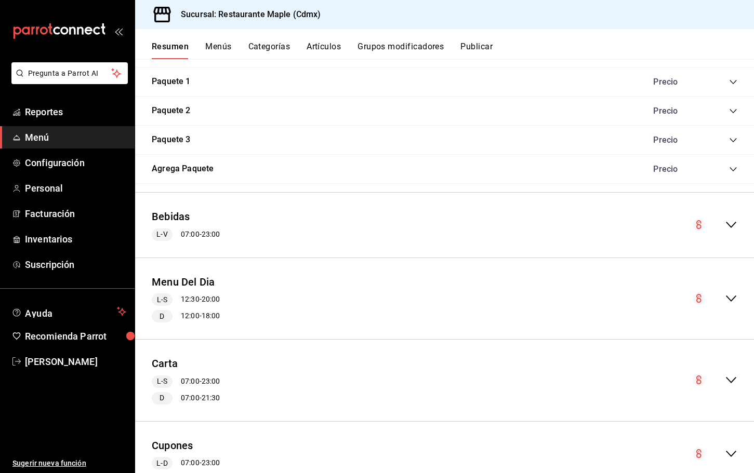
click at [731, 296] on icon "collapse-menu-row" at bounding box center [731, 299] width 12 height 12
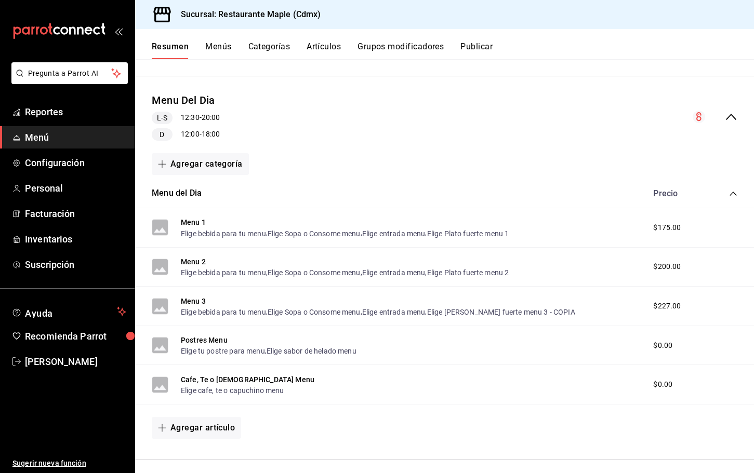
scroll to position [381, 0]
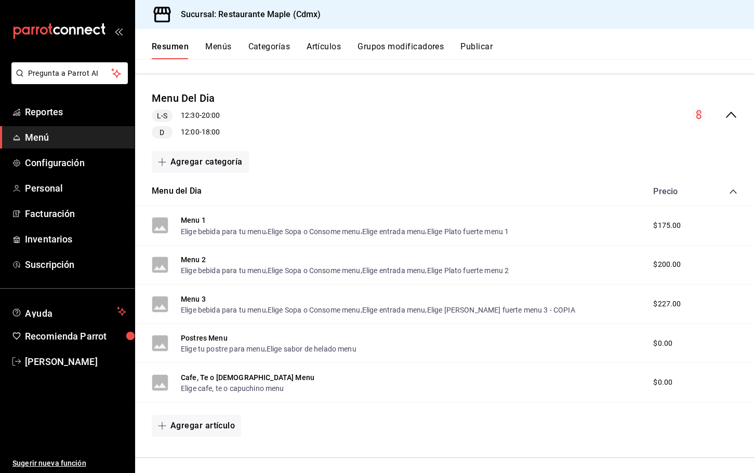
click at [192, 292] on div "Menu 3 Elige bebida para tu menu , Elige Sopa o Consome menu , Elige entrada me…" at bounding box center [444, 304] width 619 height 39
click at [496, 314] on button "Elige [PERSON_NAME] fuerte menu 3 - COPIA" at bounding box center [501, 310] width 148 height 10
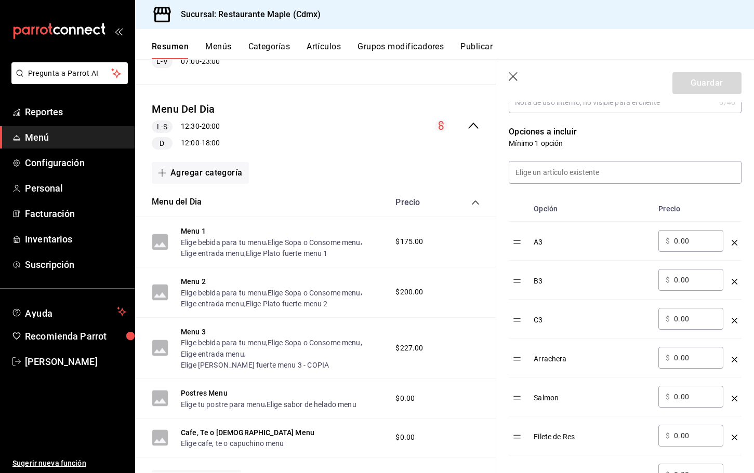
scroll to position [242, 0]
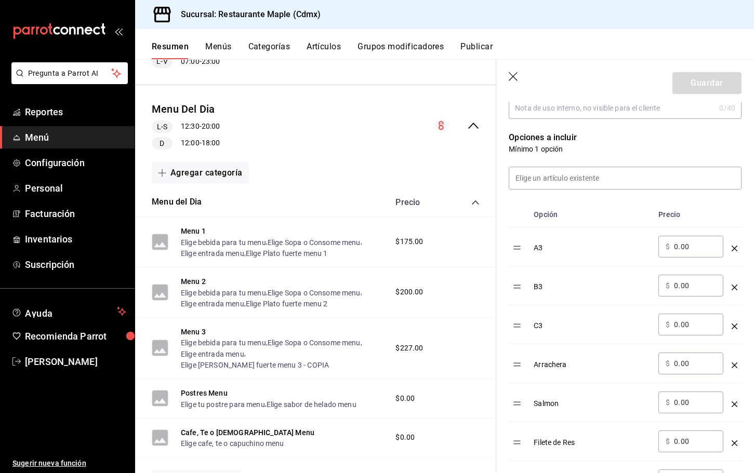
click at [734, 325] on icon "optionsTable" at bounding box center [735, 327] width 6 height 6
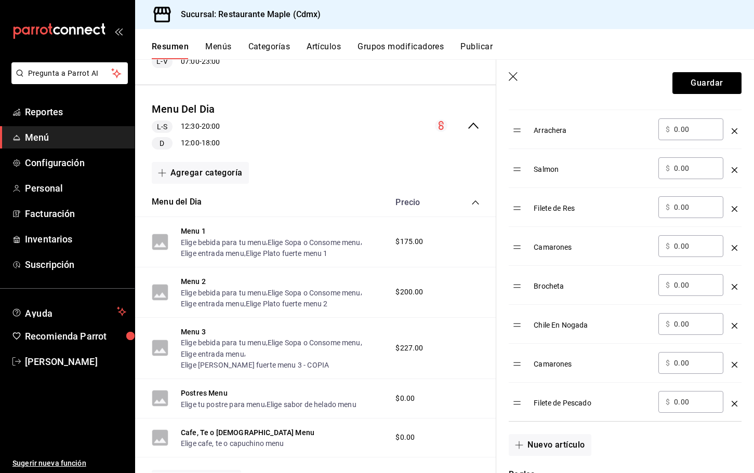
scroll to position [433, 0]
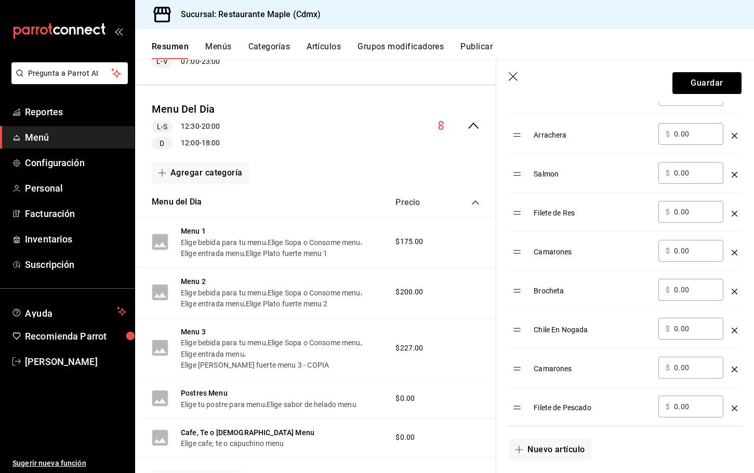
click at [733, 367] on icon "optionsTable" at bounding box center [735, 370] width 6 height 6
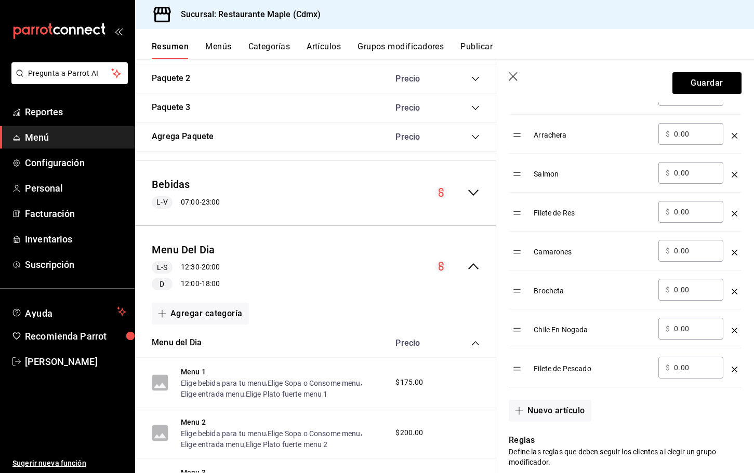
scroll to position [190, 0]
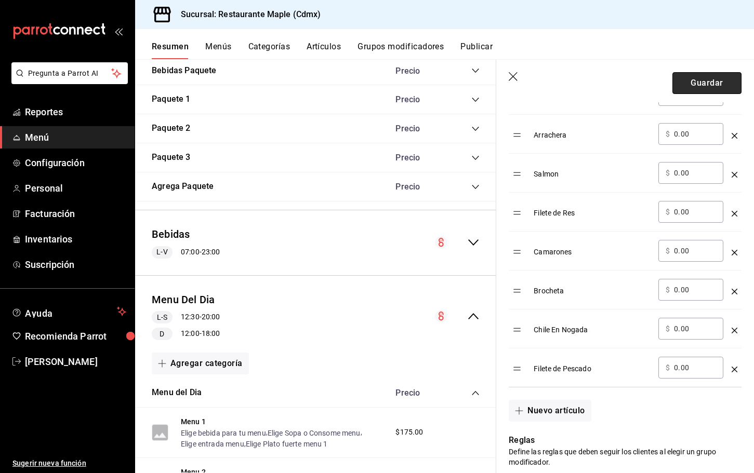
click at [692, 91] on button "Guardar" at bounding box center [706, 83] width 69 height 22
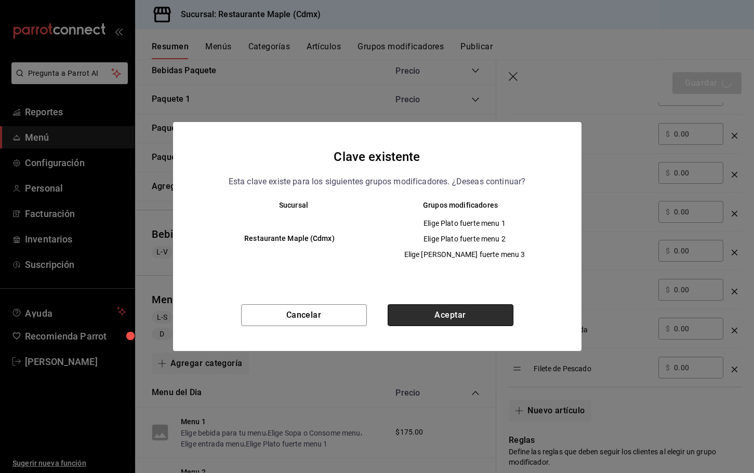
click at [417, 324] on button "Aceptar" at bounding box center [451, 315] width 126 height 22
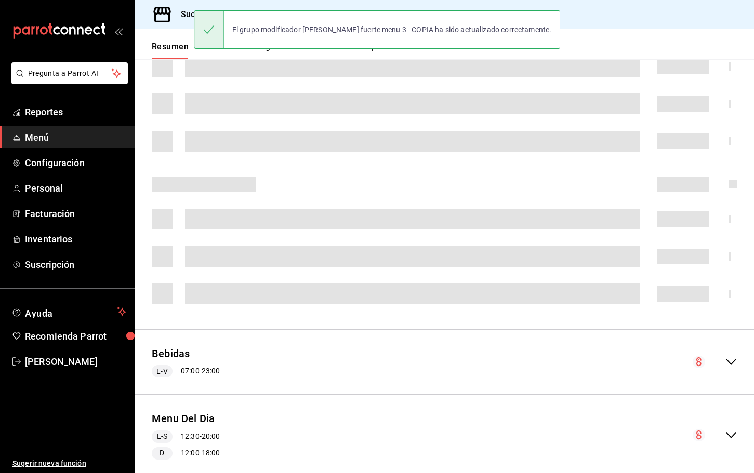
click at [328, 51] on div "El grupo modificador [PERSON_NAME] fuerte menu 3 - COPIA ha sido actualizado co…" at bounding box center [377, 29] width 367 height 45
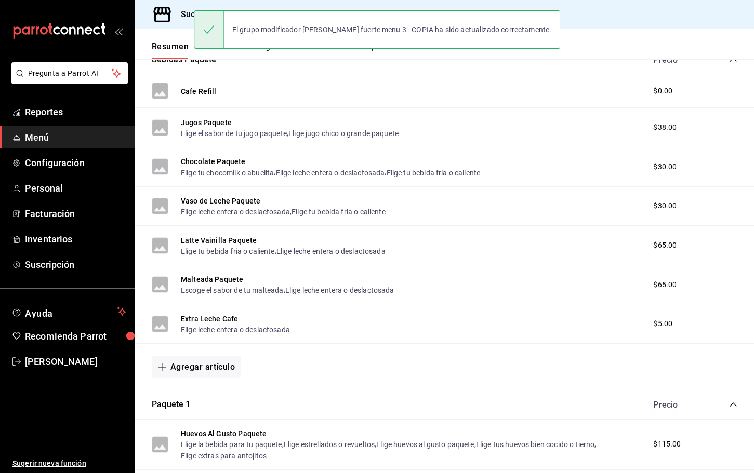
click at [326, 55] on button "Artículos" at bounding box center [324, 51] width 34 height 18
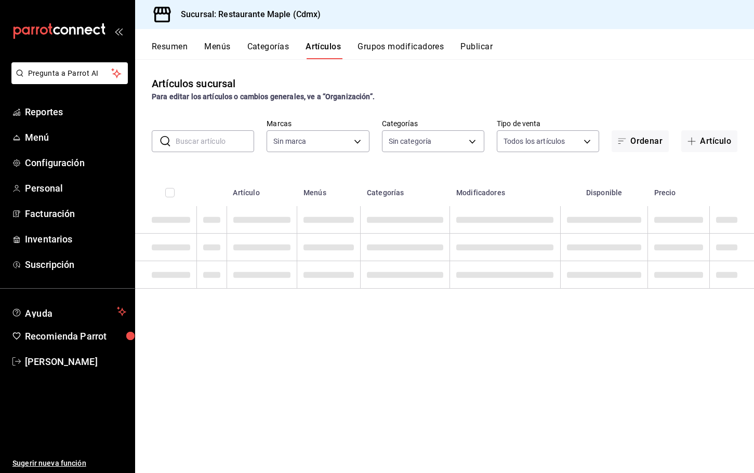
type input "9367c8d0-d5bf-442c-b6f8-a503c691c07e"
type input "a5b80c37-7917-455f-95a0-19e3c5faa88c,f7a30707-b9cf-4dff-b750-559a05d3e702,13bc9…"
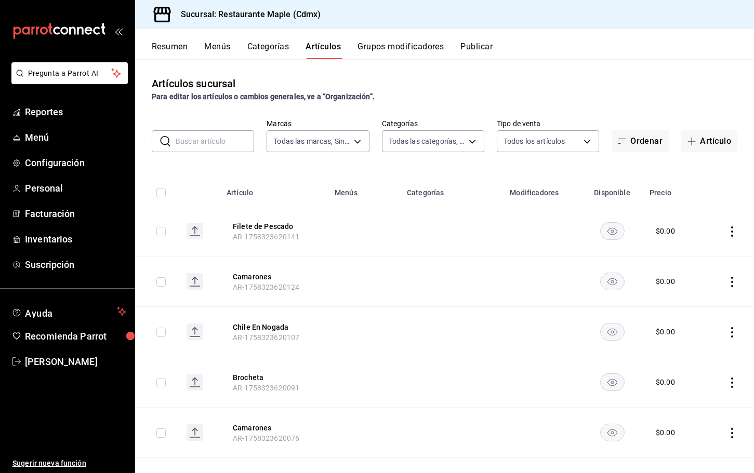
click at [222, 147] on input "text" at bounding box center [215, 141] width 78 height 21
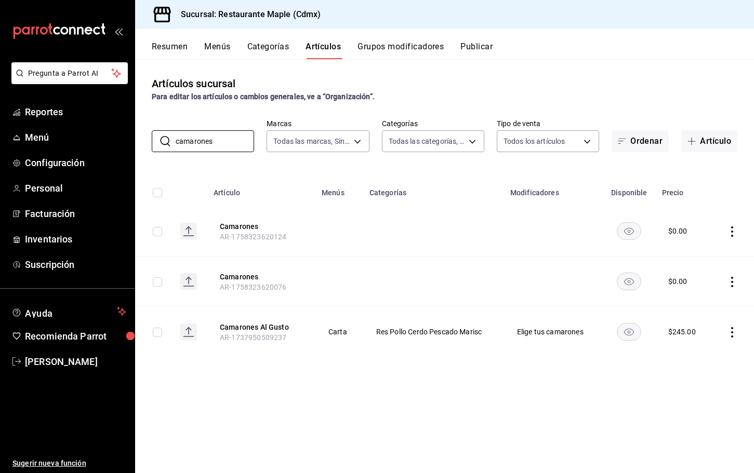
type input "camarones"
click at [732, 284] on icon "actions" at bounding box center [732, 282] width 10 height 10
click at [687, 344] on span "Eliminar" at bounding box center [700, 348] width 26 height 8
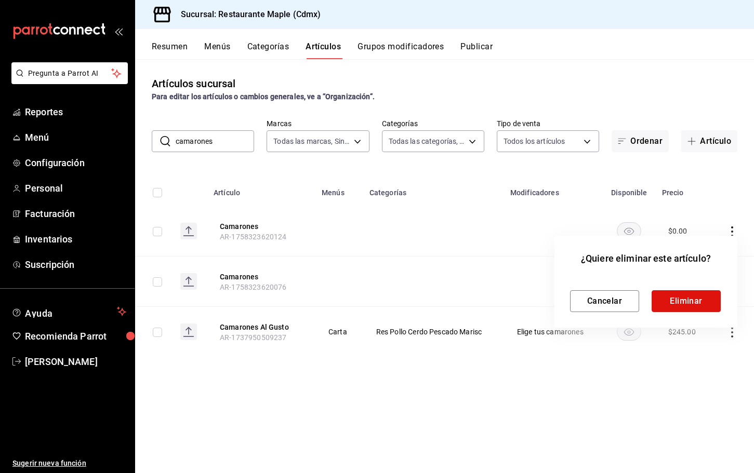
click at [674, 301] on button "Eliminar" at bounding box center [686, 301] width 69 height 22
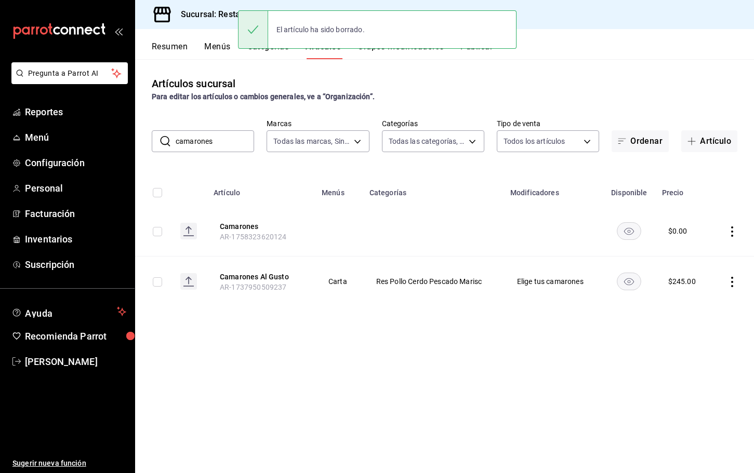
click at [223, 55] on button "Menús" at bounding box center [217, 51] width 26 height 18
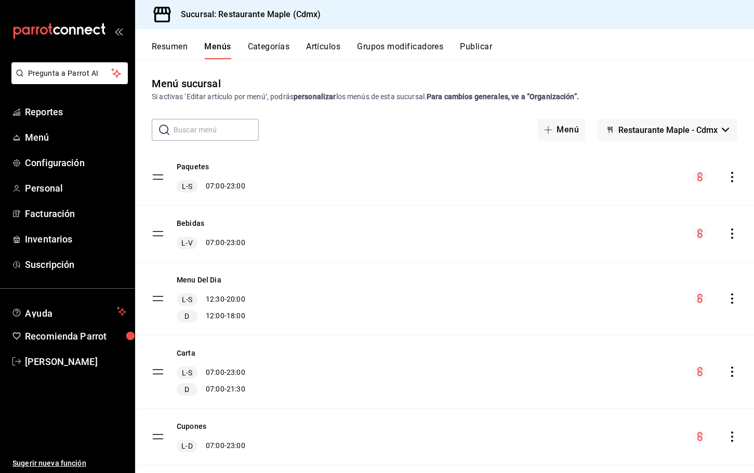
click at [400, 52] on button "Grupos modificadores" at bounding box center [400, 51] width 86 height 18
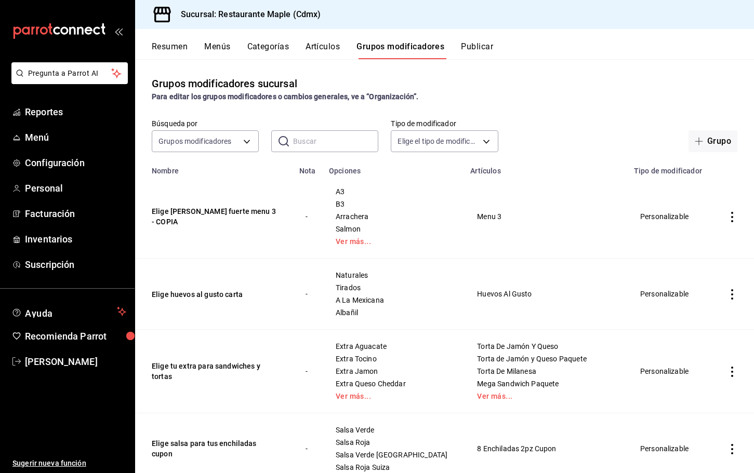
click at [213, 217] on button "Elige [PERSON_NAME] fuerte menu 3 - COPIA" at bounding box center [214, 216] width 125 height 21
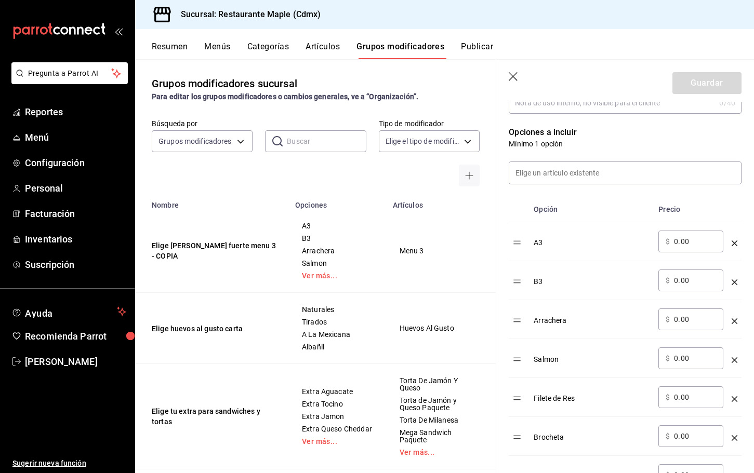
scroll to position [190, 0]
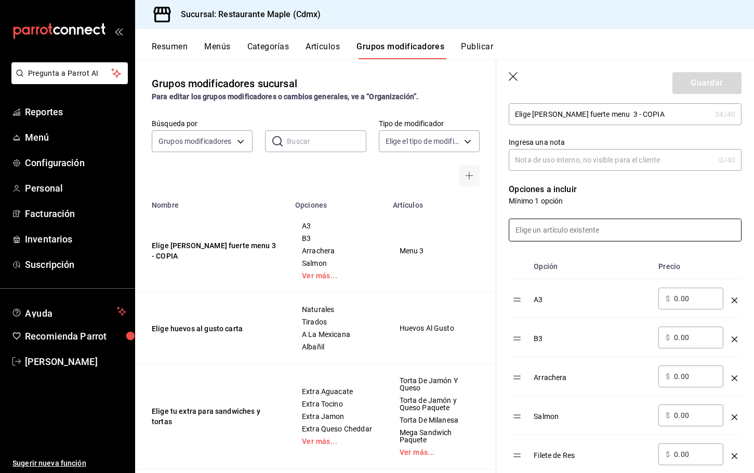
click at [554, 231] on input at bounding box center [625, 230] width 232 height 22
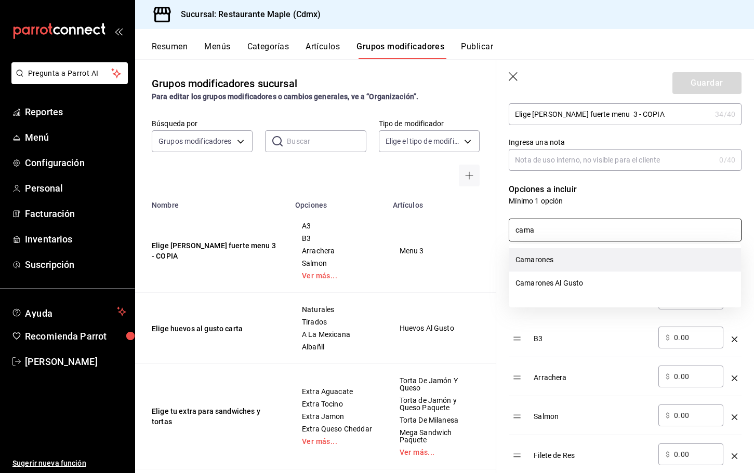
click at [550, 259] on li "Camarones" at bounding box center [625, 259] width 232 height 23
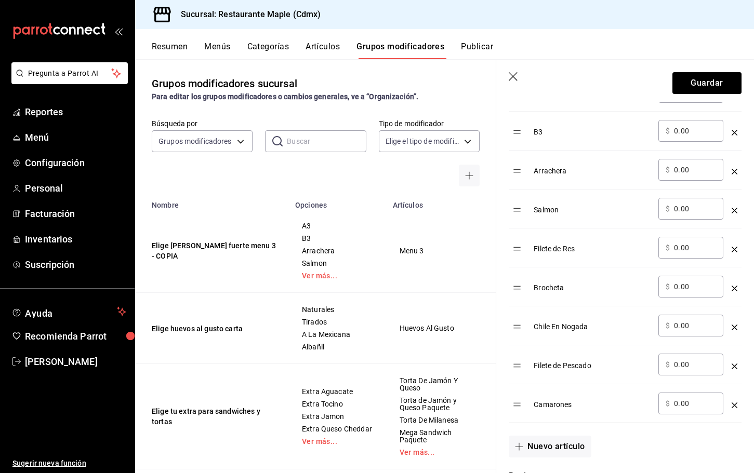
scroll to position [396, 0]
type input "cama"
drag, startPoint x: 521, startPoint y: 330, endPoint x: 521, endPoint y: 249, distance: 81.1
click at [521, 249] on table "Opción Precio A3 ​ $ 0.00 ​ B3 ​ $ 0.00 ​ Arrachera ​ $ 0.00 ​ Salmon ​ $ 0.00 …" at bounding box center [625, 236] width 233 height 376
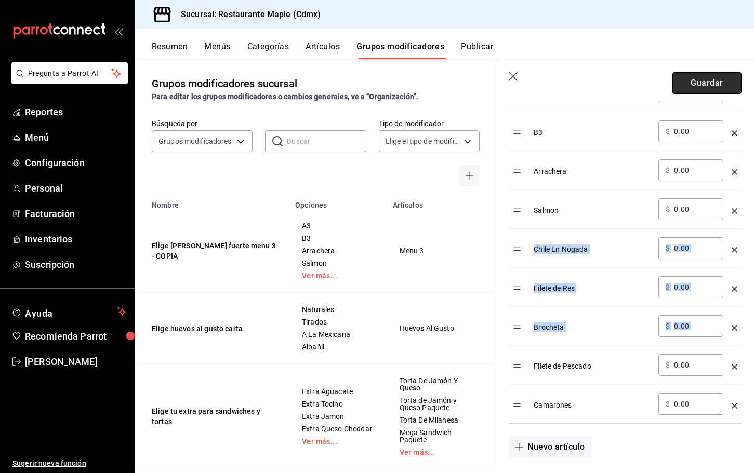
click at [690, 82] on button "Guardar" at bounding box center [706, 83] width 69 height 22
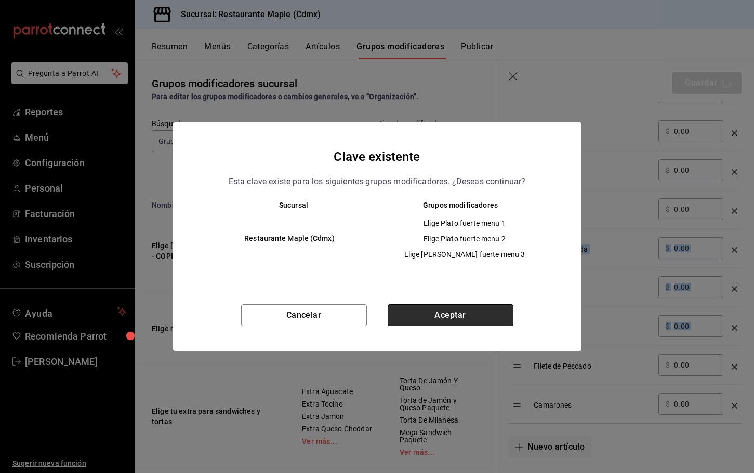
click at [435, 323] on button "Aceptar" at bounding box center [451, 315] width 126 height 22
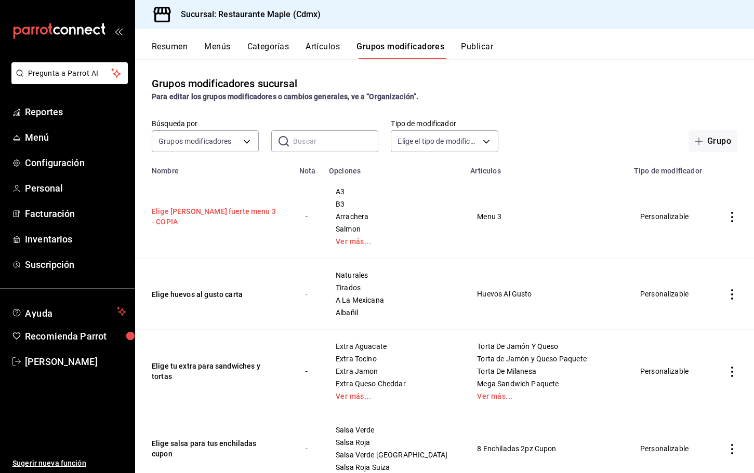
click at [231, 215] on button "Elige [PERSON_NAME] fuerte menu 3 - COPIA" at bounding box center [214, 216] width 125 height 21
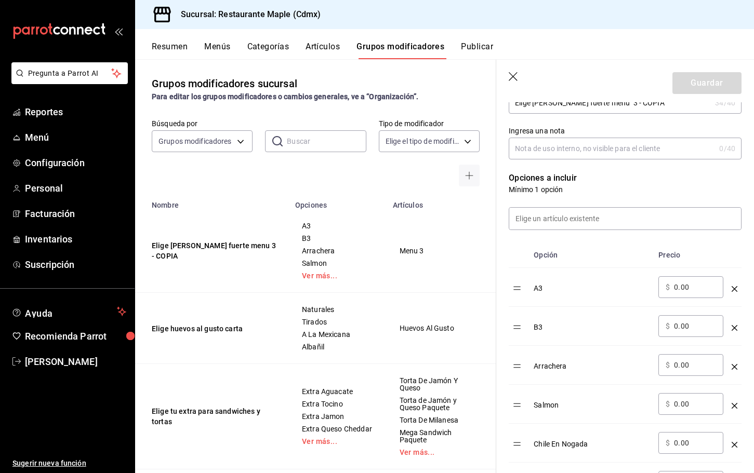
scroll to position [341, 0]
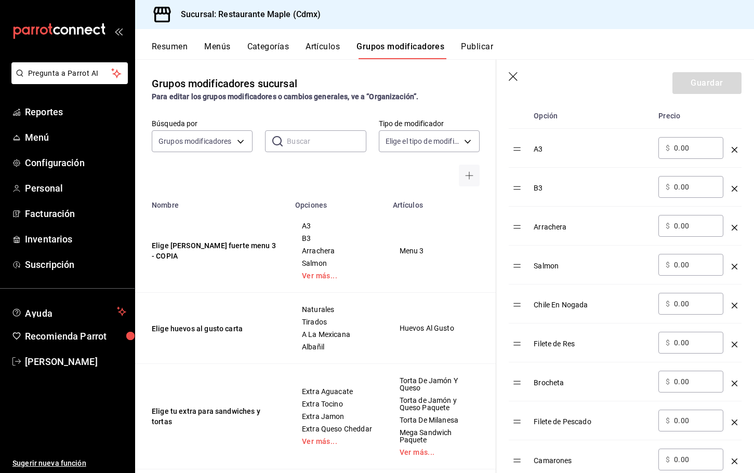
click at [736, 150] on icon "optionsTable" at bounding box center [735, 150] width 6 height 6
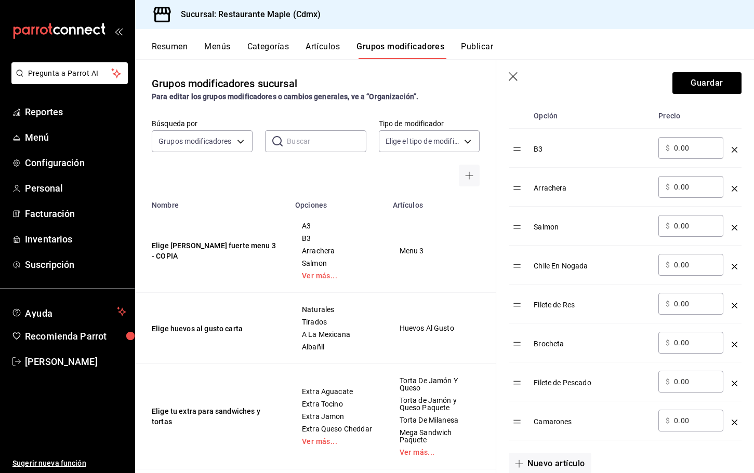
click at [736, 150] on icon "optionsTable" at bounding box center [735, 150] width 6 height 6
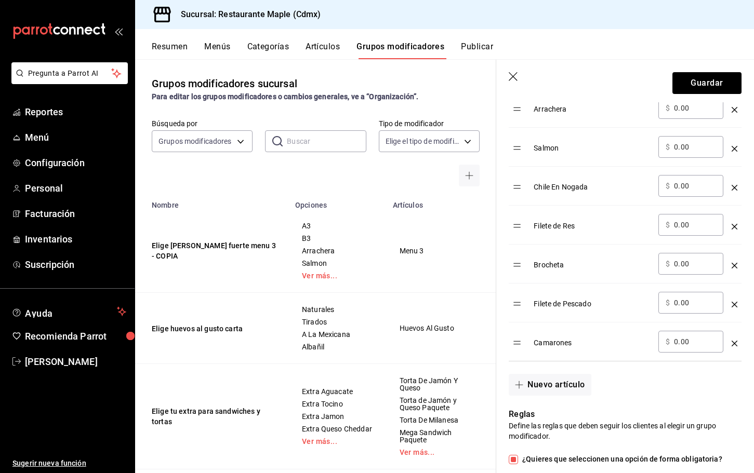
scroll to position [393, 0]
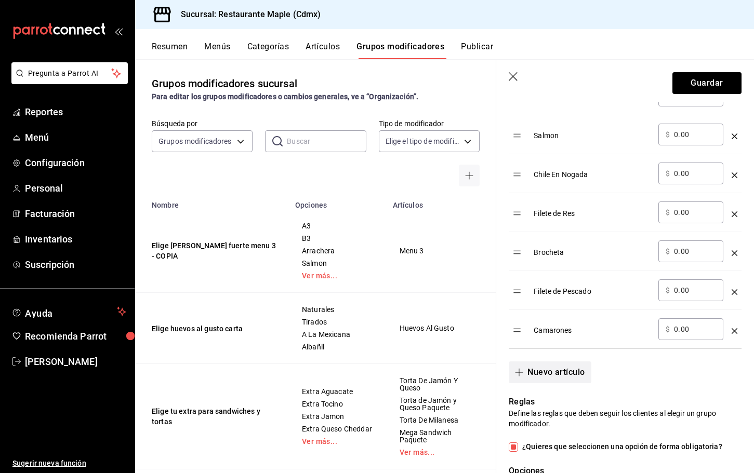
click at [535, 378] on button "Nuevo artículo" at bounding box center [550, 373] width 82 height 22
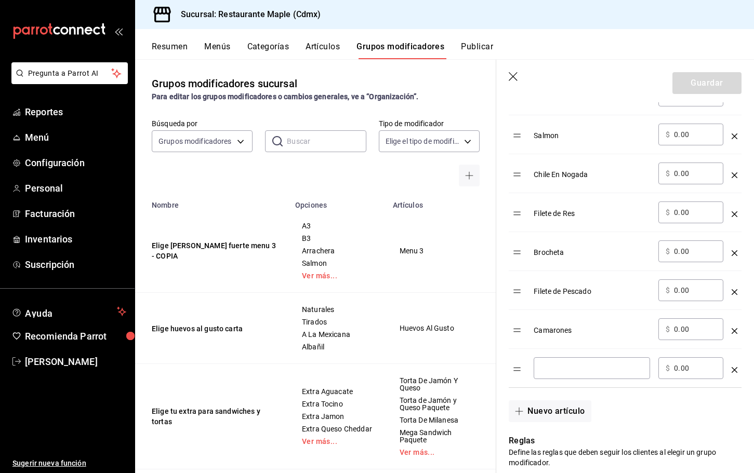
click at [539, 370] on div "​" at bounding box center [592, 368] width 116 height 22
type input "Pechuga Pollo"
click at [544, 413] on button "Nuevo artículo" at bounding box center [550, 412] width 82 height 22
click at [550, 410] on input "optionsTable" at bounding box center [592, 407] width 102 height 10
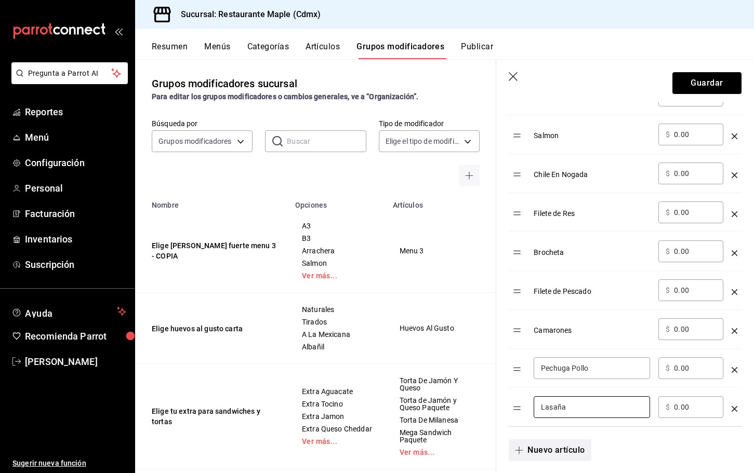
type input "Lasaña"
click at [548, 447] on button "Nuevo artículo" at bounding box center [550, 451] width 82 height 22
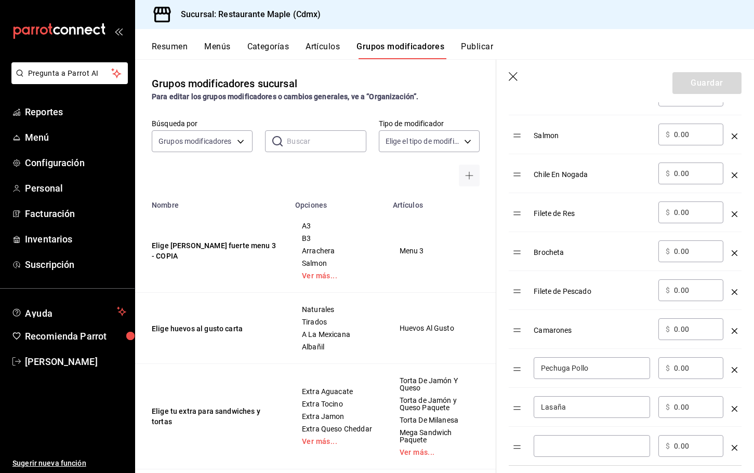
click at [550, 444] on input "optionsTable" at bounding box center [592, 446] width 102 height 10
type input "Lengua de Res"
click at [704, 79] on button "Guardar" at bounding box center [706, 83] width 69 height 22
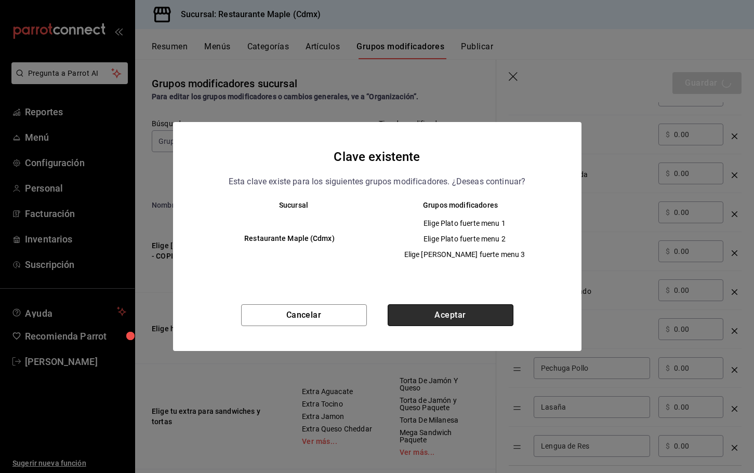
click at [462, 305] on button "Aceptar" at bounding box center [451, 315] width 126 height 22
